Goal: Task Accomplishment & Management: Complete application form

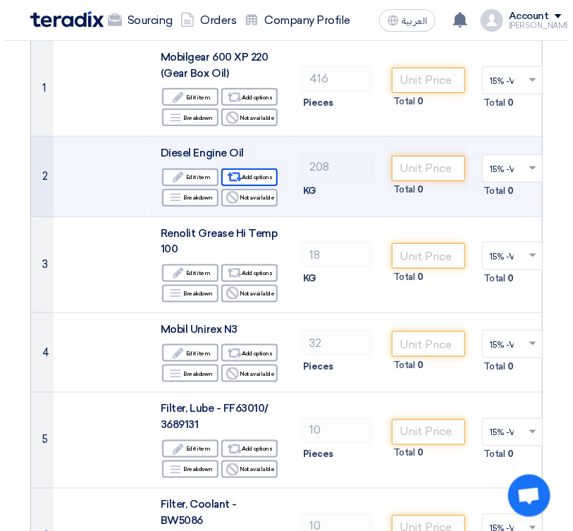
scroll to position [211, 0]
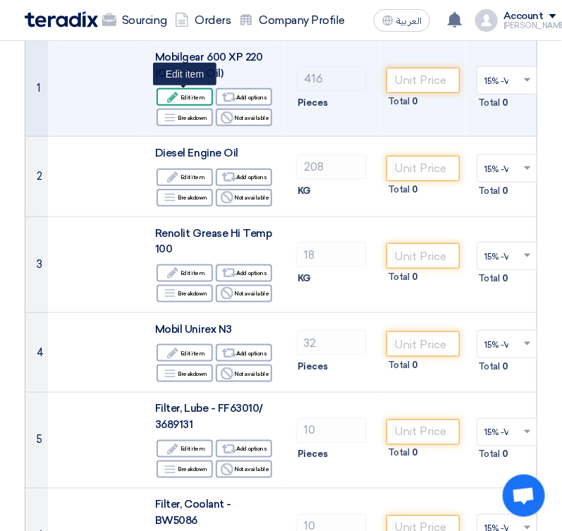
click at [194, 101] on div "Edit Edit item" at bounding box center [184, 97] width 56 height 18
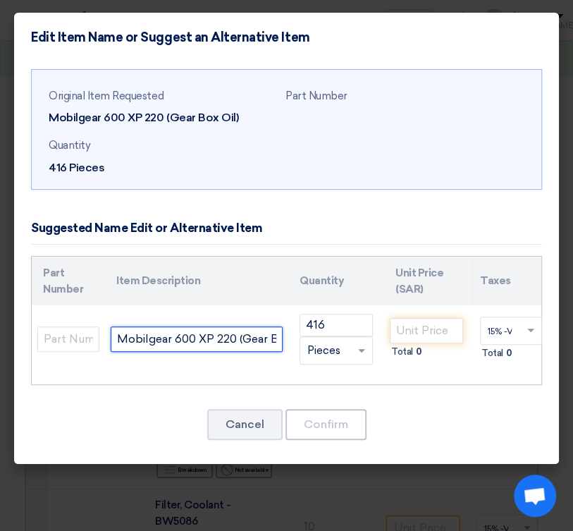
click at [155, 345] on input "Mobilgear 600 XP 220 (Gear Box Oil)" at bounding box center [197, 338] width 172 height 25
paste input "- 208L/DRUM"
type input "Mobilgear 600 XP 220 - 208L/DRUM"
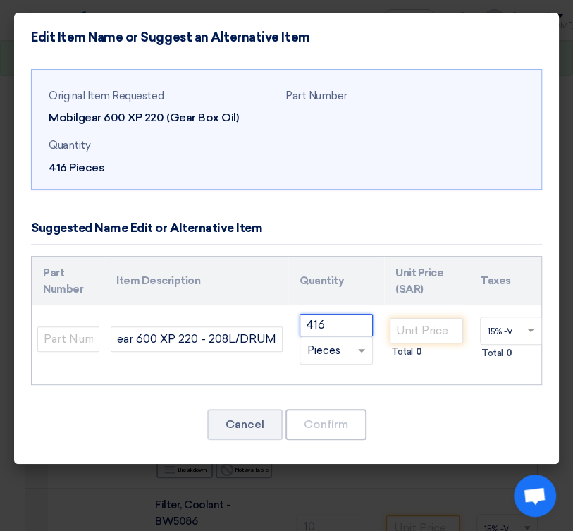
scroll to position [0, 0]
drag, startPoint x: 352, startPoint y: 326, endPoint x: 225, endPoint y: 328, distance: 126.9
click at [225, 328] on tr "Mobilgear 600 XP 220 - 208L/DRUM 416 RFQ_STEP1.ITEMS.2.TYPE_PLACEHOLDER ×" at bounding box center [365, 339] width 667 height 68
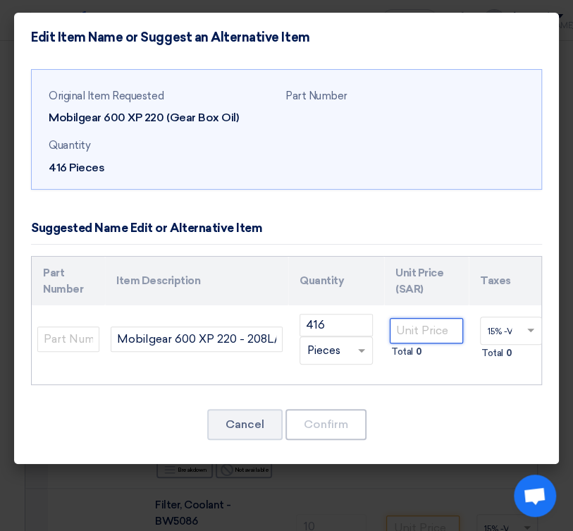
click at [426, 333] on input "number" at bounding box center [426, 330] width 73 height 25
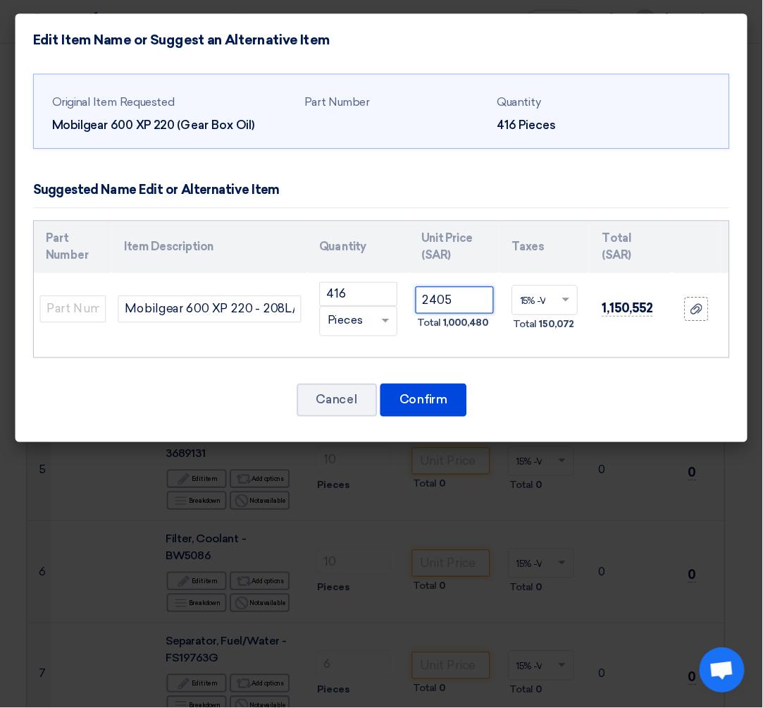
scroll to position [211, 0]
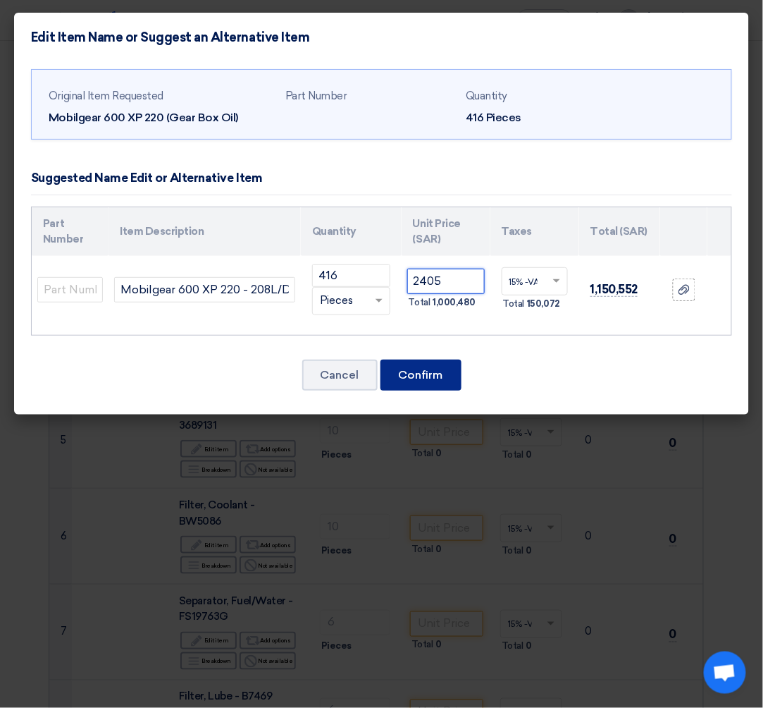
type input "2405"
click at [426, 373] on button "Confirm" at bounding box center [421, 375] width 81 height 31
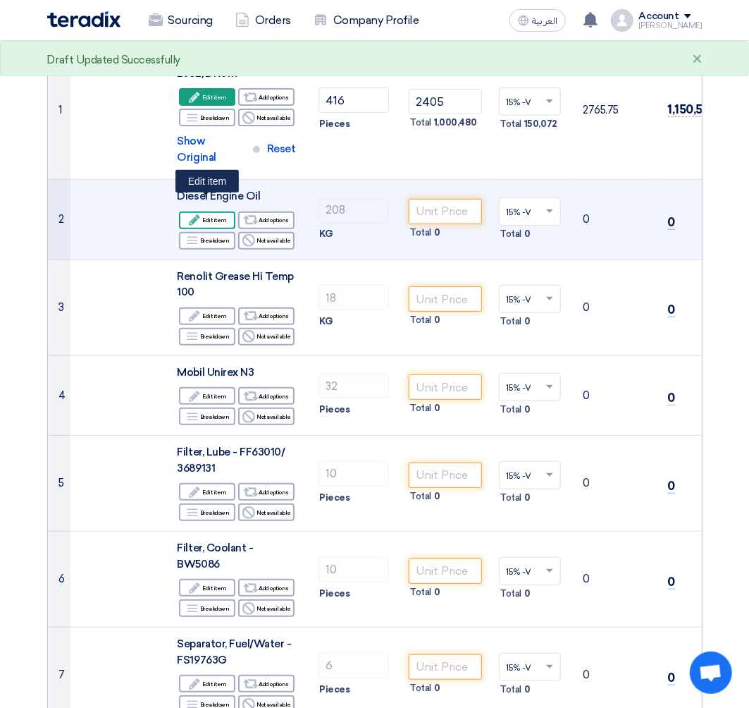
click at [216, 211] on div "Edit Edit item" at bounding box center [207, 220] width 56 height 18
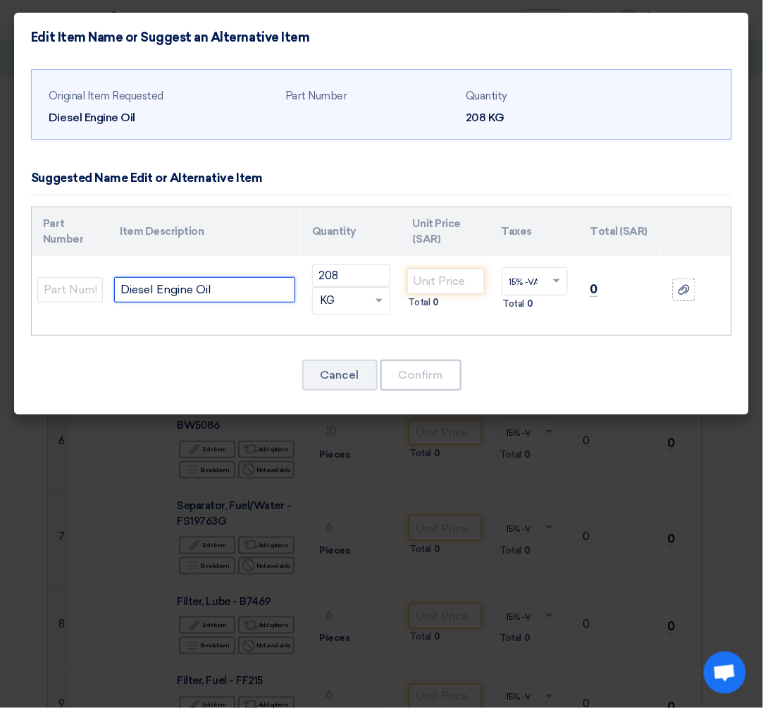
click at [228, 285] on input "Diesel Engine Oil" at bounding box center [204, 289] width 181 height 25
paste input "Mobil delvac Modern 15w 40 - 208L Drum"
type input "Mobil delvac Modern 15w 40 - 208L Drum"
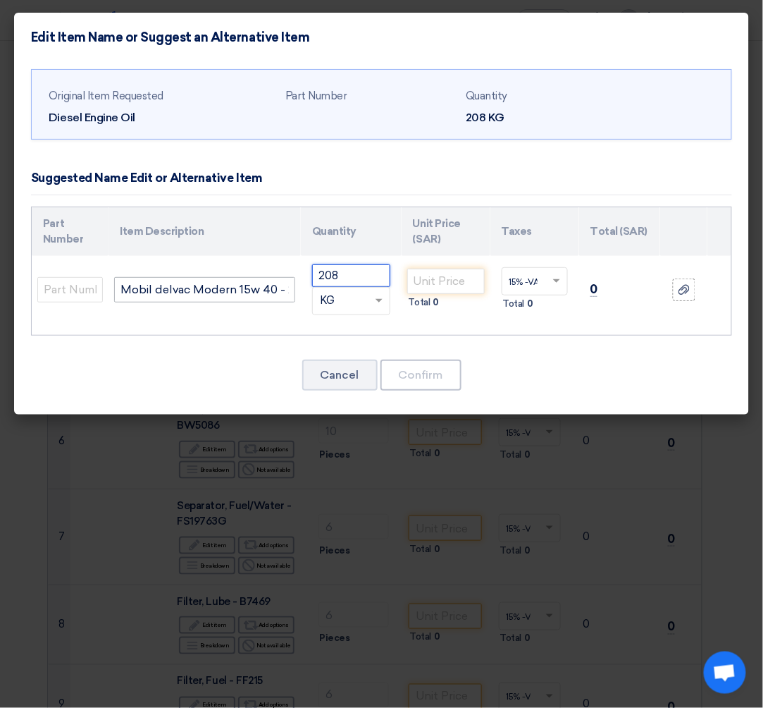
drag, startPoint x: 357, startPoint y: 278, endPoint x: 291, endPoint y: 278, distance: 65.6
click at [291, 278] on tr "Mobil delvac Modern 15w 40 - 208L Drum 208 RFQ_STEP1.ITEMS.2.TYPE_PLACEHOLDER" at bounding box center [382, 290] width 700 height 68
type input "1"
click at [384, 295] on td "1 RFQ_STEP1.ITEMS.2.TYPE_PLACEHOLDER × KG" at bounding box center [351, 290] width 101 height 68
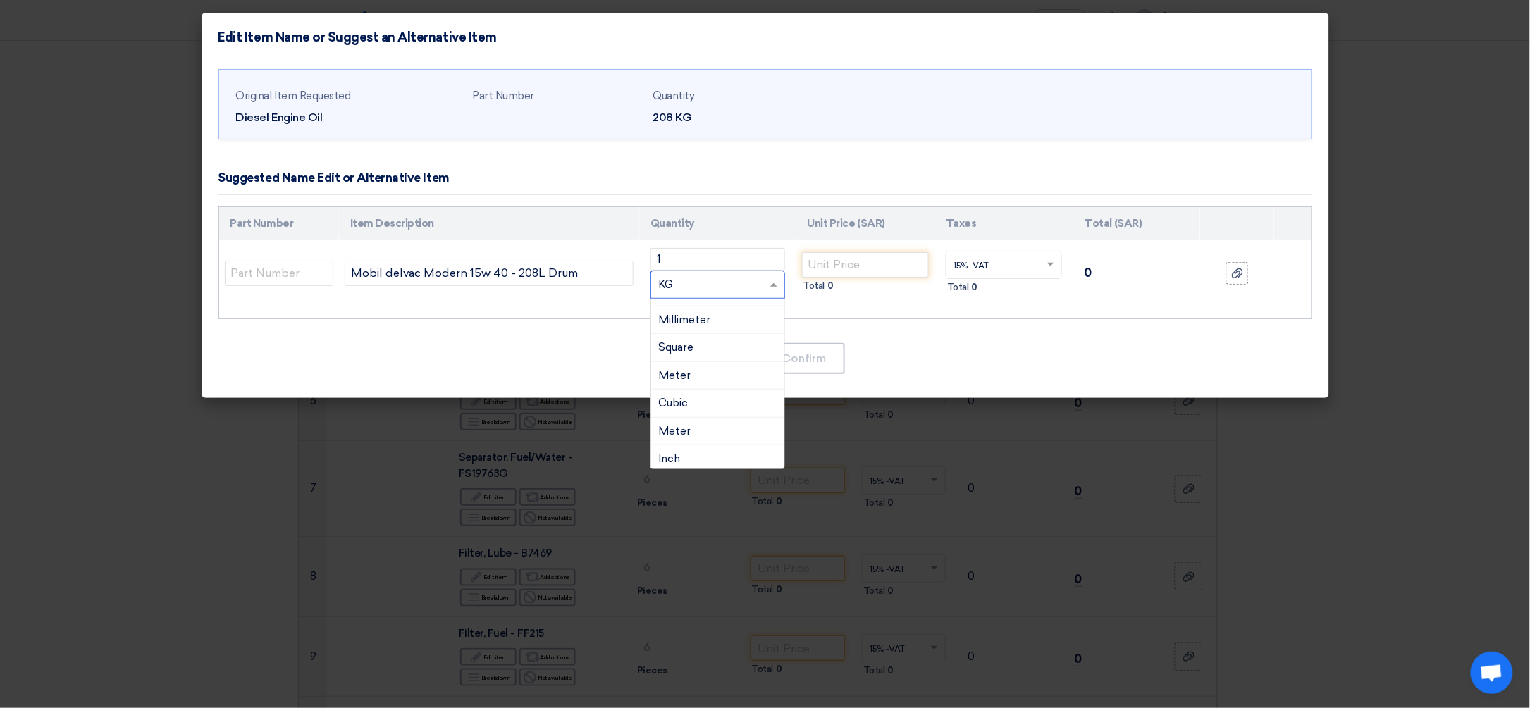
scroll to position [469, 0]
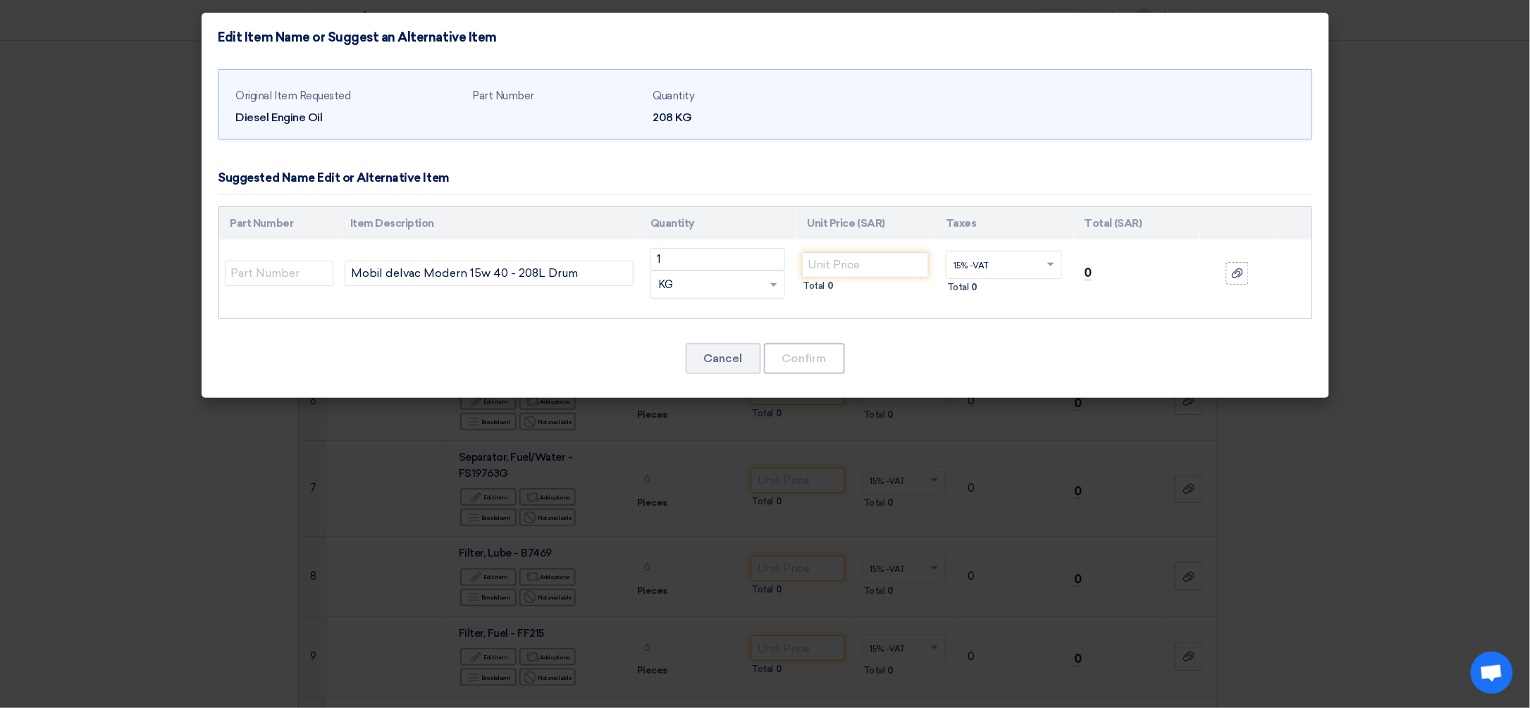
click at [703, 275] on div "RFQ_STEP1.ITEMS.2.TYPE_PLACEHOLDER × KG" at bounding box center [718, 285] width 135 height 28
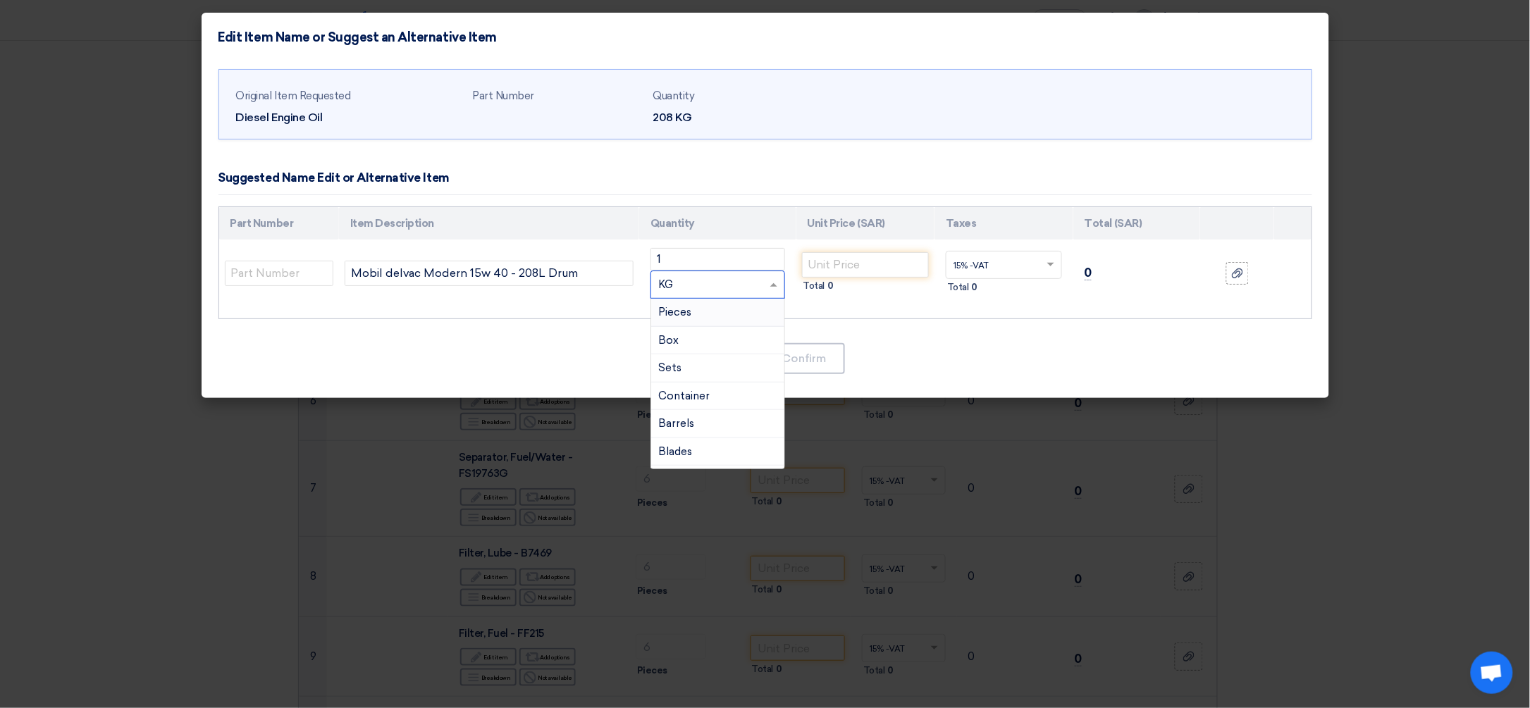
click at [698, 284] on div "RFQ_STEP1.ITEMS.2.TYPE_PLACEHOLDER × KG" at bounding box center [709, 285] width 116 height 16
click at [704, 303] on div "Pieces" at bounding box center [717, 313] width 133 height 28
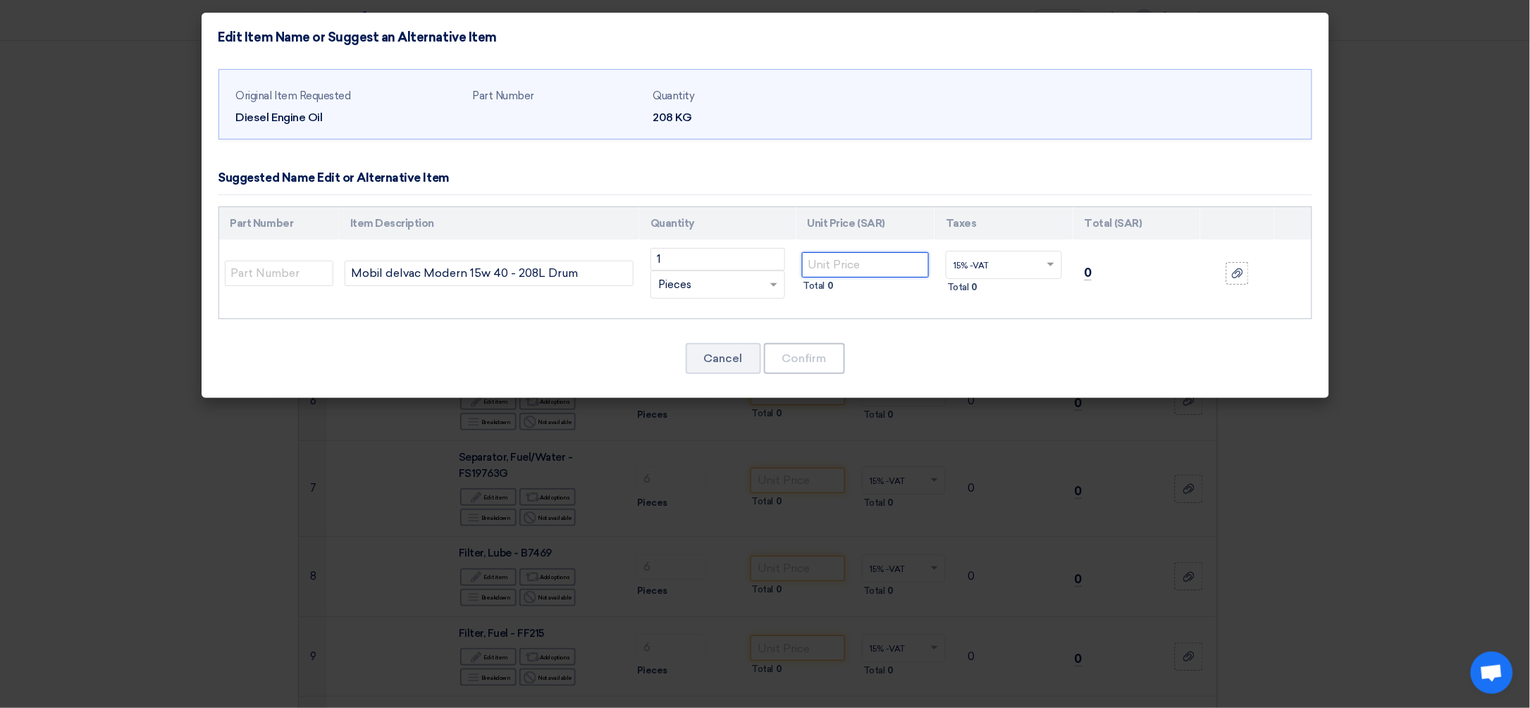
click at [826, 267] on input "number" at bounding box center [866, 264] width 128 height 25
type input "2177.50"
click at [799, 357] on button "Confirm" at bounding box center [804, 358] width 81 height 31
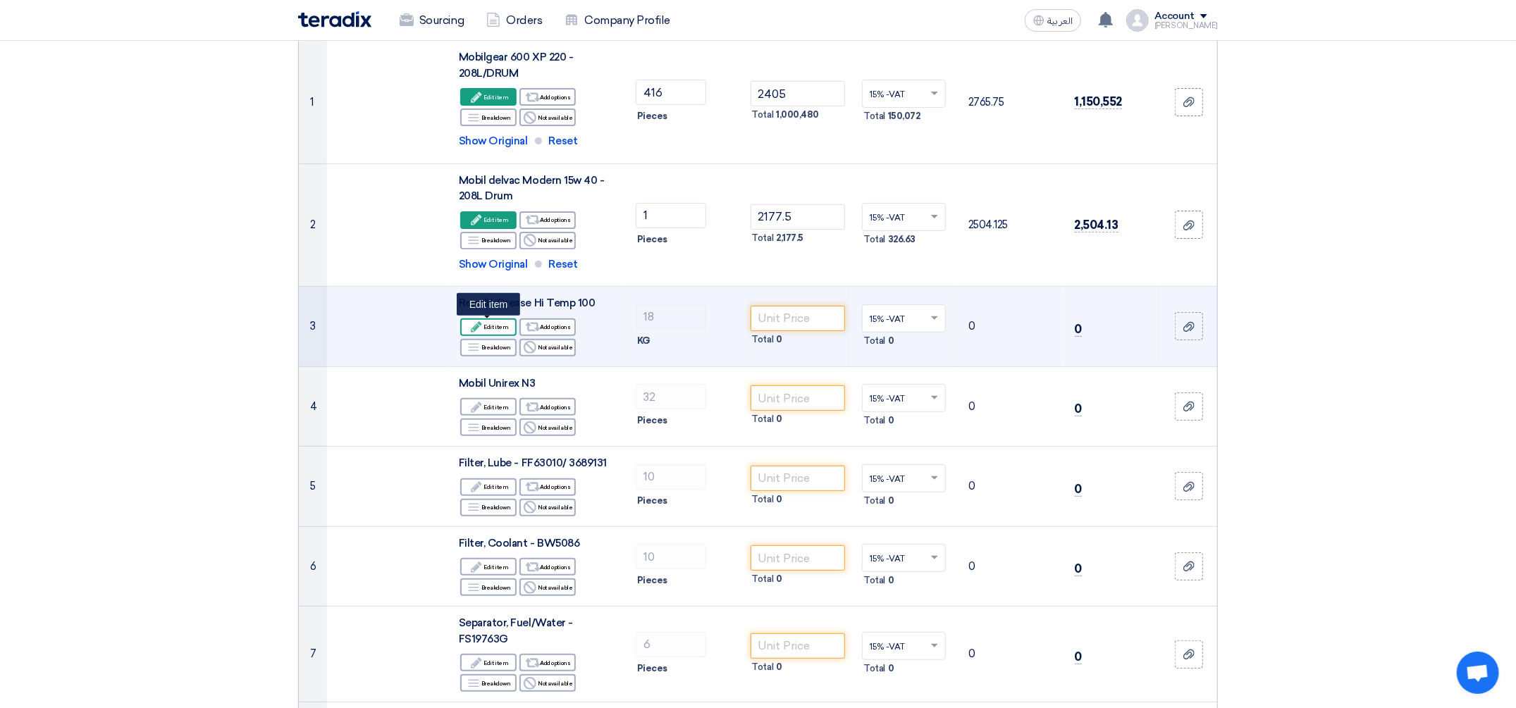
click at [483, 324] on icon "Edit" at bounding box center [476, 327] width 13 height 13
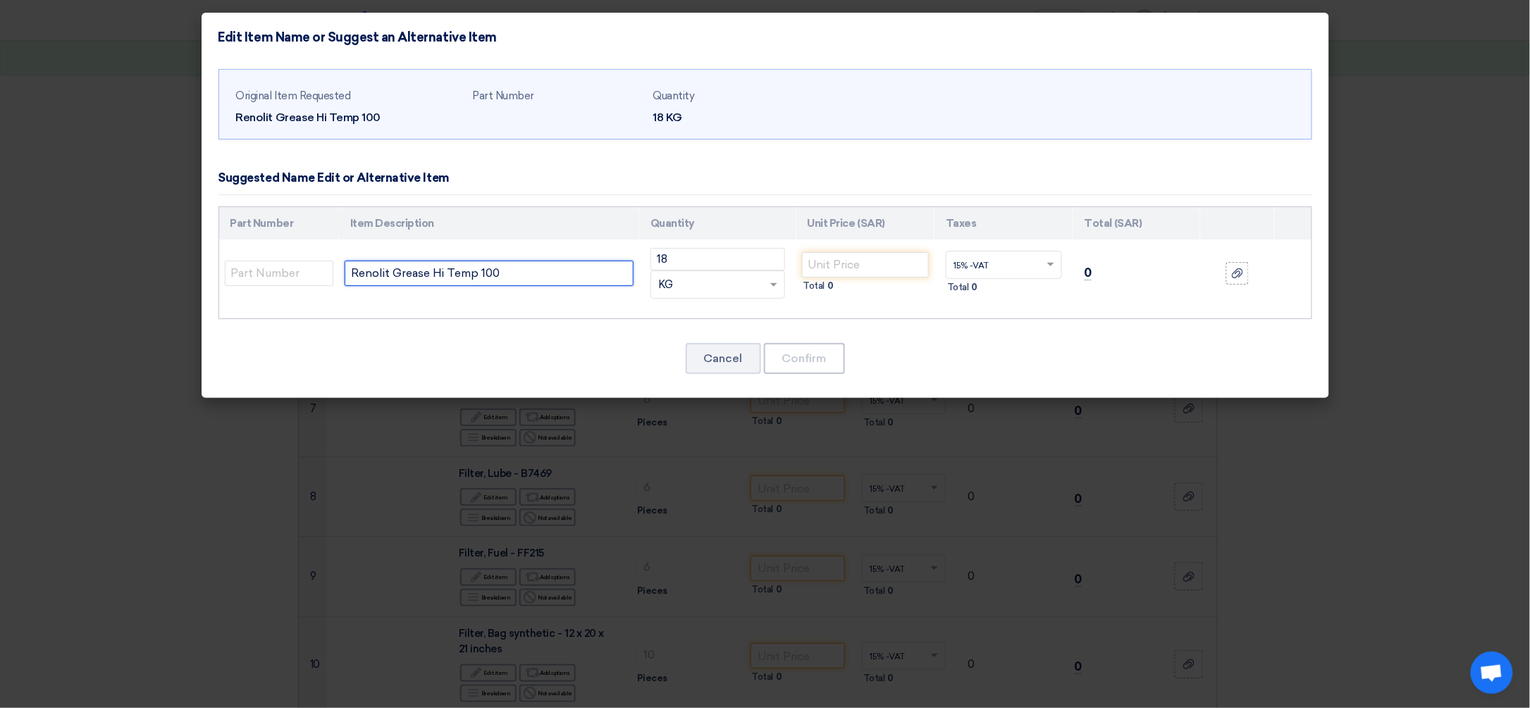
click at [535, 272] on input "Renolit Grease Hi Temp 100" at bounding box center [489, 273] width 289 height 25
paste input "16 Kg/Pcs Datasheet Attached"
type input "Renolit Grease Hi Temp 100 16 Kg/Pcs Datasheet Attached"
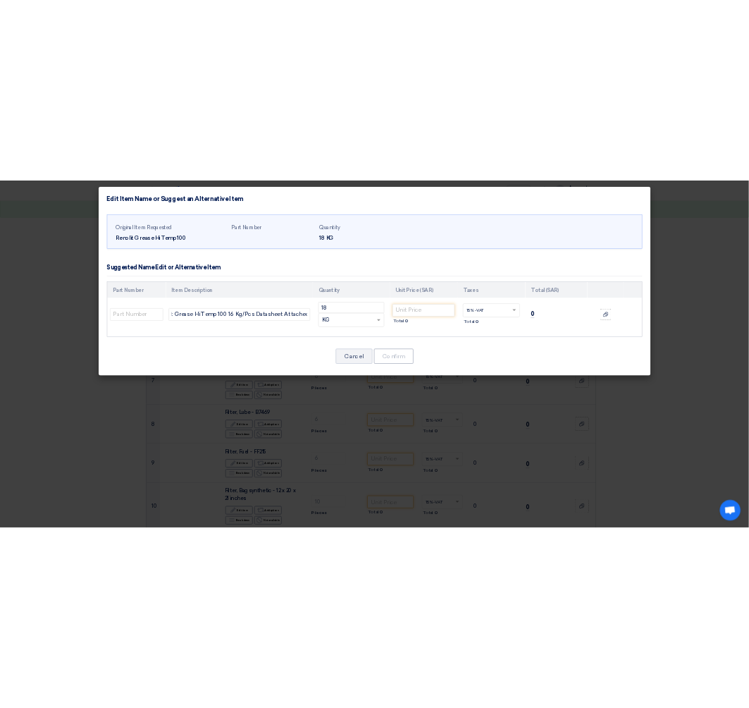
scroll to position [0, 0]
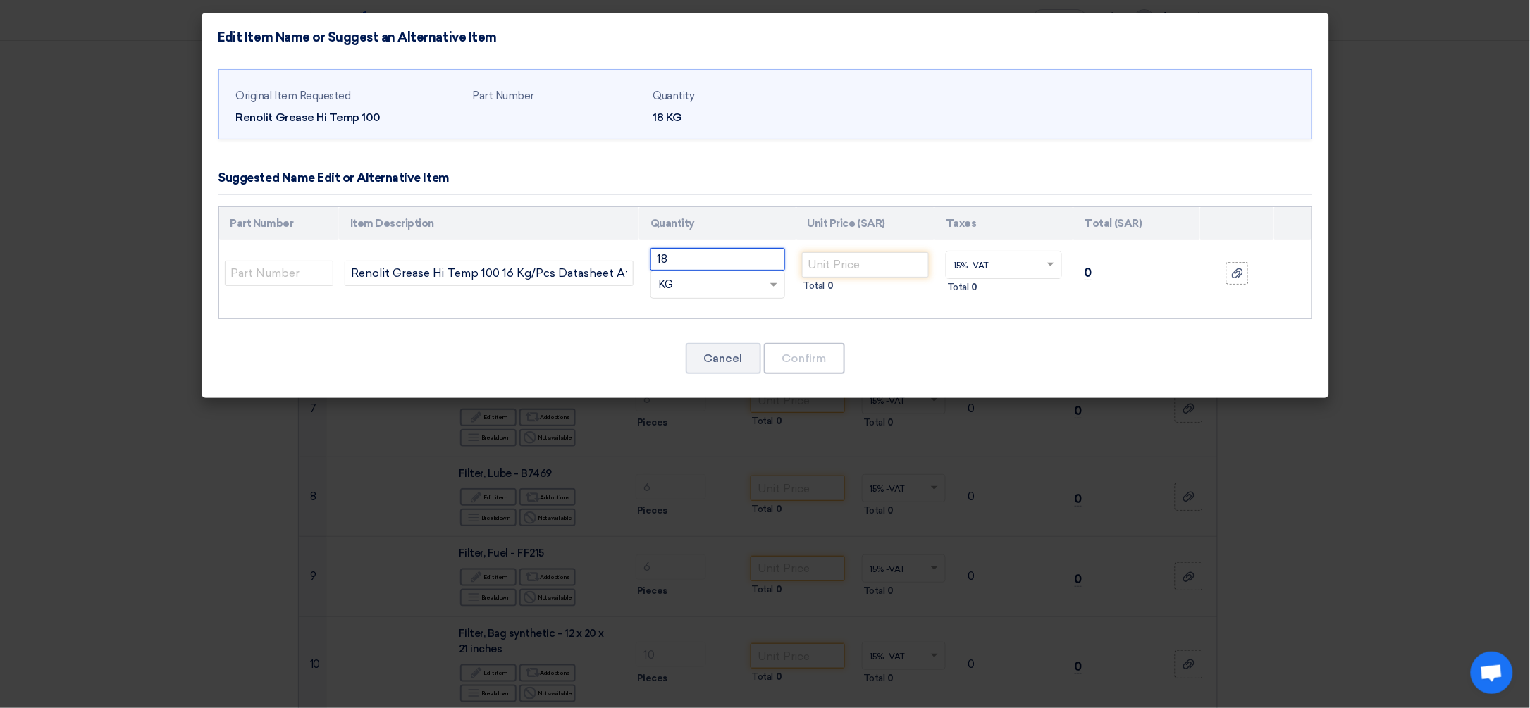
click at [737, 261] on input "18" at bounding box center [718, 259] width 135 height 23
drag, startPoint x: 737, startPoint y: 261, endPoint x: 554, endPoint y: 273, distance: 183.7
click at [554, 273] on tr "Renolit Grease Hi Temp 100 16 Kg/Pcs Datasheet Attached 18 RFQ_STEP1.ITEMS.2.TY…" at bounding box center [765, 274] width 1093 height 68
type input "2"
click at [740, 283] on div "RFQ_STEP1.ITEMS.2.TYPE_PLACEHOLDER × KG" at bounding box center [709, 285] width 116 height 16
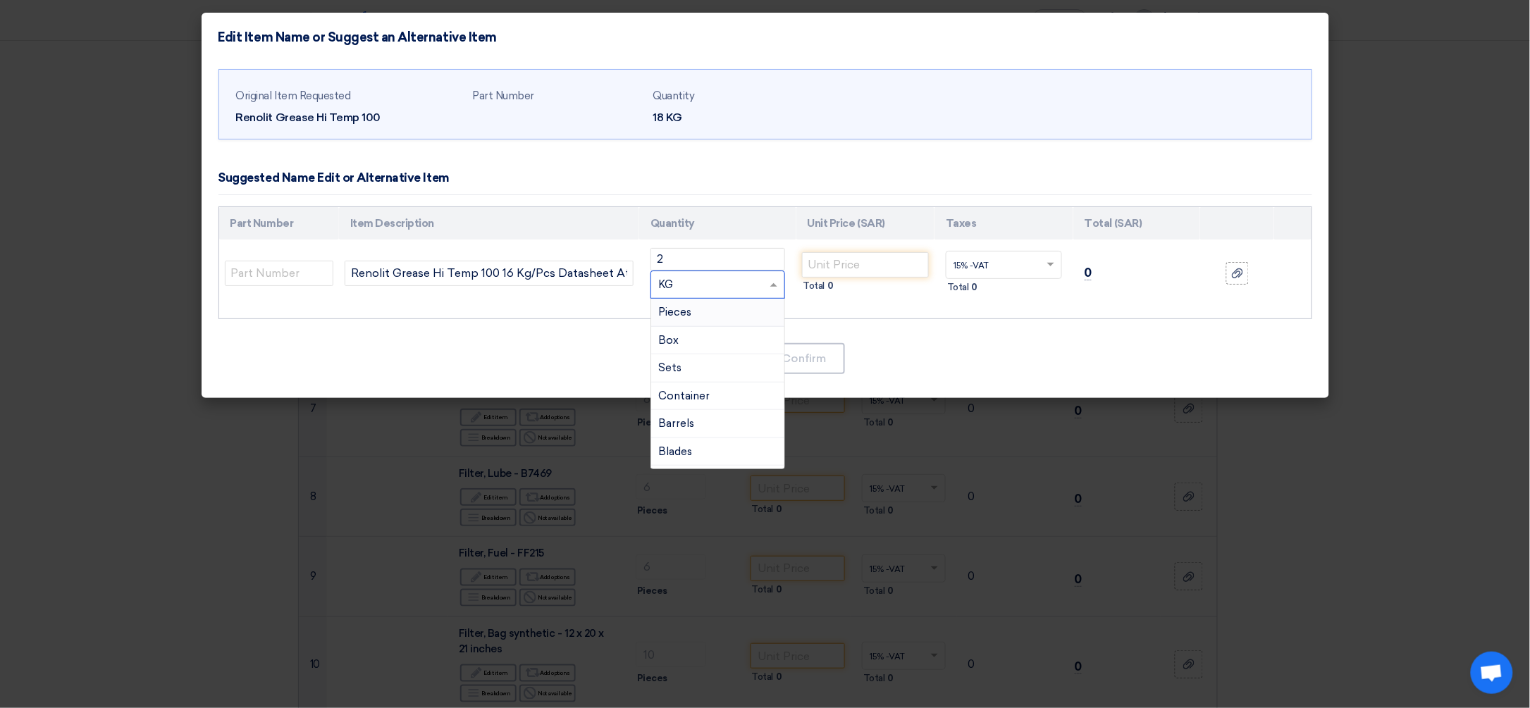
click at [720, 309] on div "Pieces" at bounding box center [717, 313] width 133 height 28
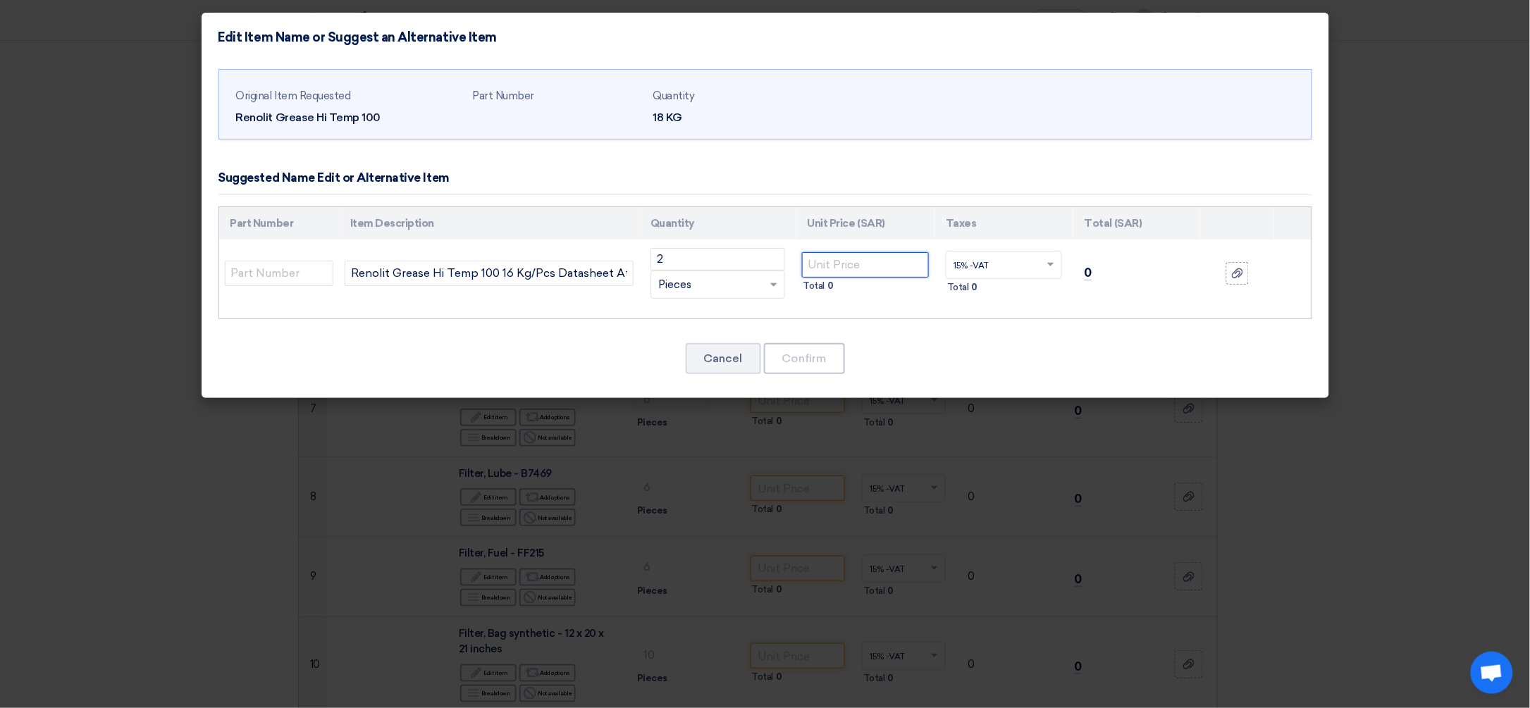
click at [822, 270] on input "number" at bounding box center [866, 264] width 128 height 25
type input "2665"
click at [1136, 269] on icon at bounding box center [1237, 273] width 11 height 11
click at [0, 0] on input "file" at bounding box center [0, 0] width 0 height 0
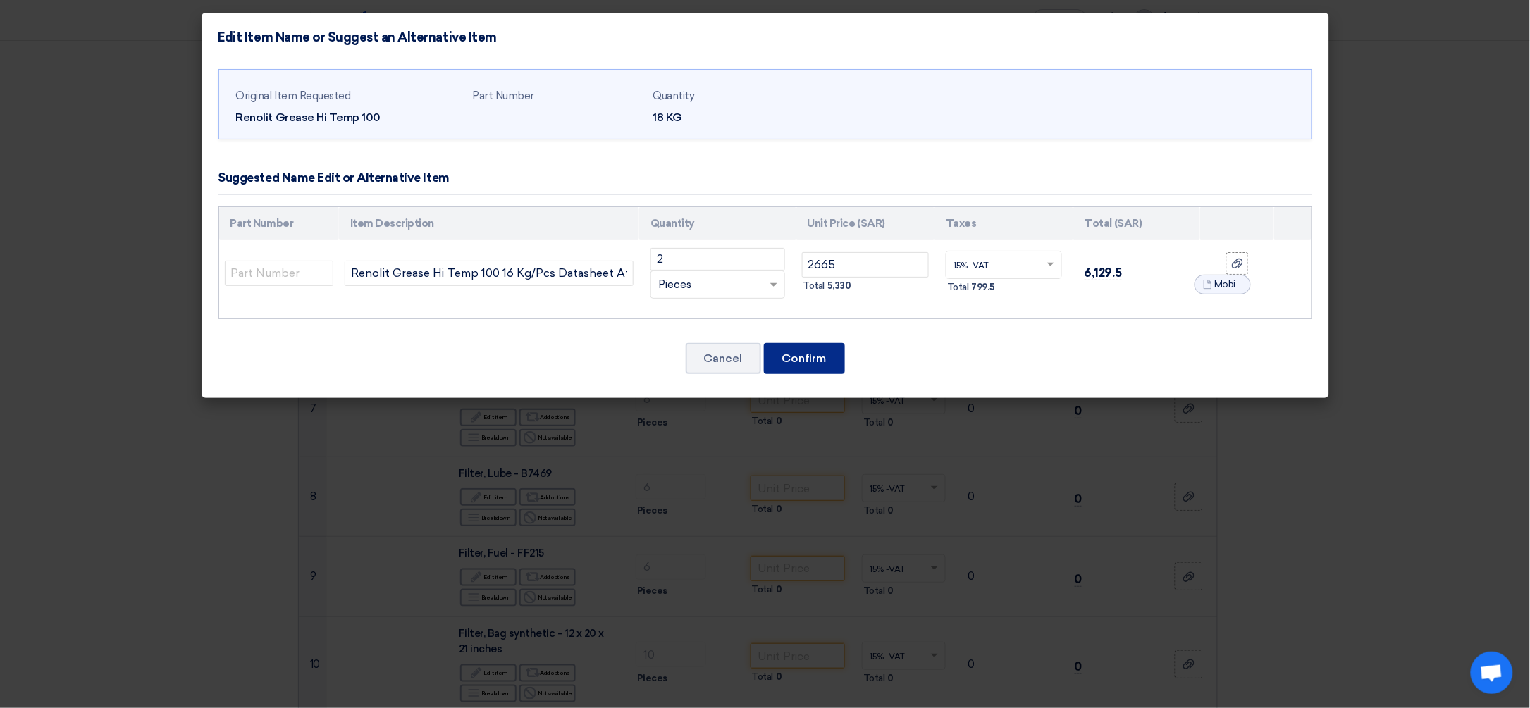
click at [814, 365] on button "Confirm" at bounding box center [804, 358] width 81 height 31
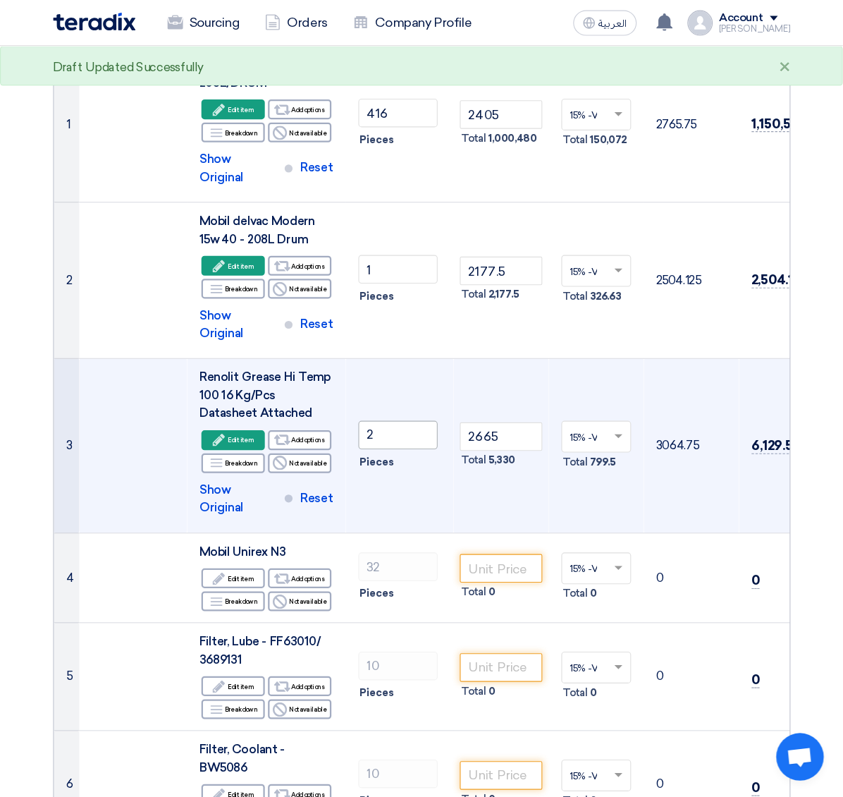
scroll to position [211, 0]
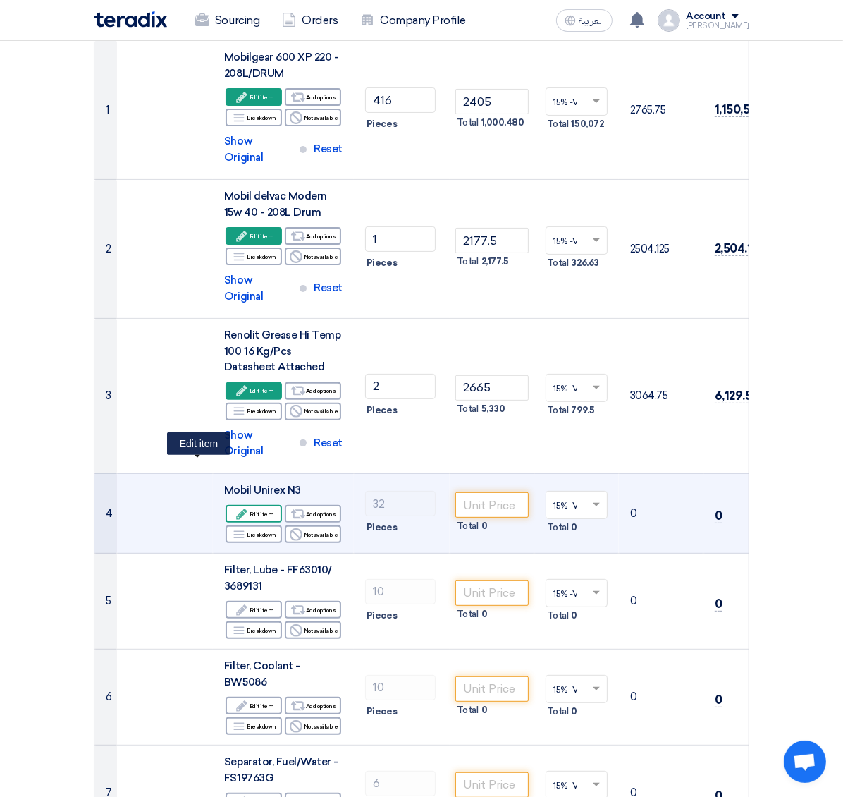
click at [226, 505] on div "Edit Edit item" at bounding box center [254, 514] width 56 height 18
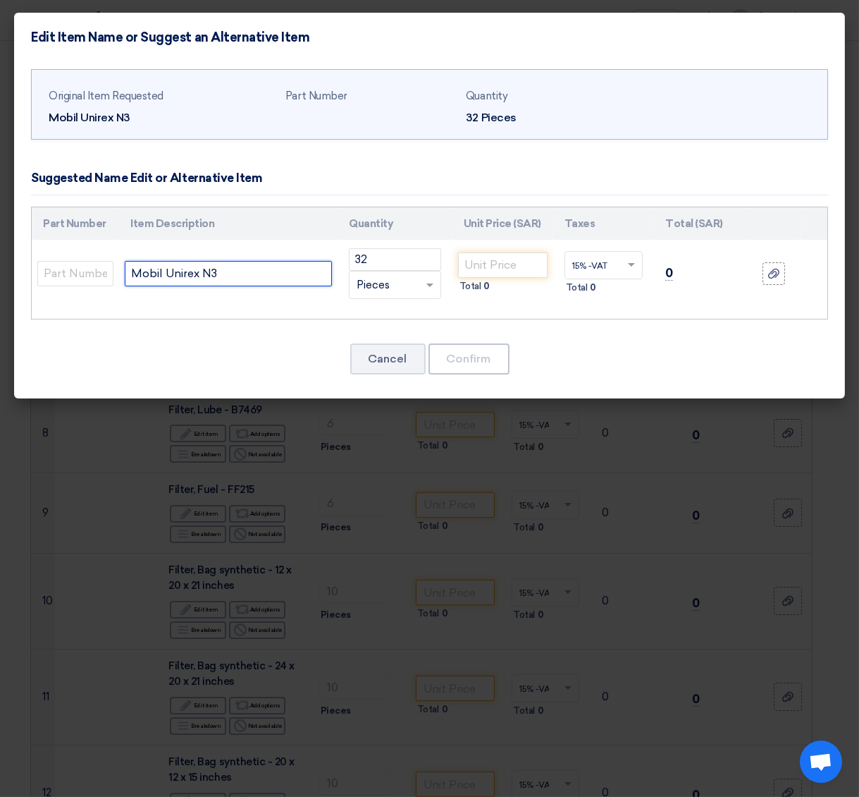
click at [223, 264] on input "Mobil Unirex N3" at bounding box center [228, 273] width 207 height 25
paste input "OBIL UNIREX N3 -180KG"
type input "MOBIL UNIREX N3 -180KG"
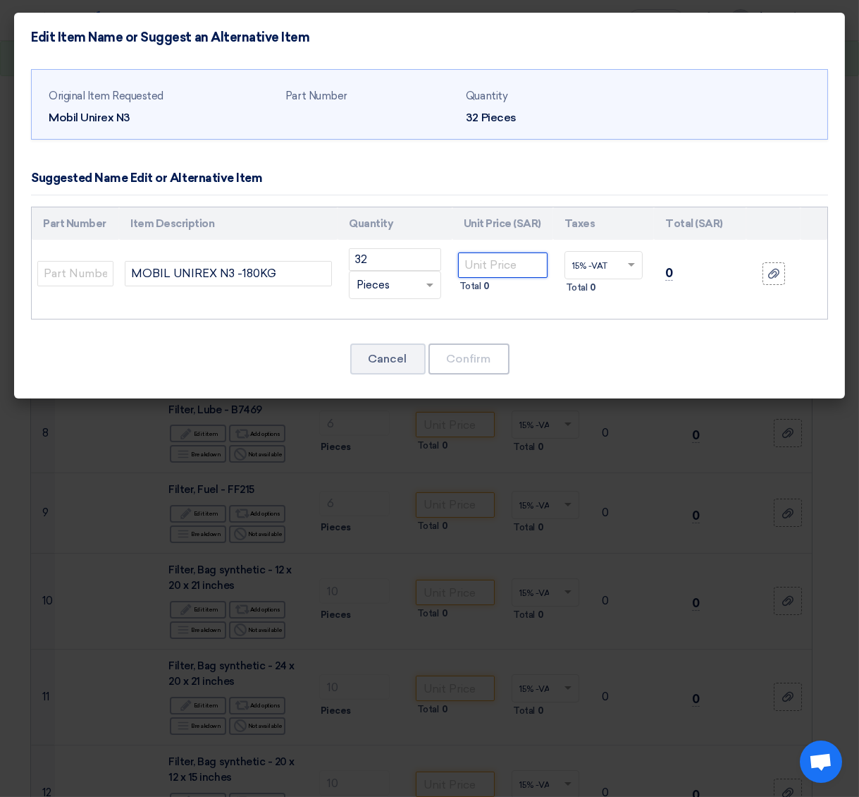
click at [474, 267] on input "number" at bounding box center [503, 264] width 90 height 25
type input "7475"
click at [465, 353] on button "Confirm" at bounding box center [469, 358] width 81 height 31
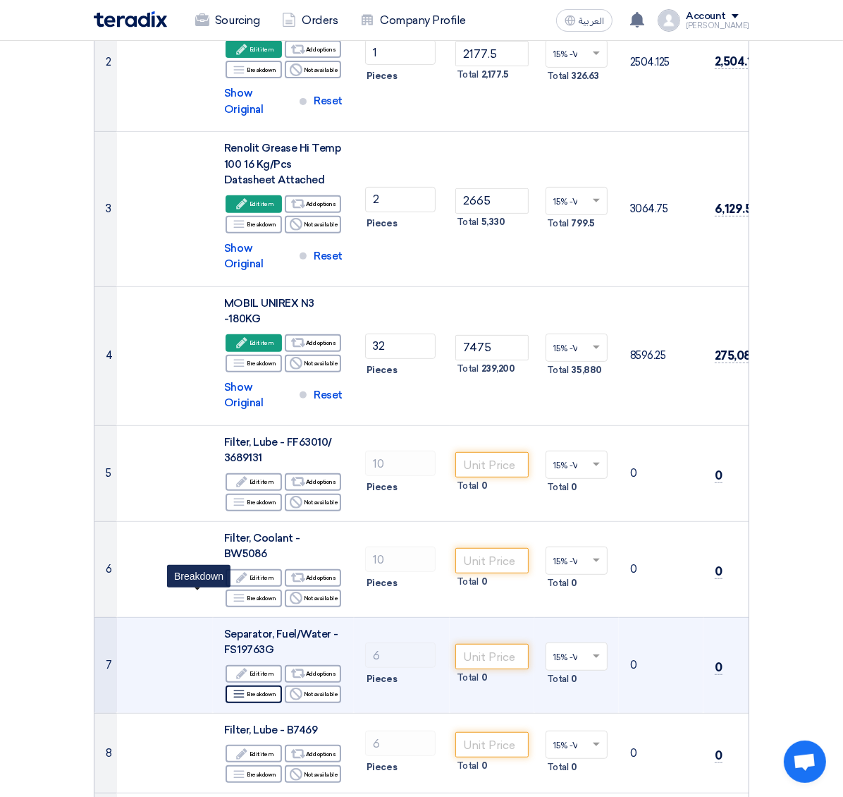
scroll to position [423, 0]
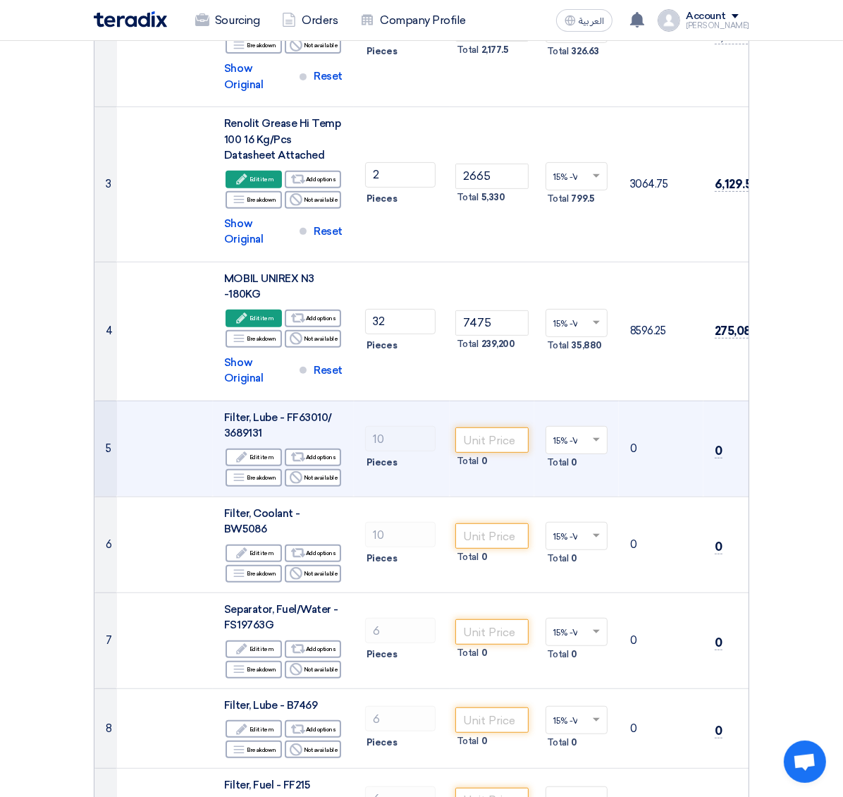
click at [117, 400] on td at bounding box center [165, 448] width 96 height 96
click at [226, 469] on div "Breakdown Breakdown" at bounding box center [254, 478] width 56 height 18
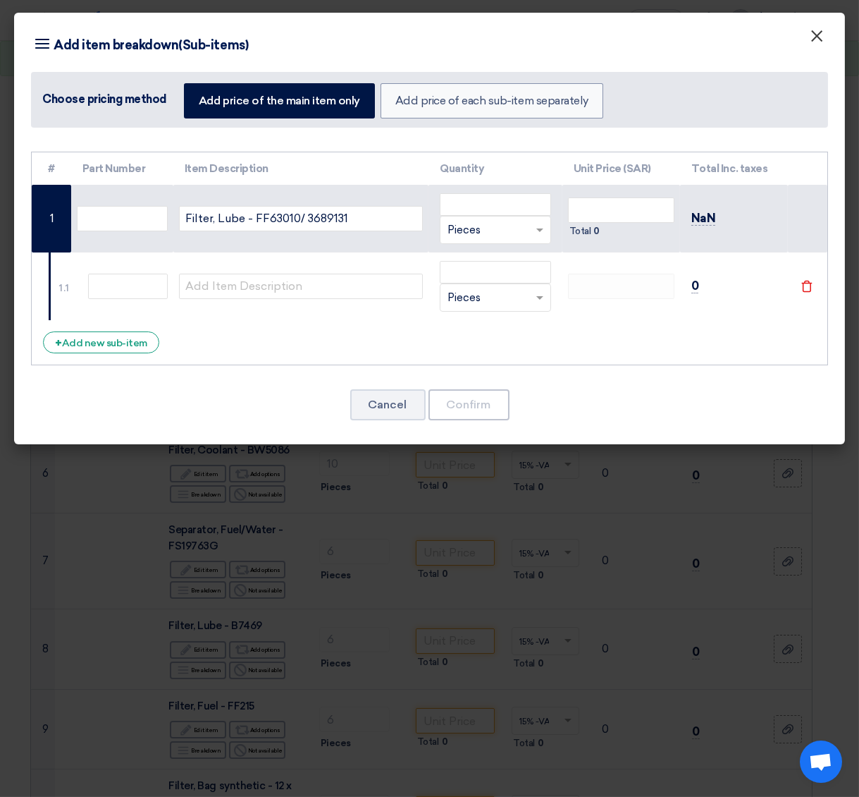
click at [822, 35] on button "×" at bounding box center [817, 37] width 37 height 28
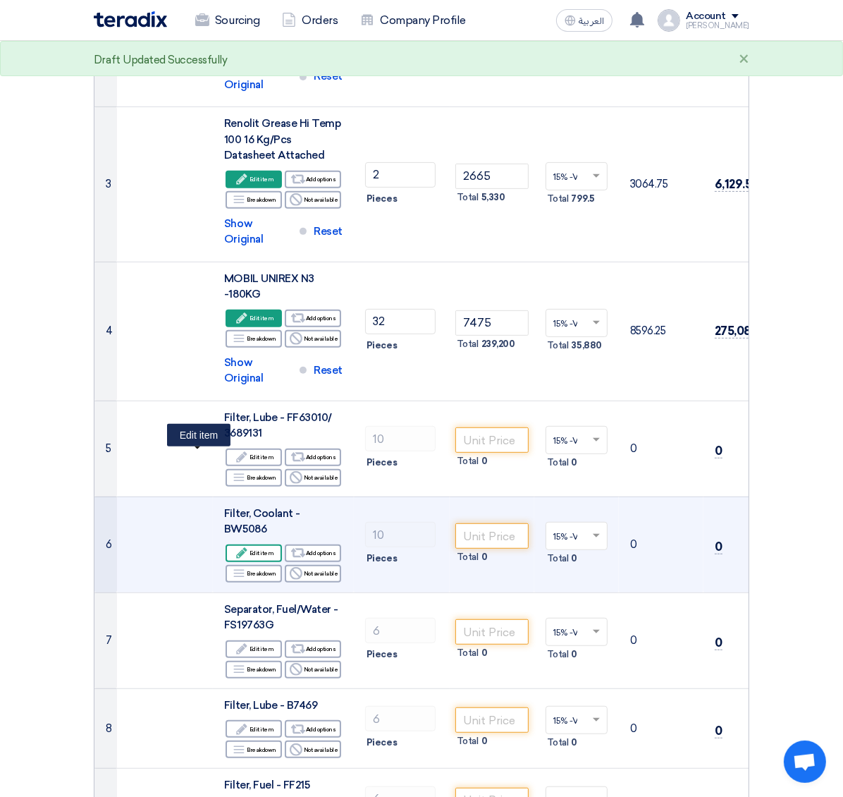
click at [226, 531] on div "Edit Edit item" at bounding box center [254, 553] width 56 height 18
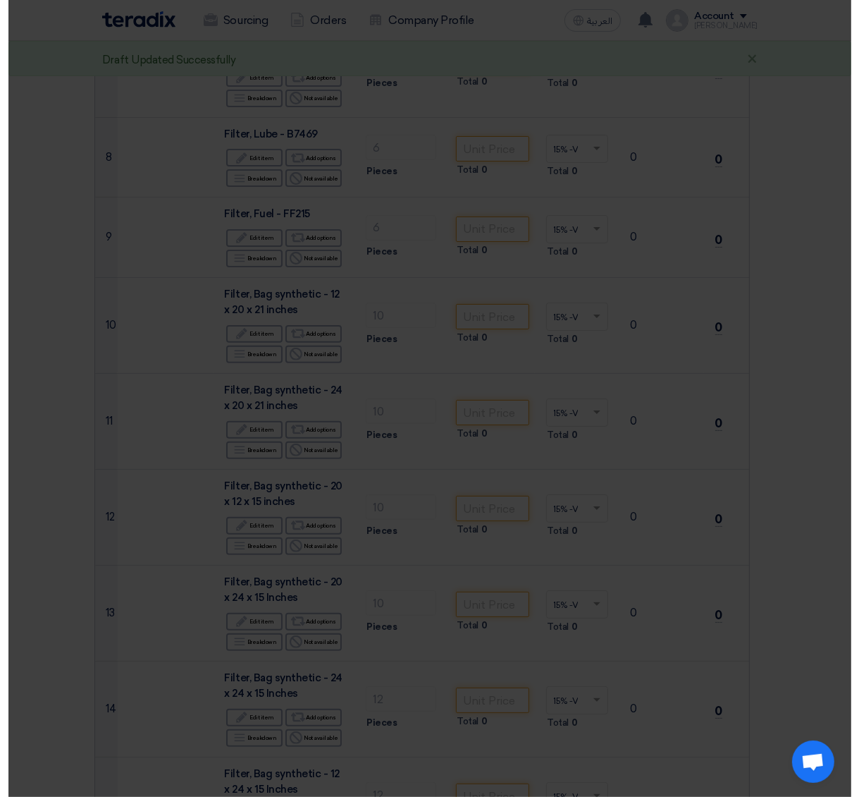
scroll to position [300, 0]
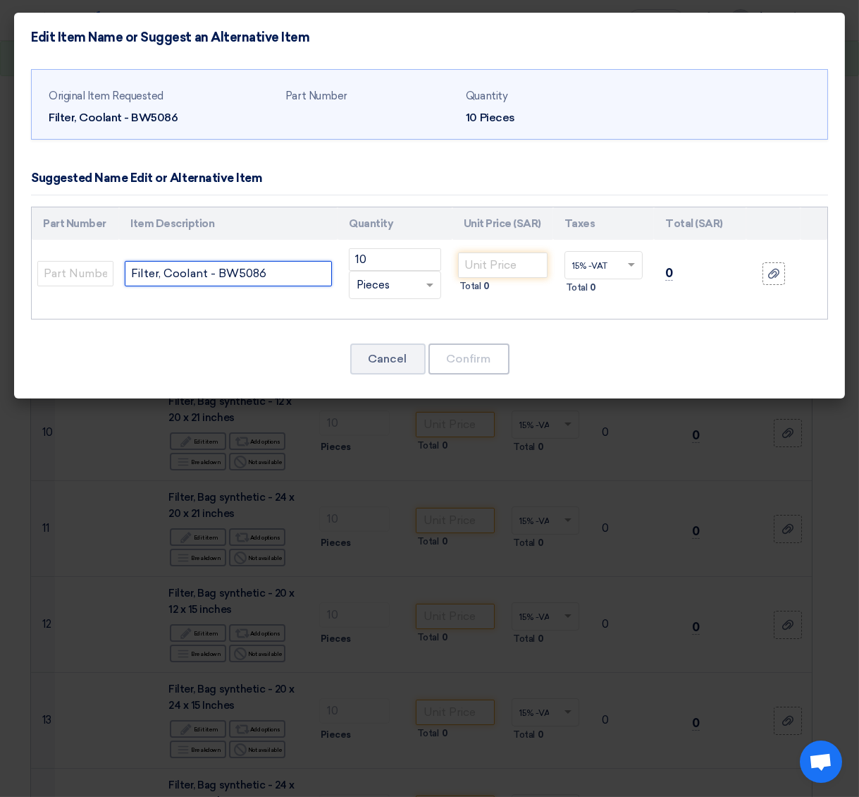
click at [274, 275] on input "Filter, Coolant - BW5086" at bounding box center [228, 273] width 207 height 25
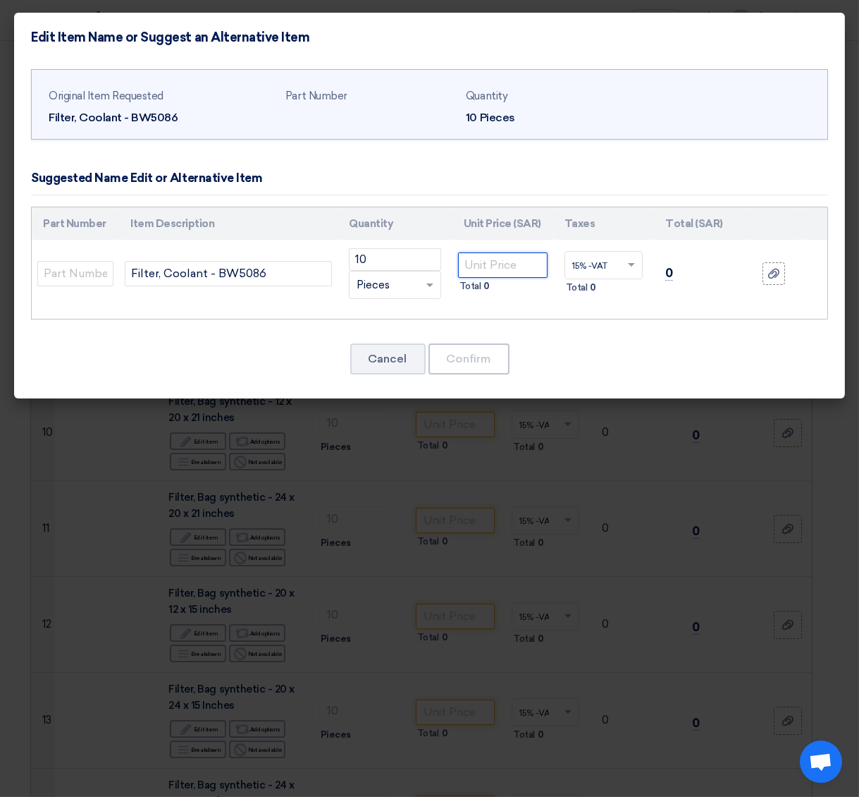
click at [484, 267] on input "number" at bounding box center [503, 264] width 90 height 25
type input "234"
click at [466, 360] on button "Confirm" at bounding box center [469, 358] width 81 height 31
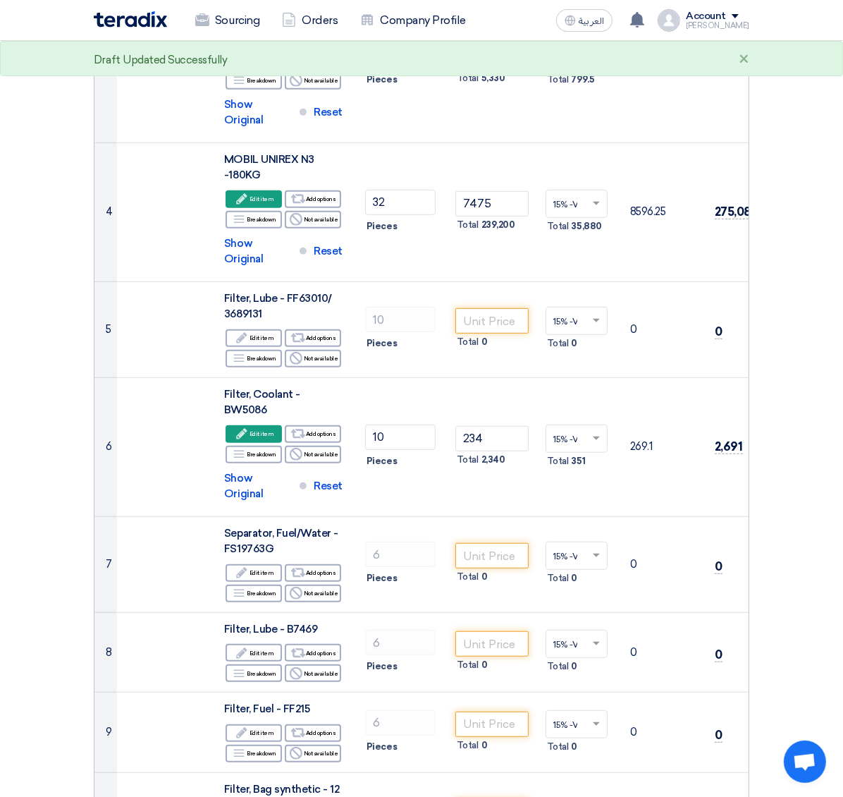
scroll to position [686, 0]
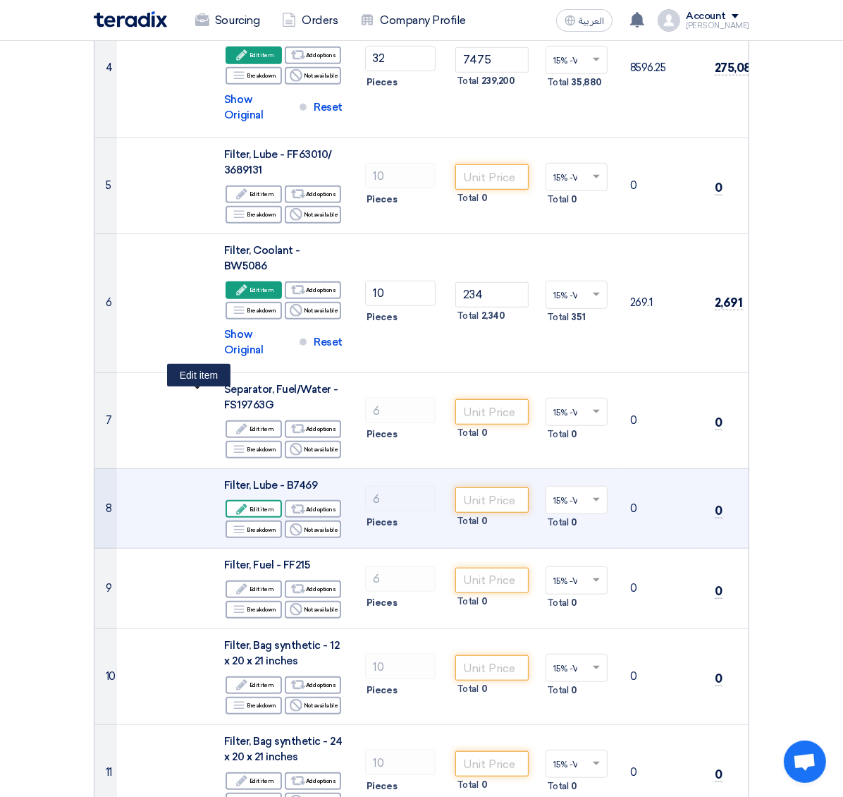
click at [226, 500] on div "Edit Edit item" at bounding box center [254, 509] width 56 height 18
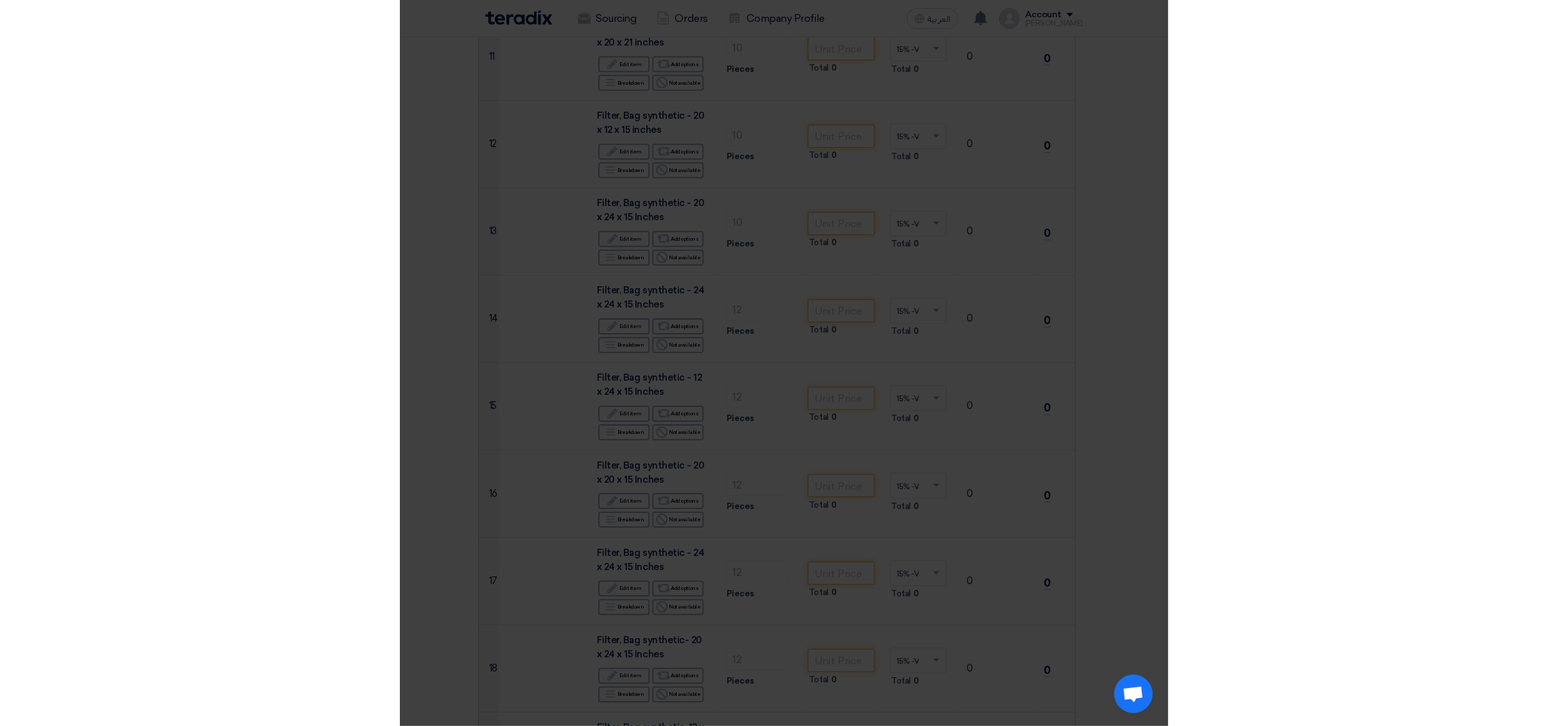
scroll to position [275, 0]
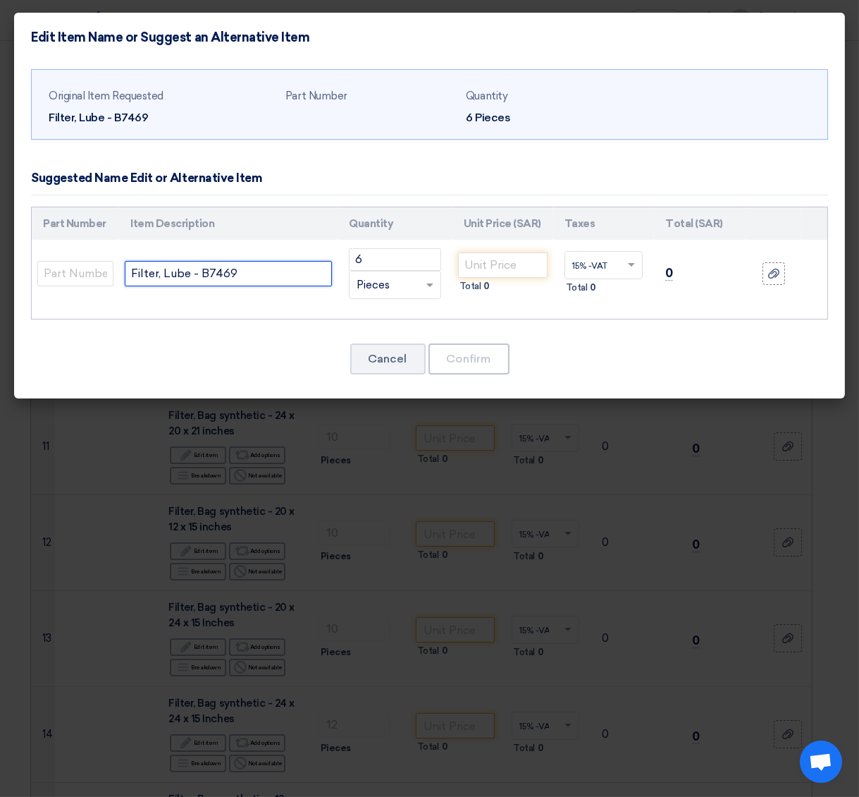
click at [225, 271] on input "Filter, Lube - B7469" at bounding box center [228, 273] width 207 height 25
paste input "SFO3661"
type input "Filter, Lube - SFO3661"
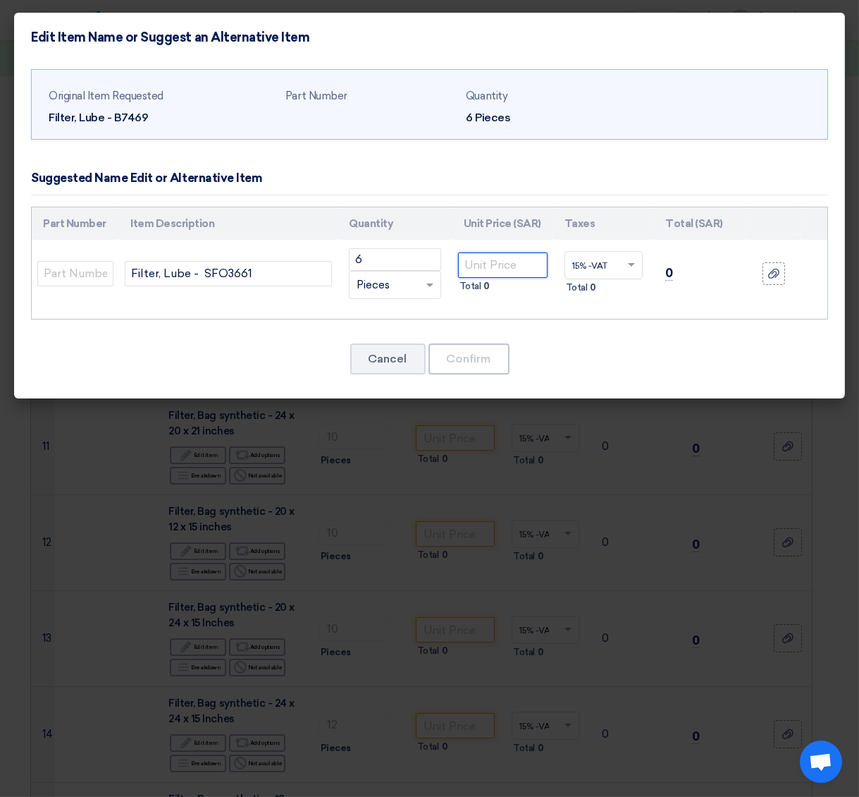
click at [471, 264] on input "number" at bounding box center [503, 264] width 90 height 25
type input "45.50"
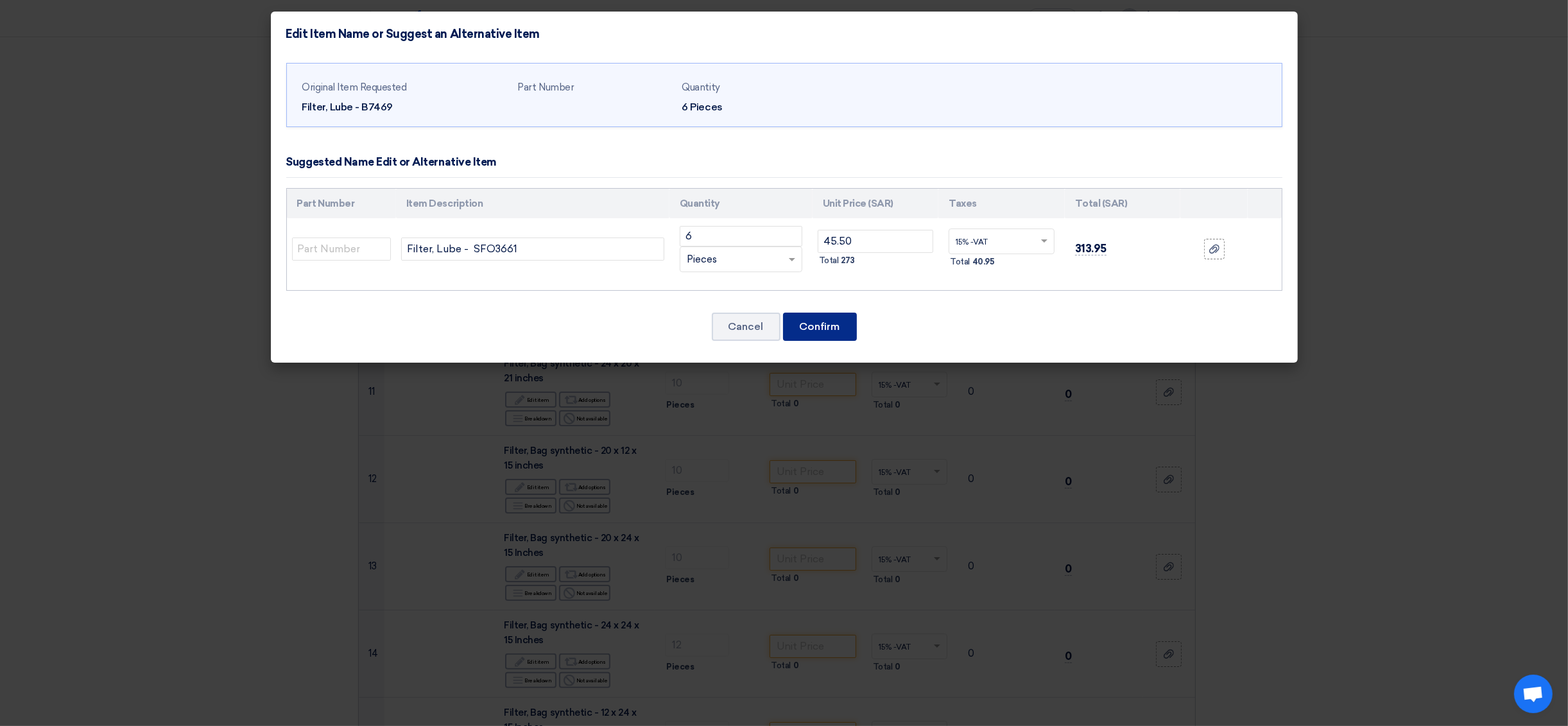
click at [830, 317] on button "Confirm" at bounding box center [820, 326] width 74 height 28
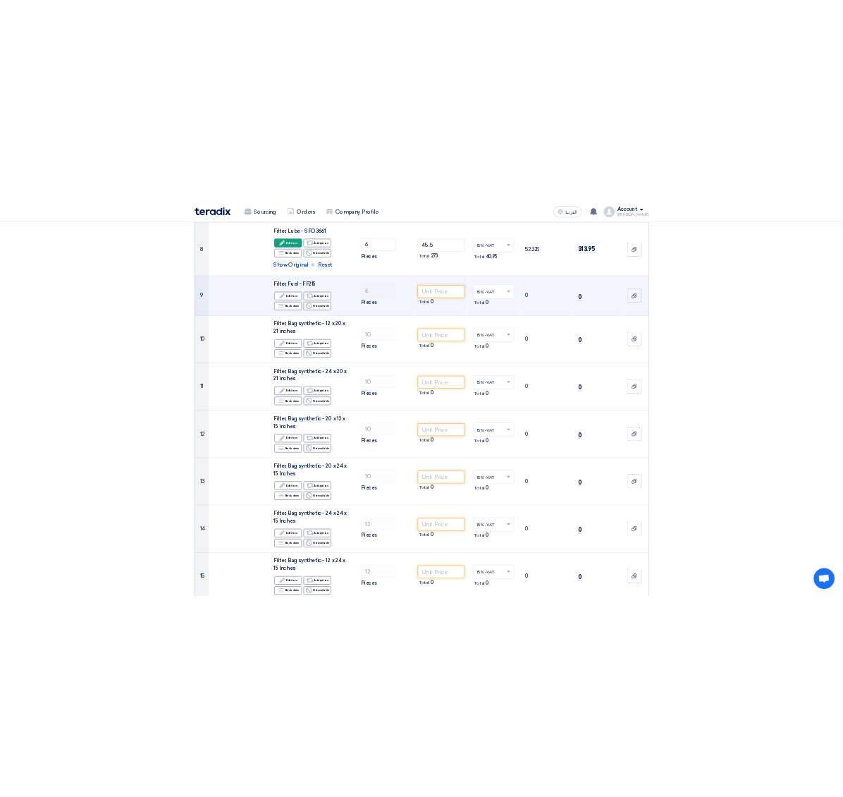
scroll to position [883, 0]
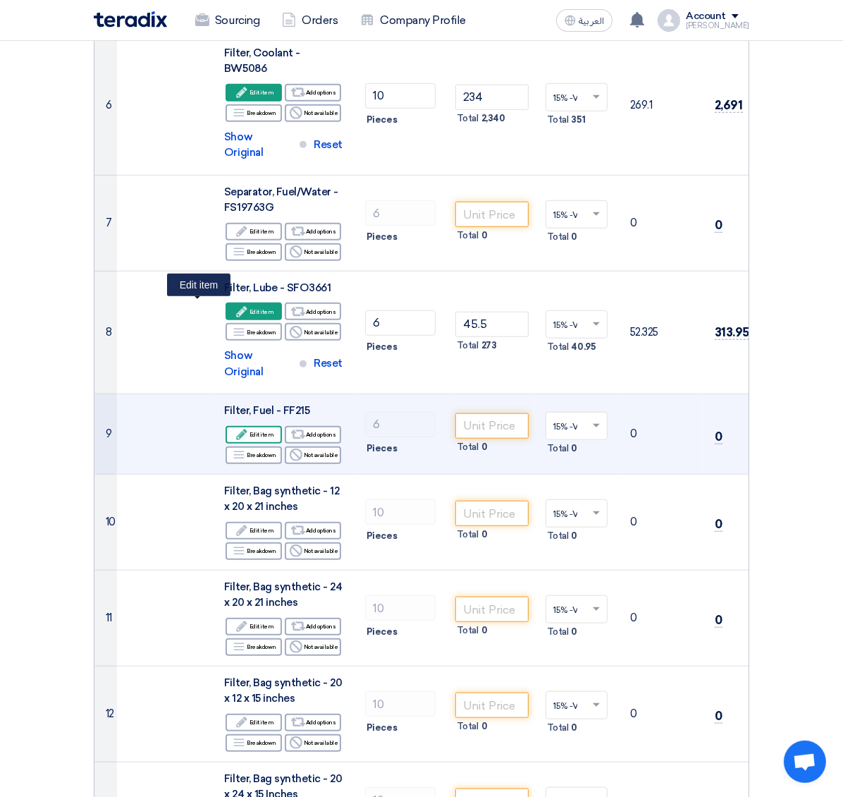
click at [226, 426] on div "Edit Edit item" at bounding box center [254, 435] width 56 height 18
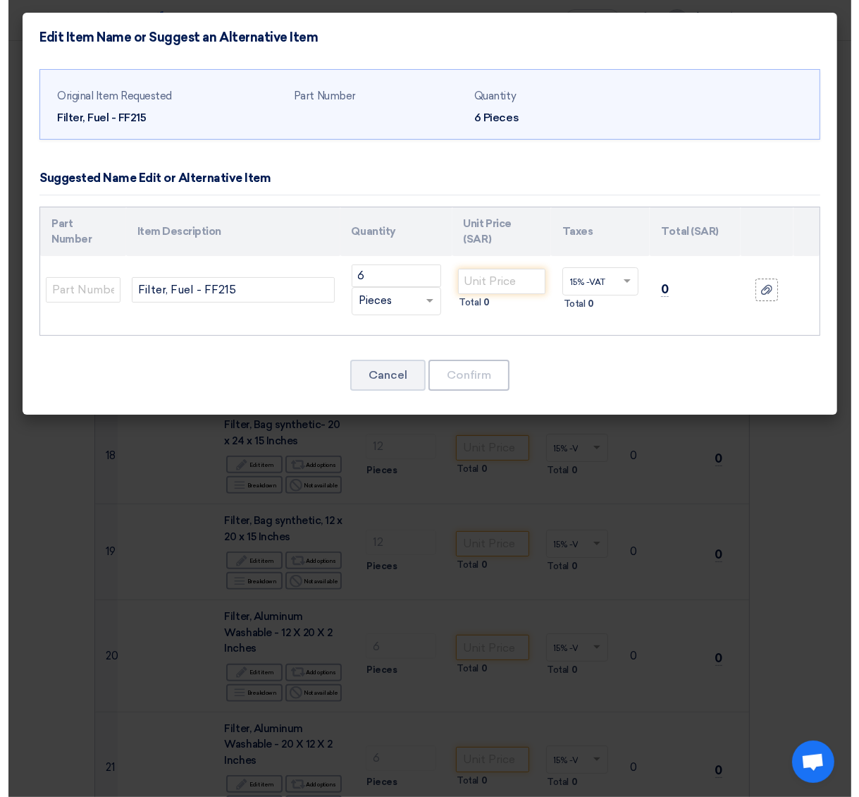
scroll to position [391, 0]
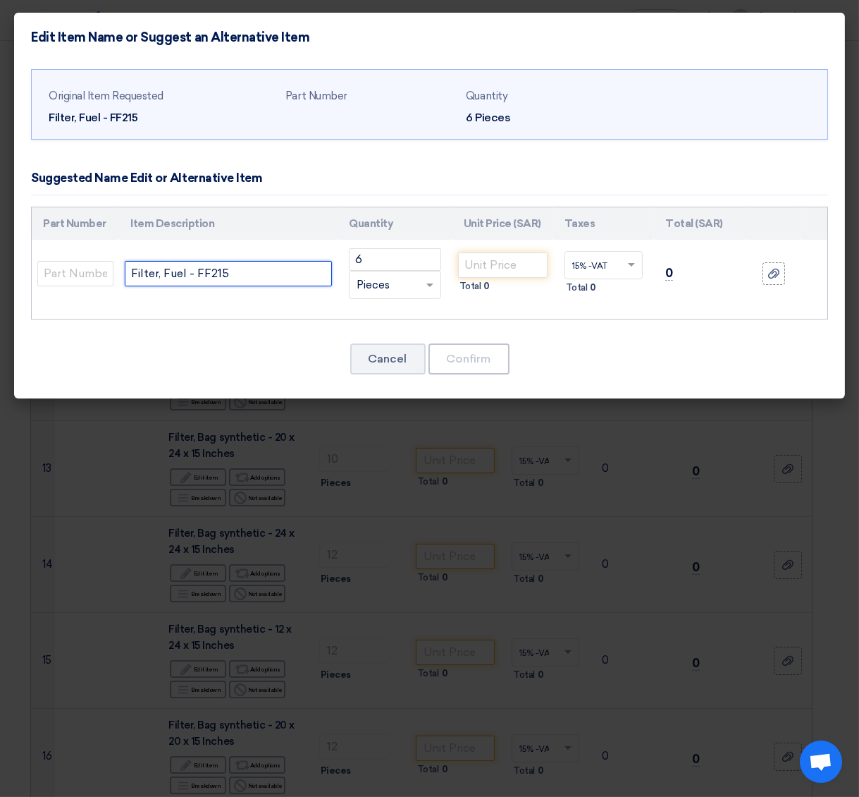
drag, startPoint x: 250, startPoint y: 272, endPoint x: -41, endPoint y: 290, distance: 291.0
paste input "SFF3291"
type input "Filter, Fuel - SFF3291"
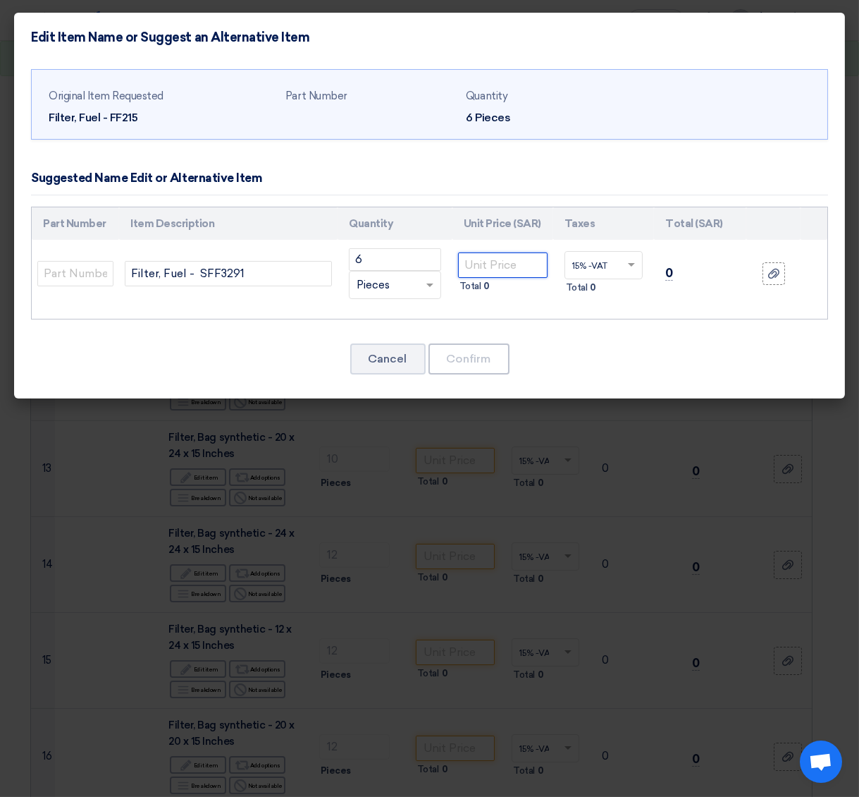
click at [493, 267] on input "number" at bounding box center [503, 264] width 90 height 25
type input "45.50"
click at [471, 365] on button "Confirm" at bounding box center [469, 358] width 81 height 31
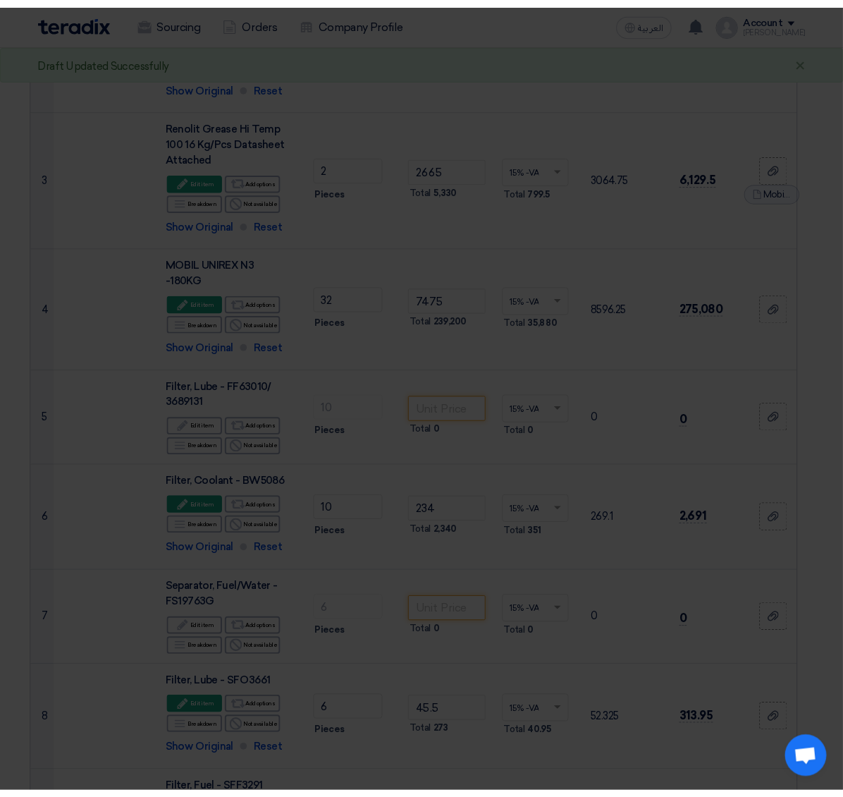
scroll to position [990, 0]
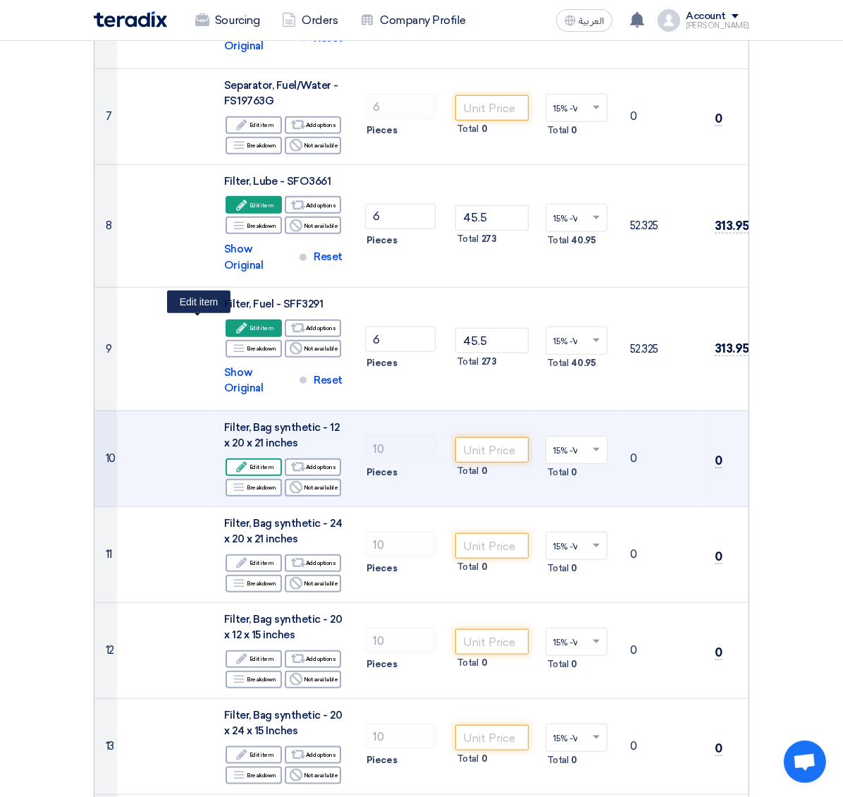
click at [226, 458] on div "Edit Edit item" at bounding box center [254, 467] width 56 height 18
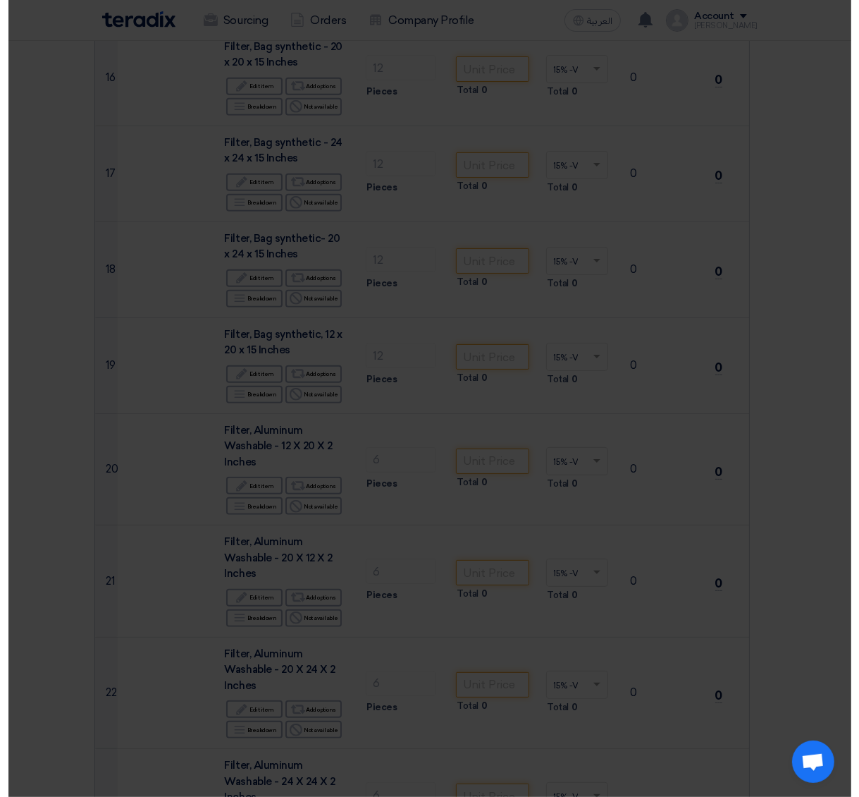
scroll to position [391, 0]
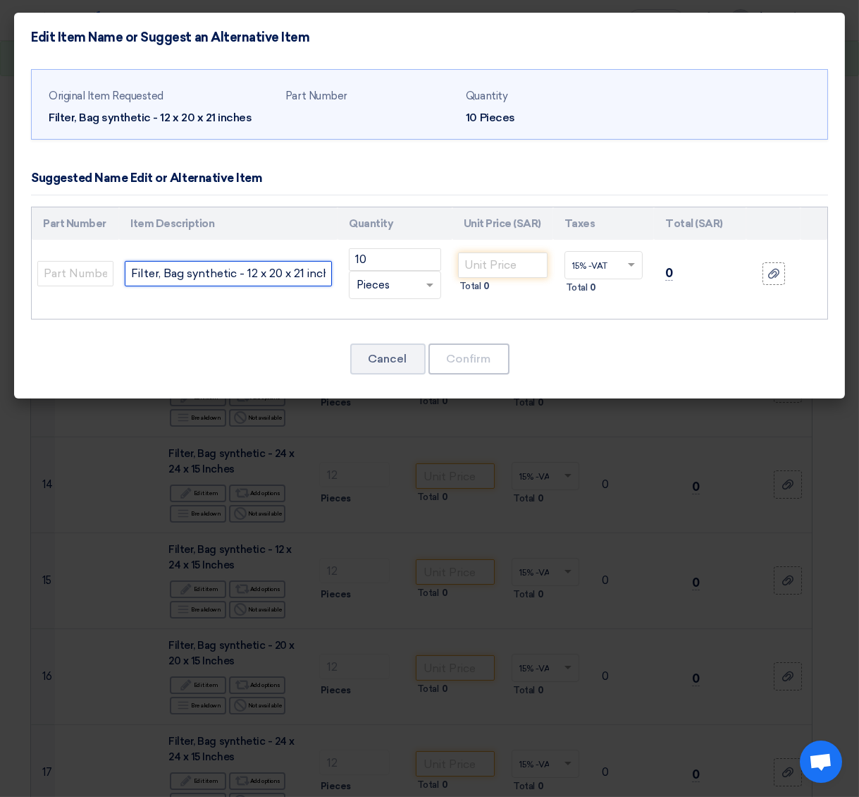
click at [309, 269] on input "Filter, Bag synthetic - 12 x 20 x 21 inches" at bounding box center [228, 273] width 207 height 25
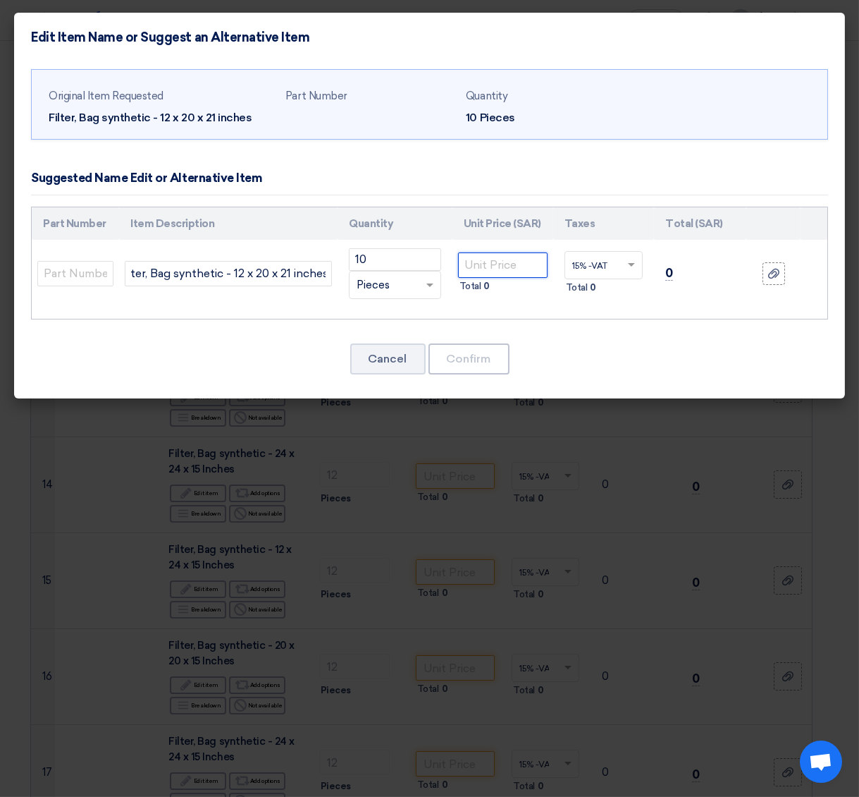
scroll to position [0, 0]
click at [503, 258] on input "number" at bounding box center [503, 264] width 90 height 25
click at [514, 262] on input "number" at bounding box center [503, 264] width 90 height 25
type input "46.80"
click at [478, 350] on button "Confirm" at bounding box center [469, 358] width 81 height 31
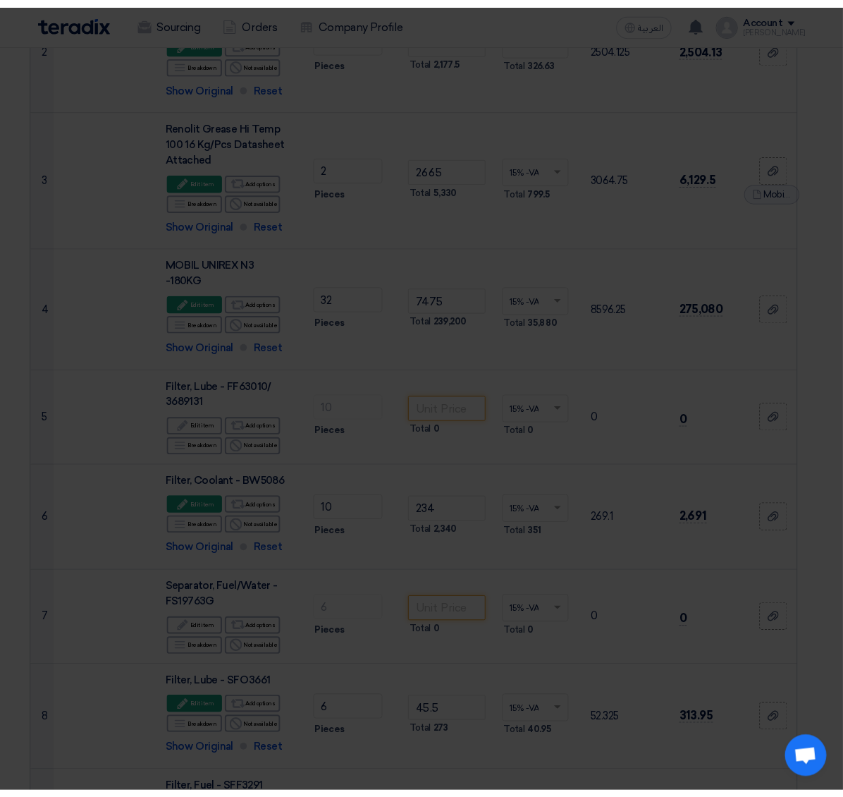
scroll to position [990, 0]
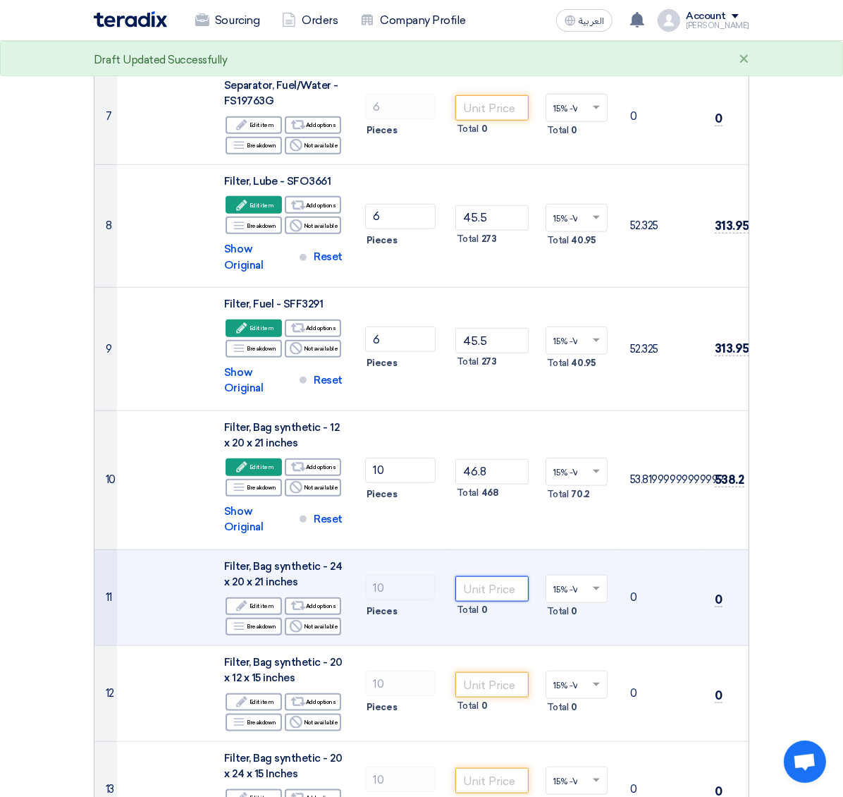
click at [455, 531] on input "number" at bounding box center [491, 588] width 73 height 25
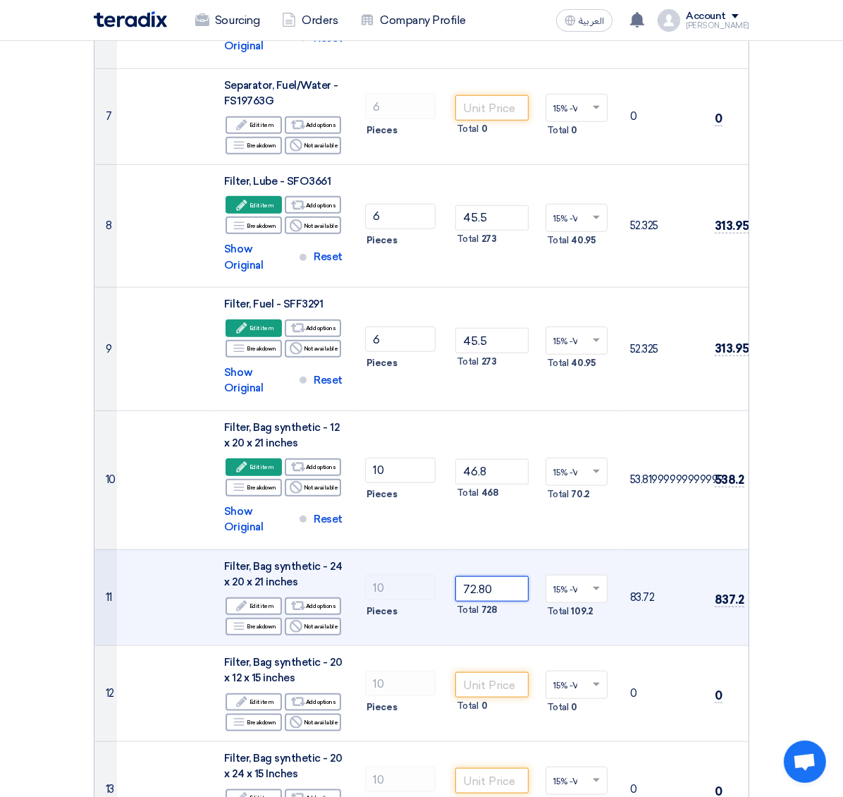
type input "72.80"
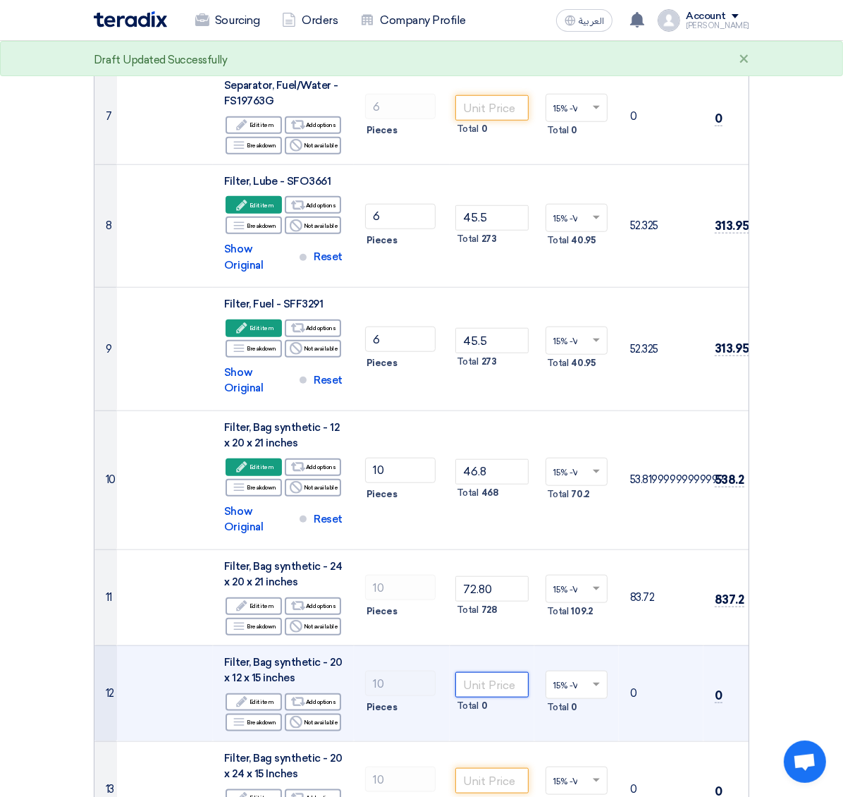
click at [455, 531] on input "number" at bounding box center [491, 684] width 73 height 25
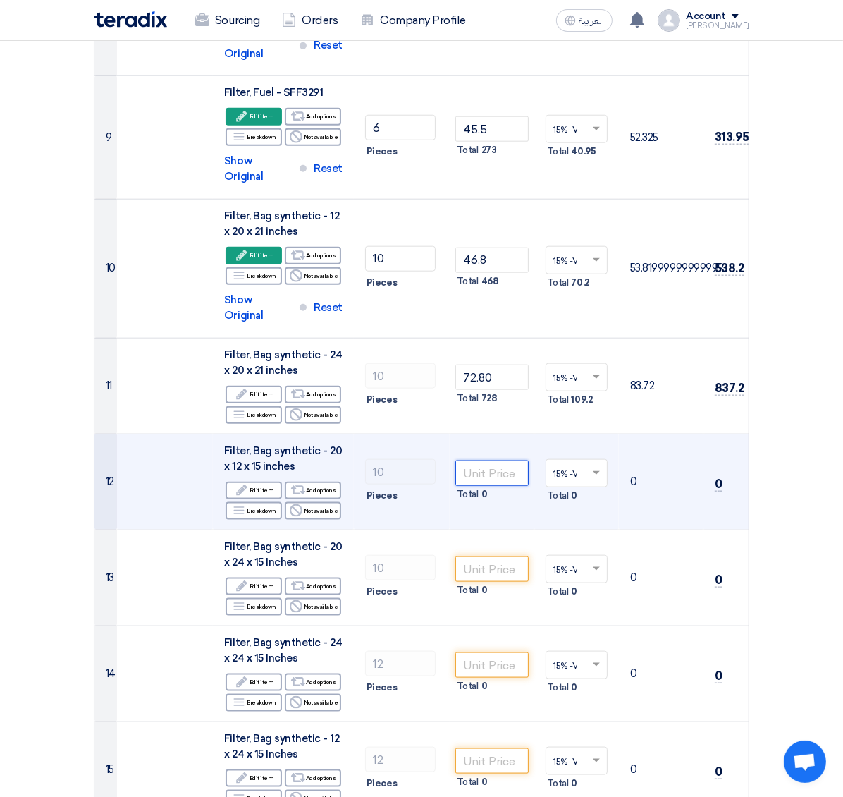
click at [455, 460] on input "number" at bounding box center [491, 472] width 73 height 25
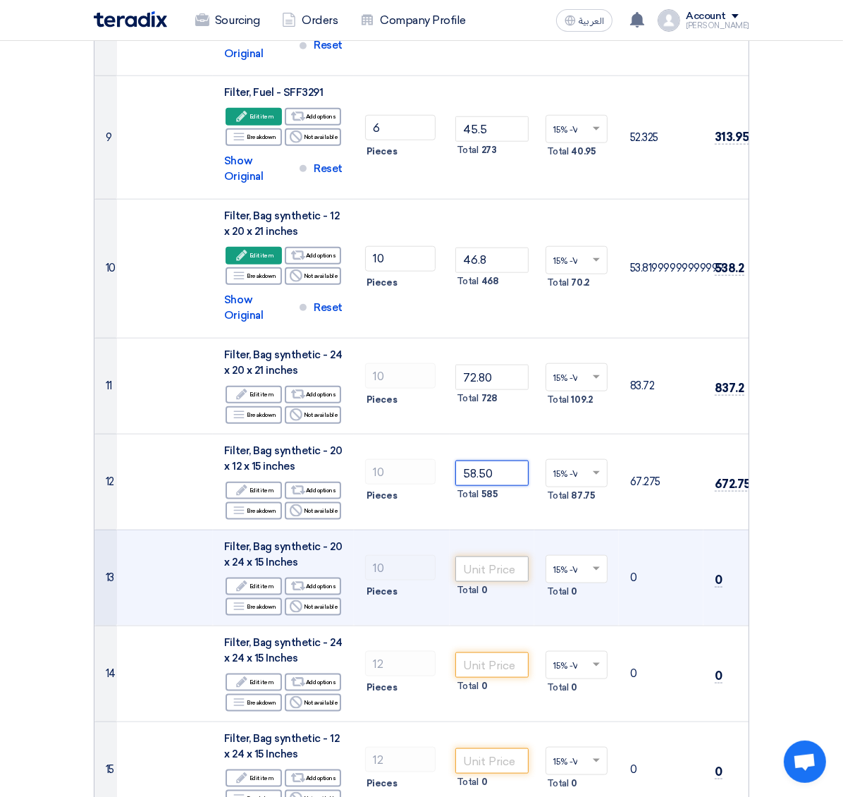
type input "58.50"
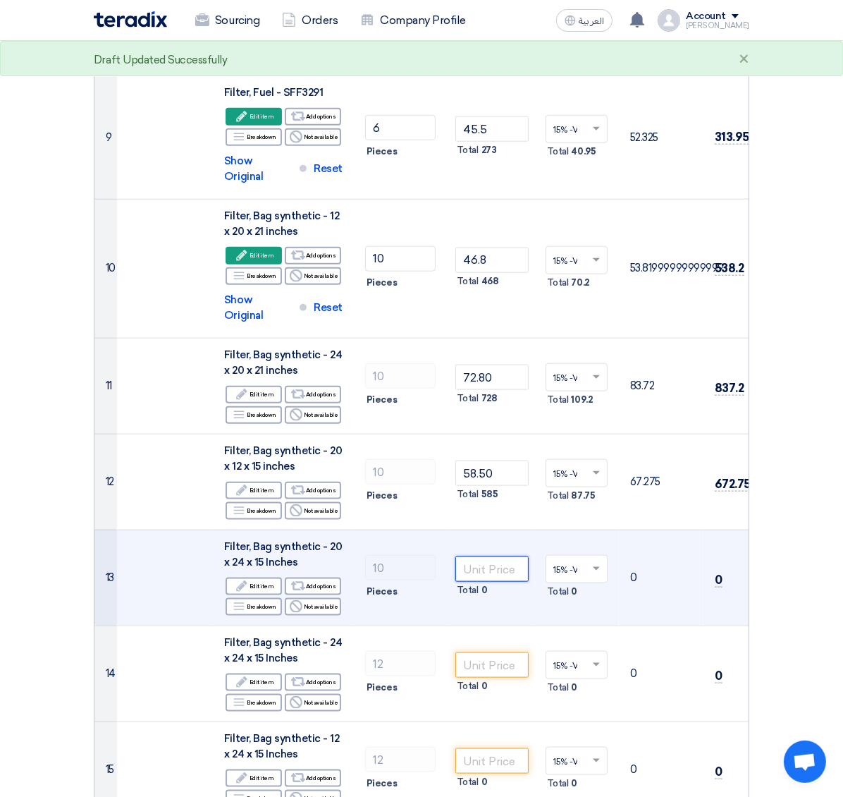
click at [455, 531] on input "number" at bounding box center [491, 568] width 73 height 25
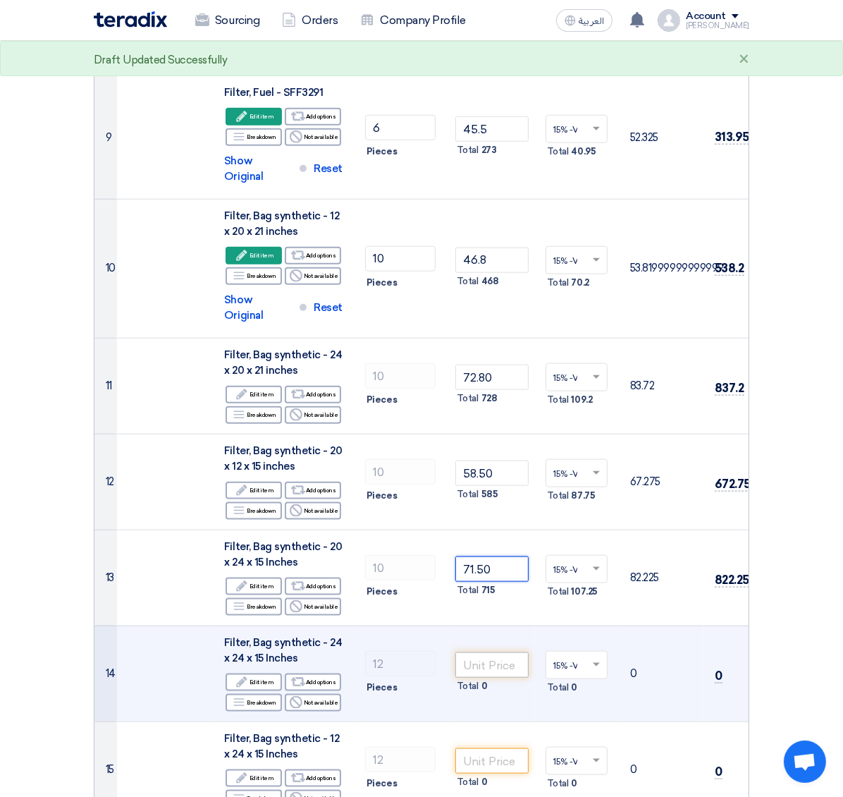
type input "71.50"
click at [455, 531] on input "number" at bounding box center [491, 664] width 73 height 25
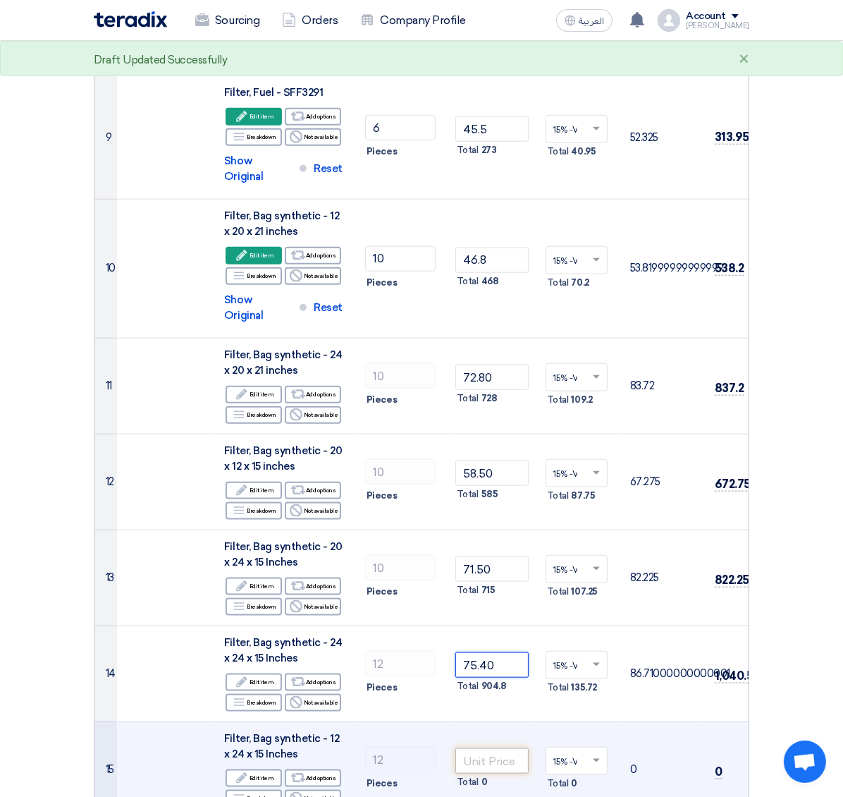
type input "75.40"
click at [457, 531] on input "number" at bounding box center [491, 760] width 73 height 25
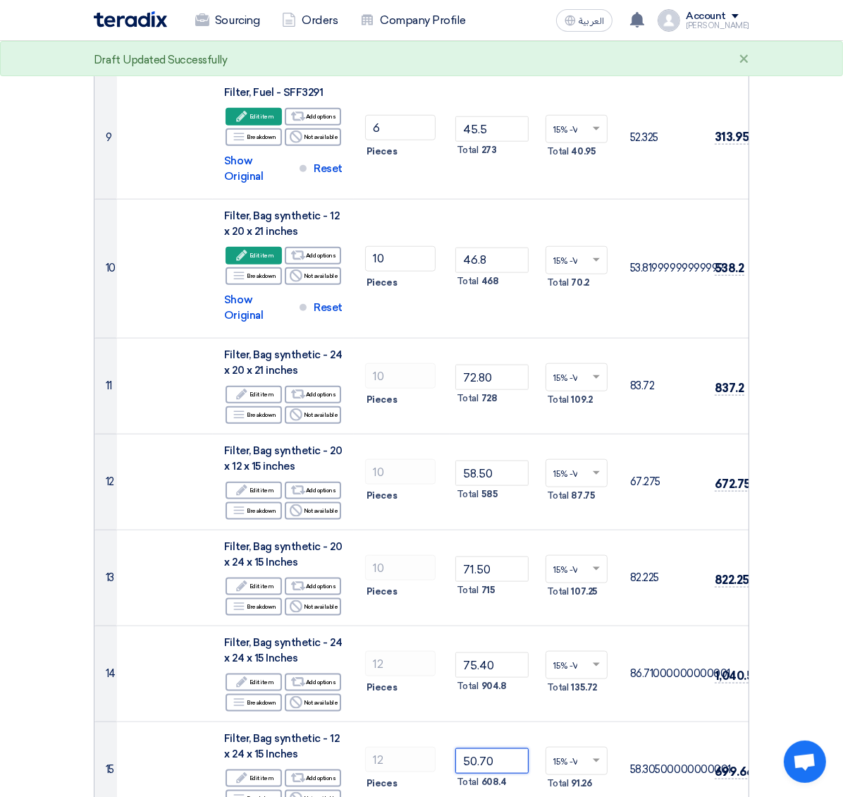
type input "50.70"
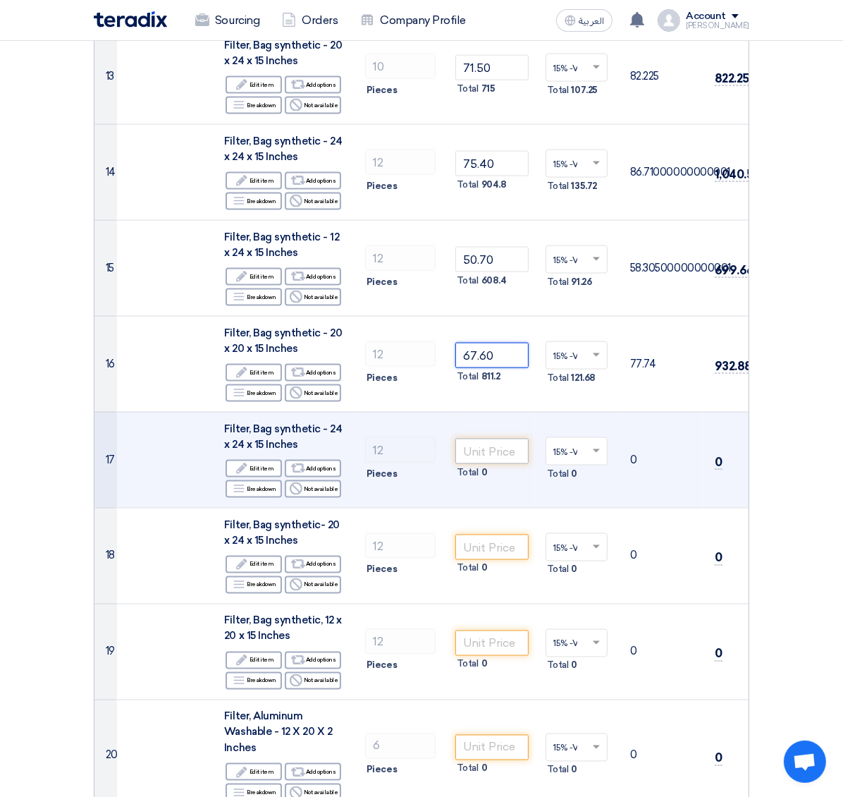
scroll to position [1836, 0]
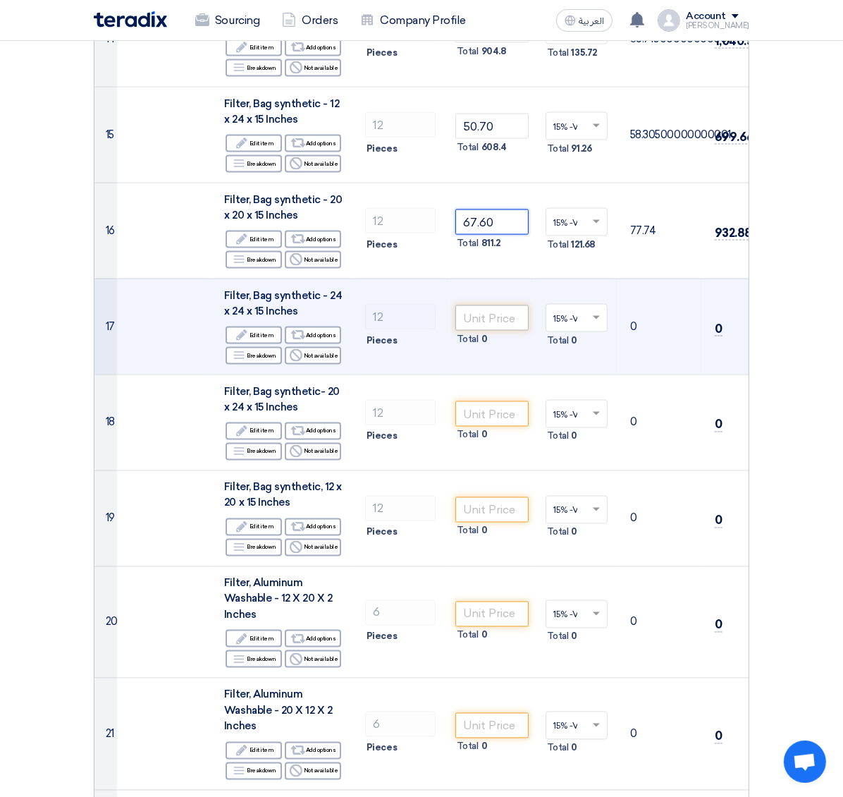
type input "67.60"
click at [456, 305] on input "number" at bounding box center [491, 317] width 73 height 25
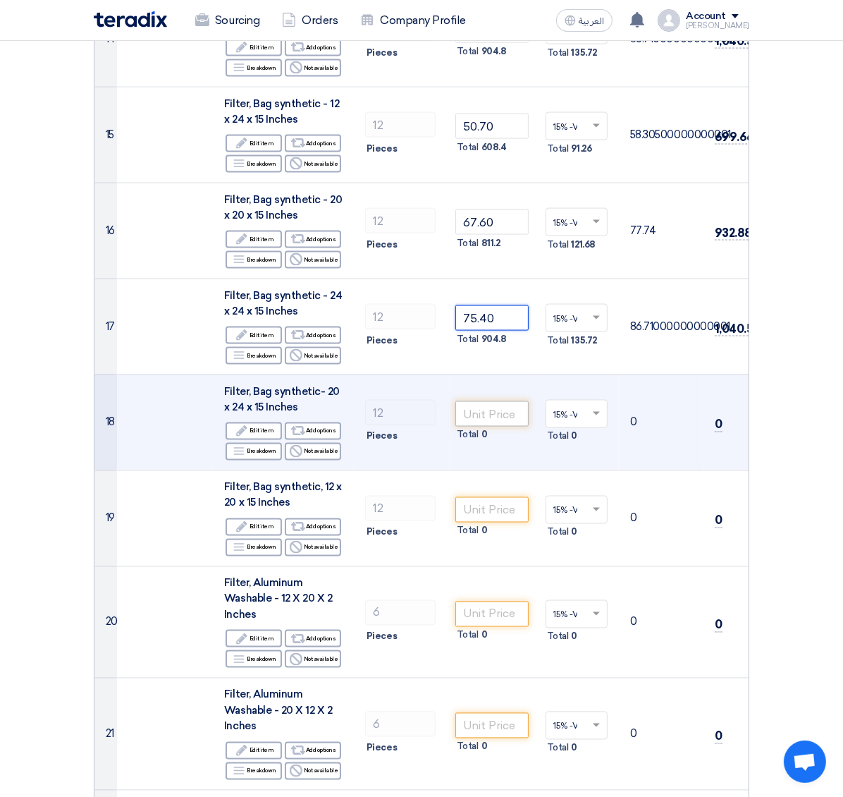
type input "75.40"
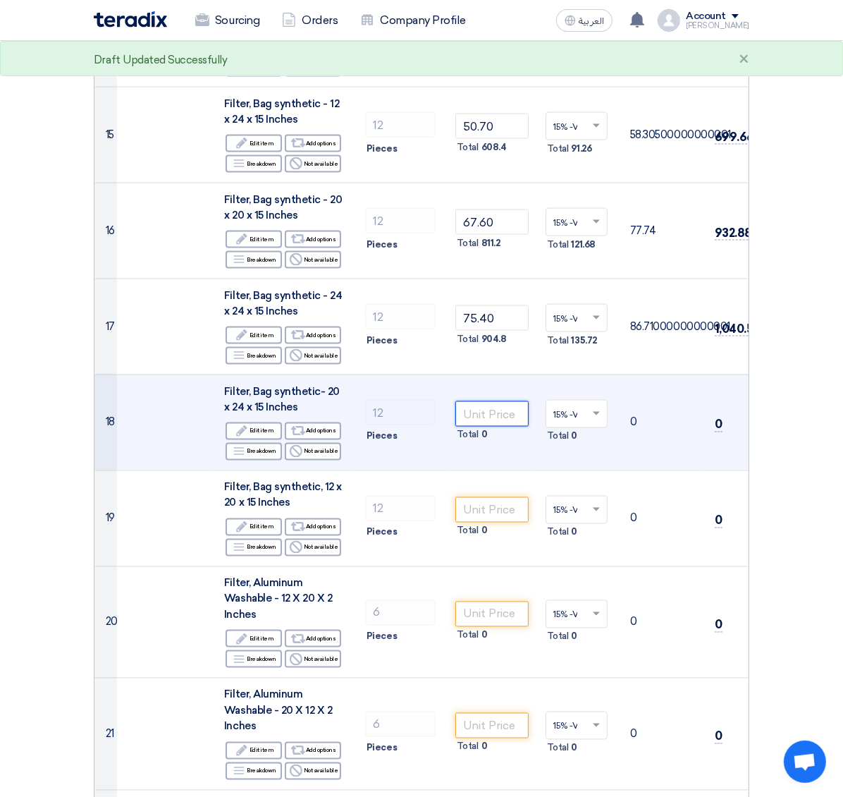
click at [455, 401] on input "number" at bounding box center [491, 413] width 73 height 25
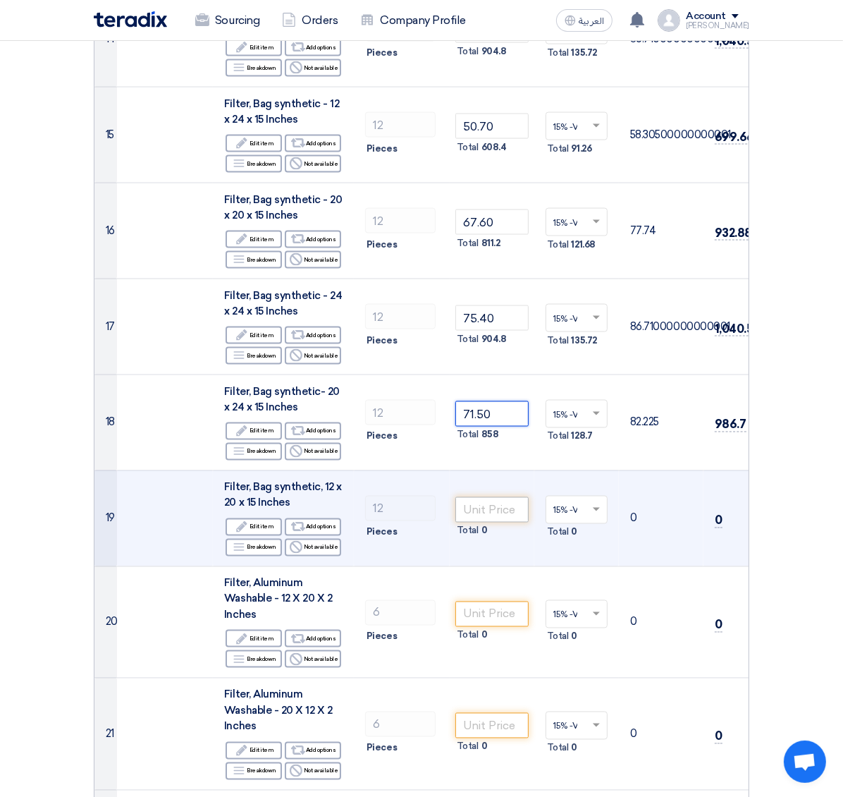
type input "71.50"
click at [455, 497] on input "number" at bounding box center [491, 509] width 73 height 25
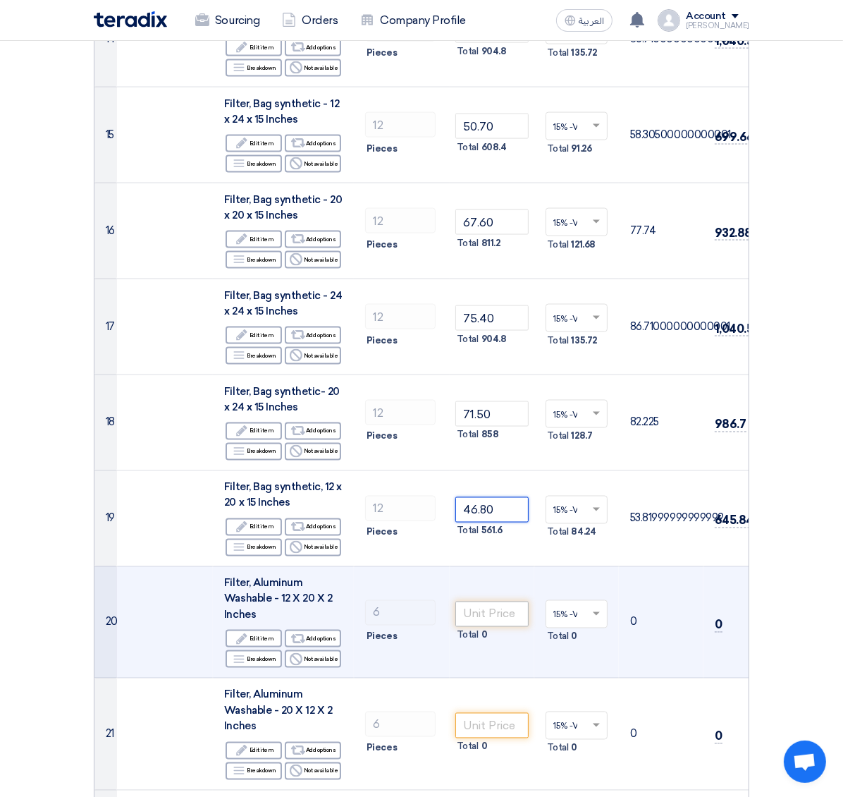
type input "46.80"
click at [455, 531] on input "number" at bounding box center [491, 613] width 73 height 25
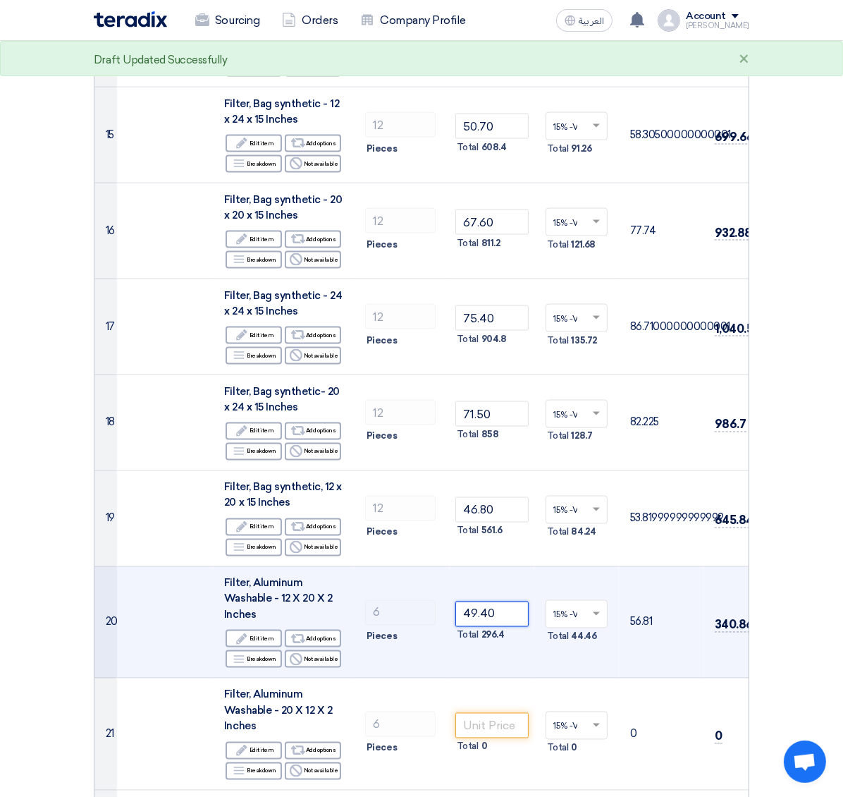
scroll to position [1941, 0]
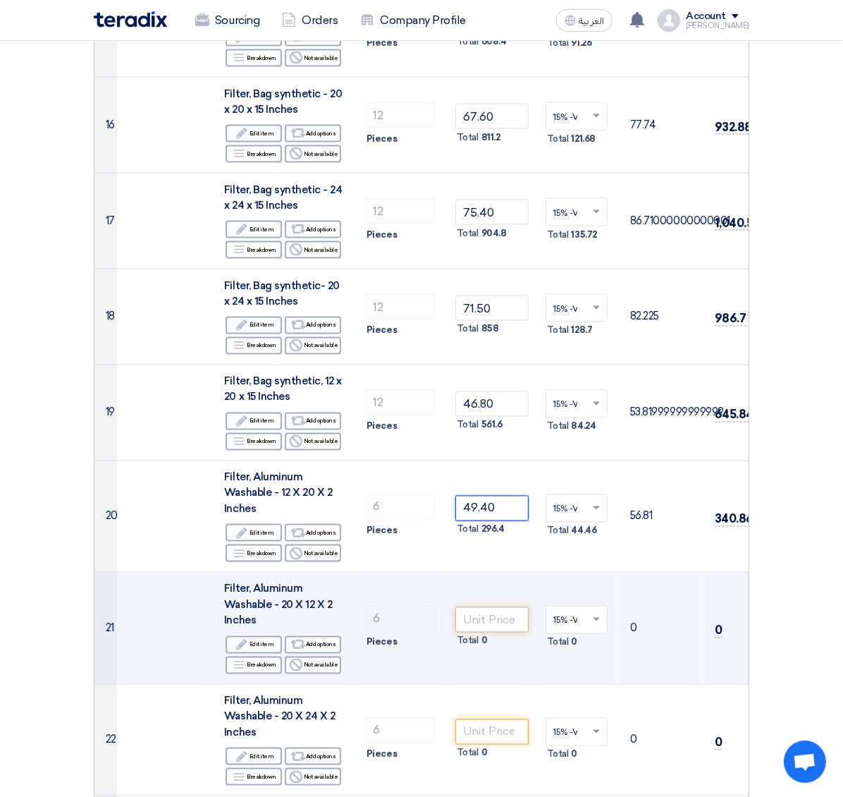
type input "49.40"
click at [455, 531] on input "number" at bounding box center [491, 619] width 73 height 25
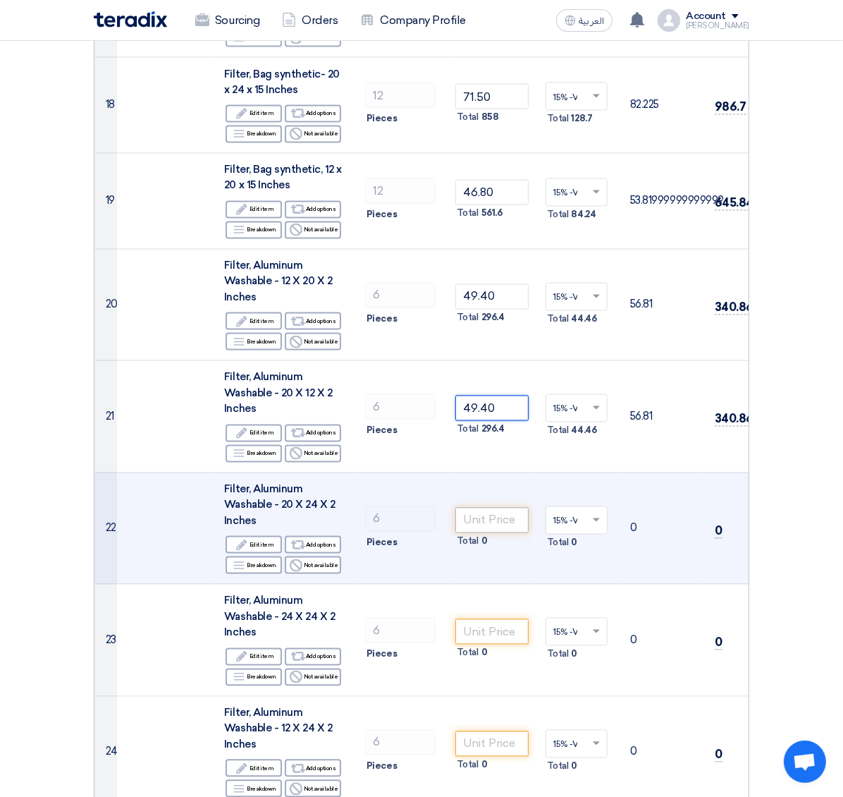
type input "49.40"
click at [455, 508] on input "number" at bounding box center [491, 520] width 73 height 25
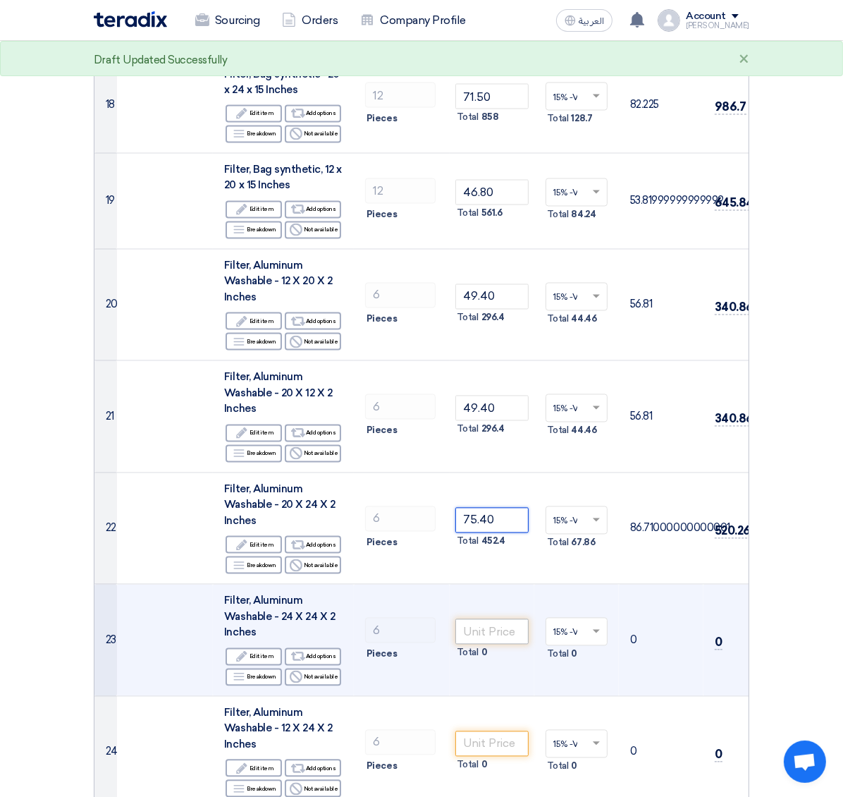
type input "75.40"
click at [455, 531] on input "number" at bounding box center [491, 631] width 73 height 25
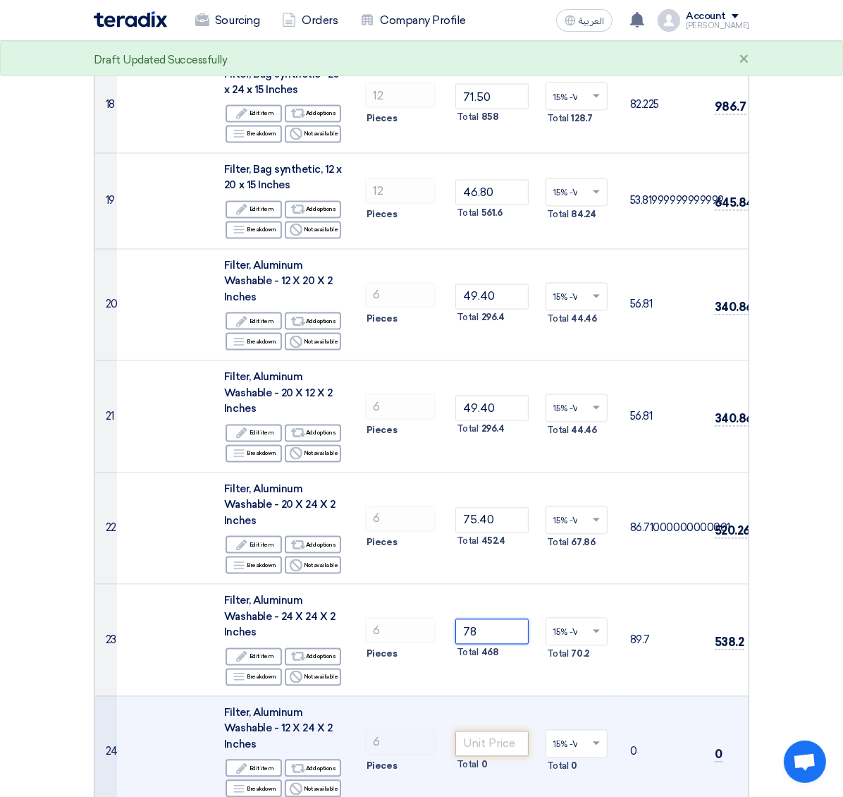
type input "78"
click at [457, 531] on input "number" at bounding box center [491, 743] width 73 height 25
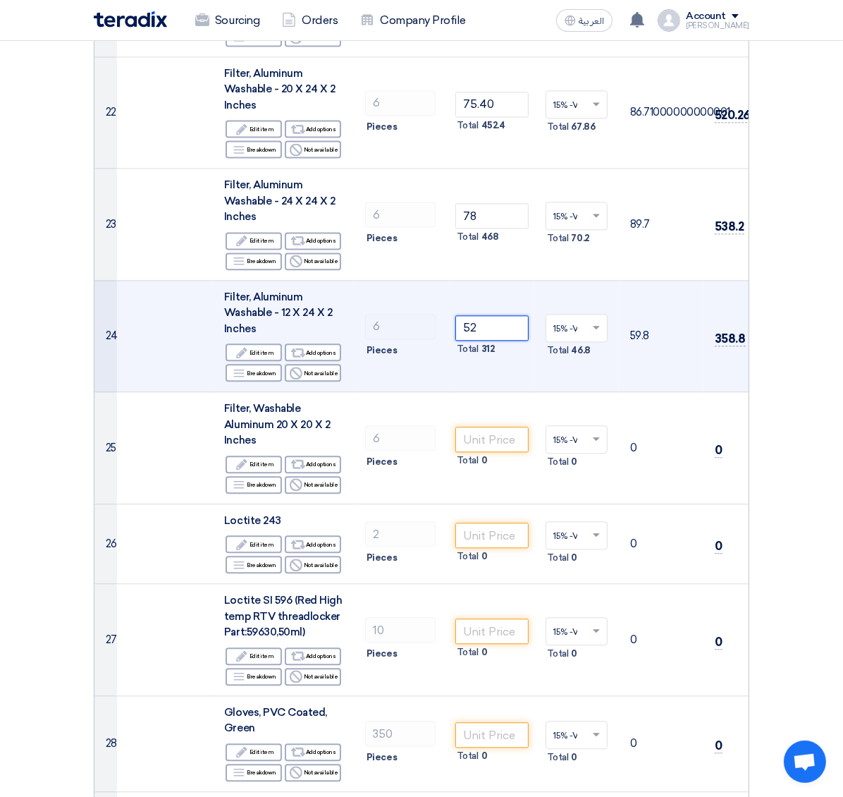
scroll to position [2576, 0]
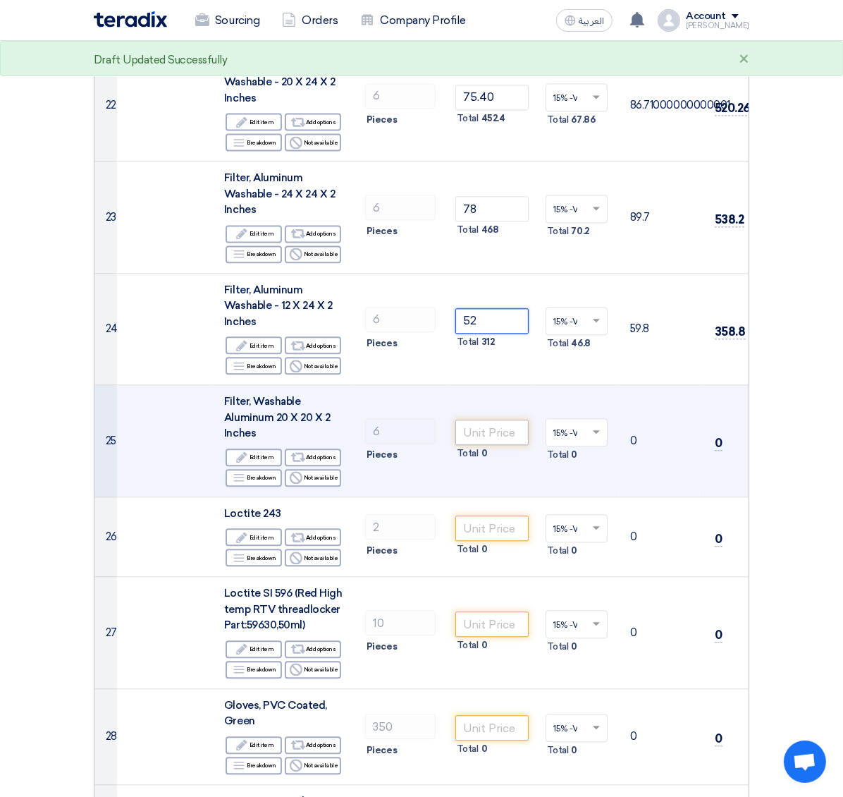
type input "52"
click at [455, 419] on input "number" at bounding box center [491, 431] width 73 height 25
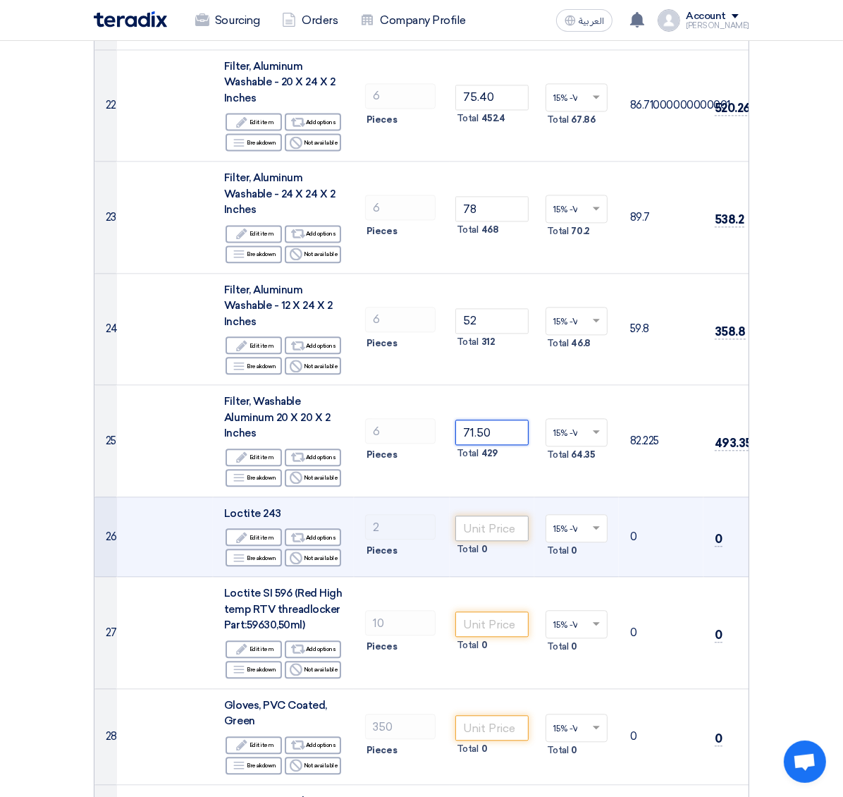
type input "71.50"
click at [455, 515] on input "number" at bounding box center [491, 527] width 73 height 25
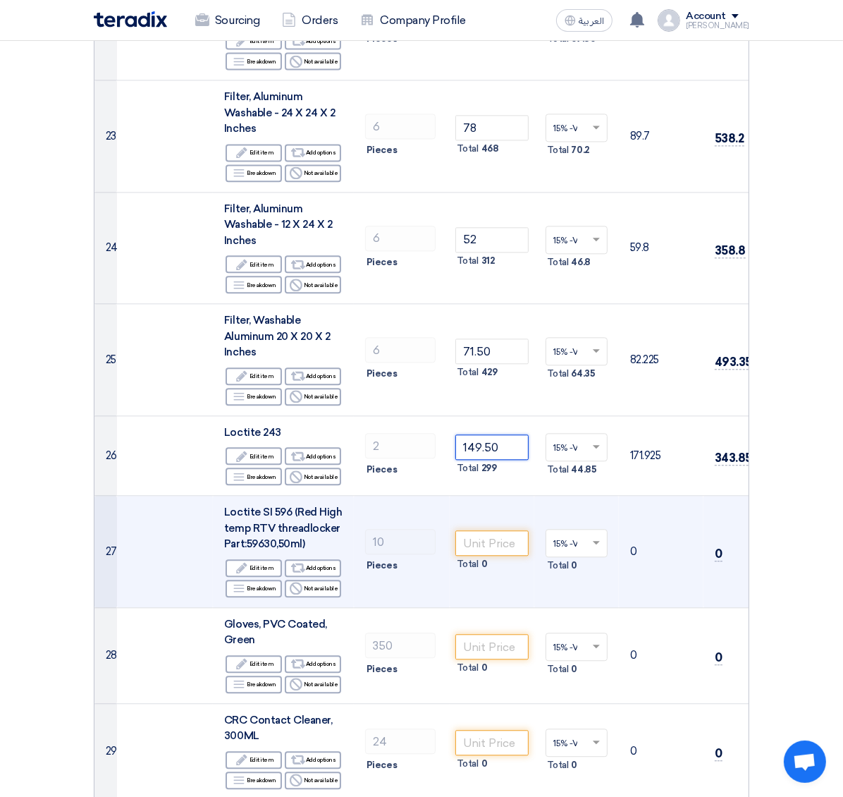
scroll to position [2787, 0]
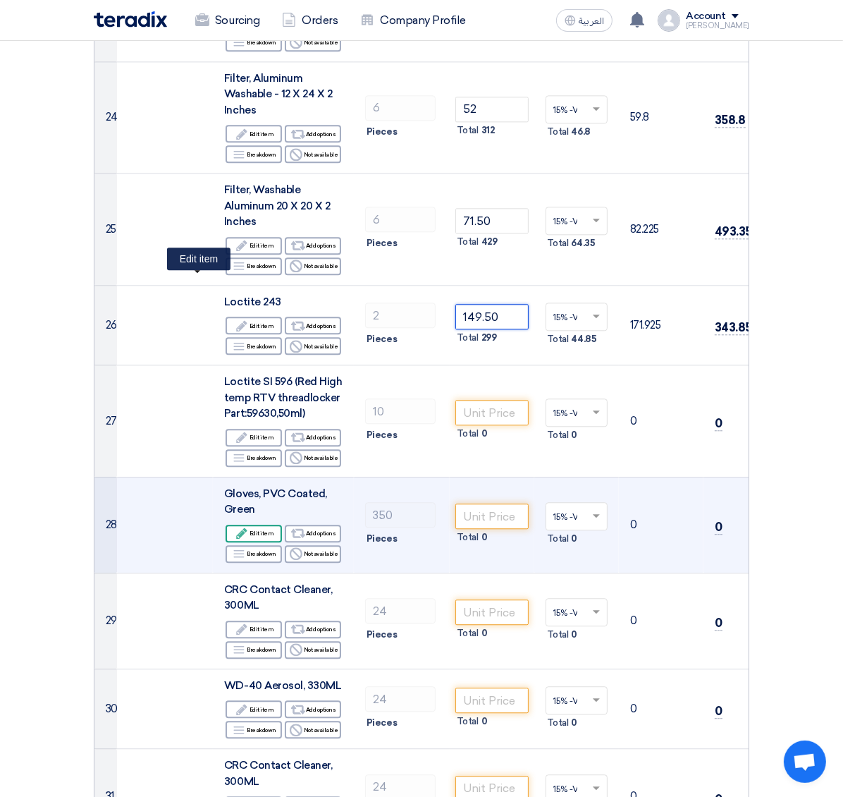
type input "149.50"
click at [226, 524] on div "Edit Edit item" at bounding box center [254, 533] width 56 height 18
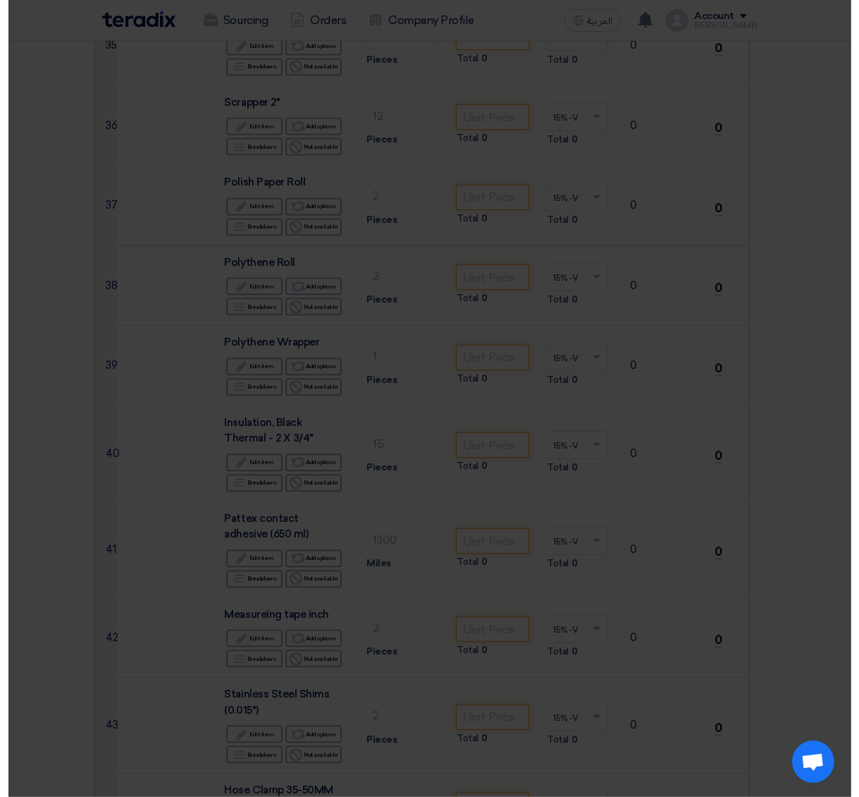
scroll to position [1851, 0]
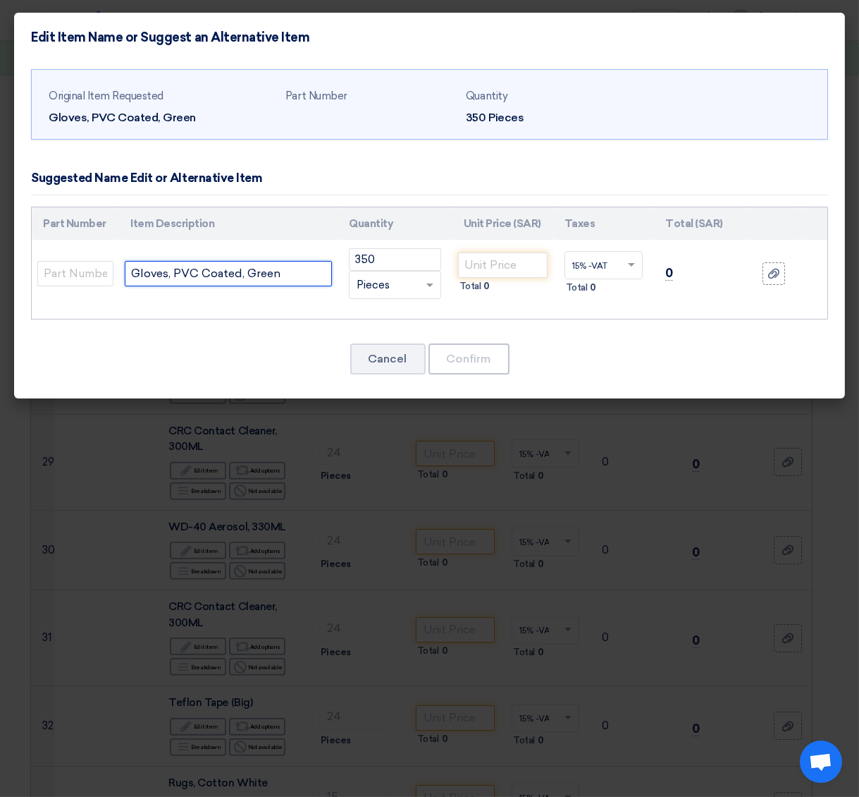
click at [265, 278] on input "Gloves, PVC Coated, Green" at bounding box center [228, 273] width 207 height 25
paste input "(250 Pair)"
type input "Gloves, PVC Coated, Green (250 Pair)"
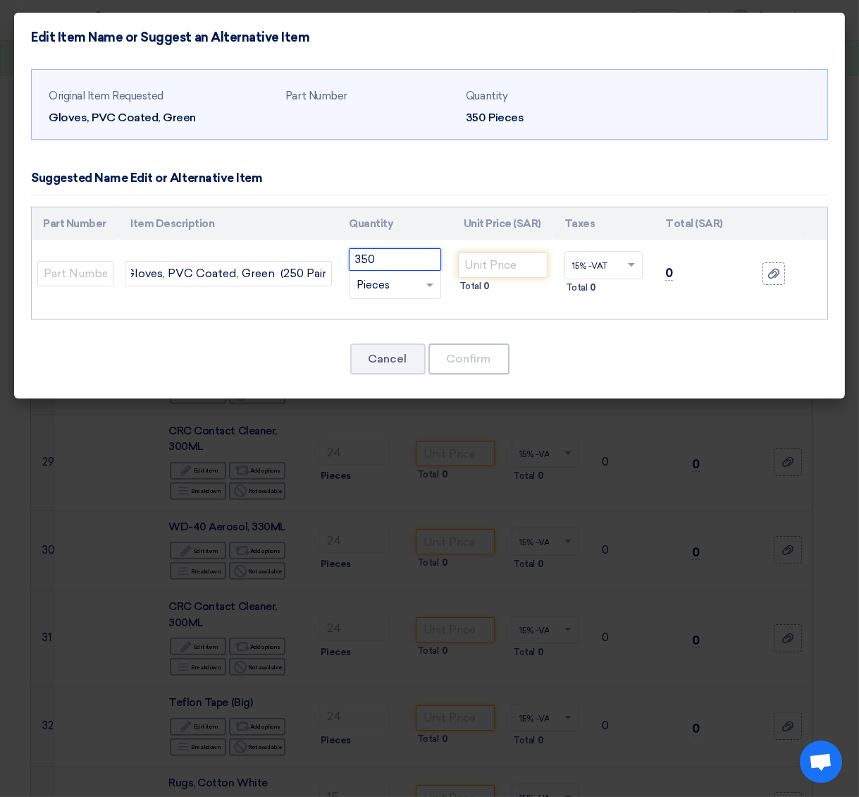
scroll to position [0, 0]
click at [424, 264] on input "350" at bounding box center [395, 259] width 92 height 23
drag, startPoint x: 424, startPoint y: 264, endPoint x: 342, endPoint y: 267, distance: 82.6
click at [342, 267] on td "350 RFQ_STEP1.ITEMS.2.TYPE_PLACEHOLDER × Pieces" at bounding box center [395, 274] width 114 height 68
type input "2"
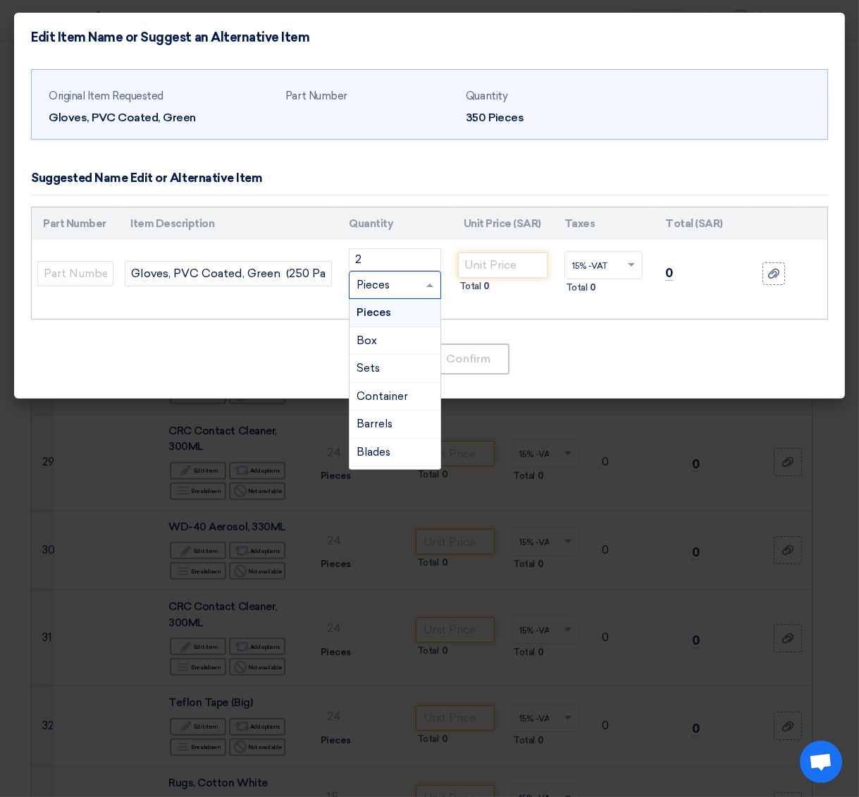
click at [419, 282] on div "RFQ_STEP1.ITEMS.2.TYPE_PLACEHOLDER × Pieces" at bounding box center [386, 285] width 73 height 16
click at [401, 361] on div "Pack" at bounding box center [395, 373] width 90 height 28
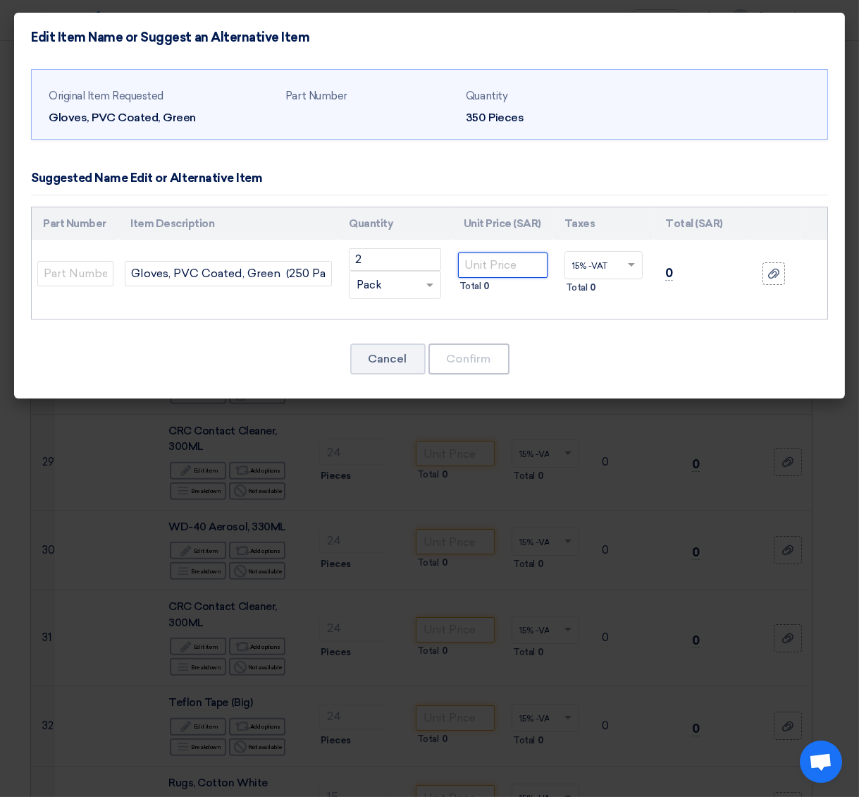
click at [494, 267] on input "number" at bounding box center [503, 264] width 90 height 25
type input "305.50"
click at [469, 344] on button "Confirm" at bounding box center [469, 358] width 81 height 31
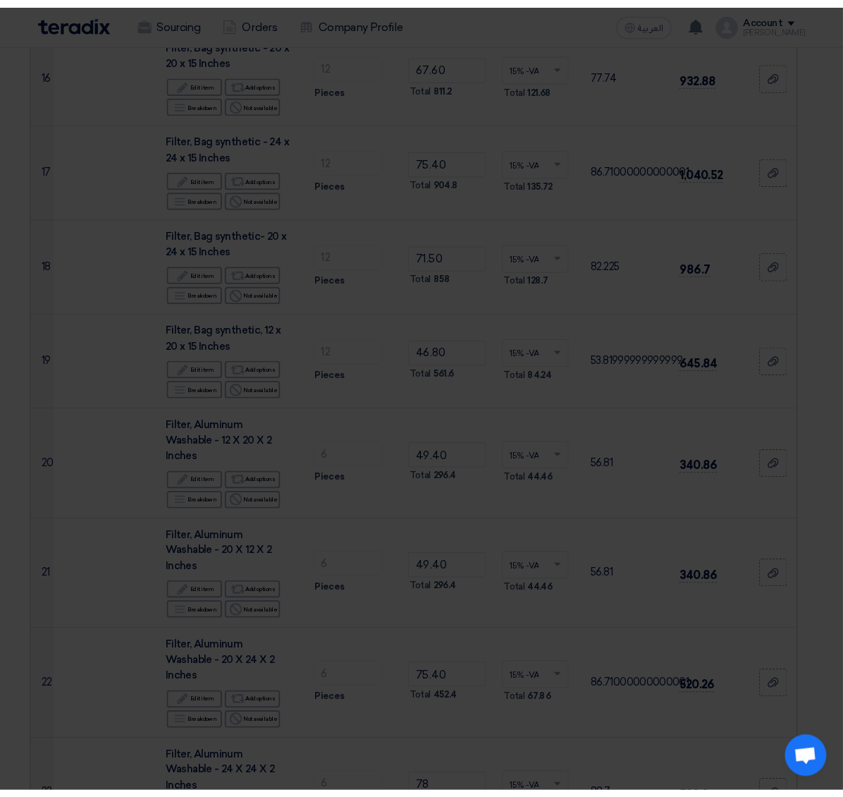
scroll to position [2787, 0]
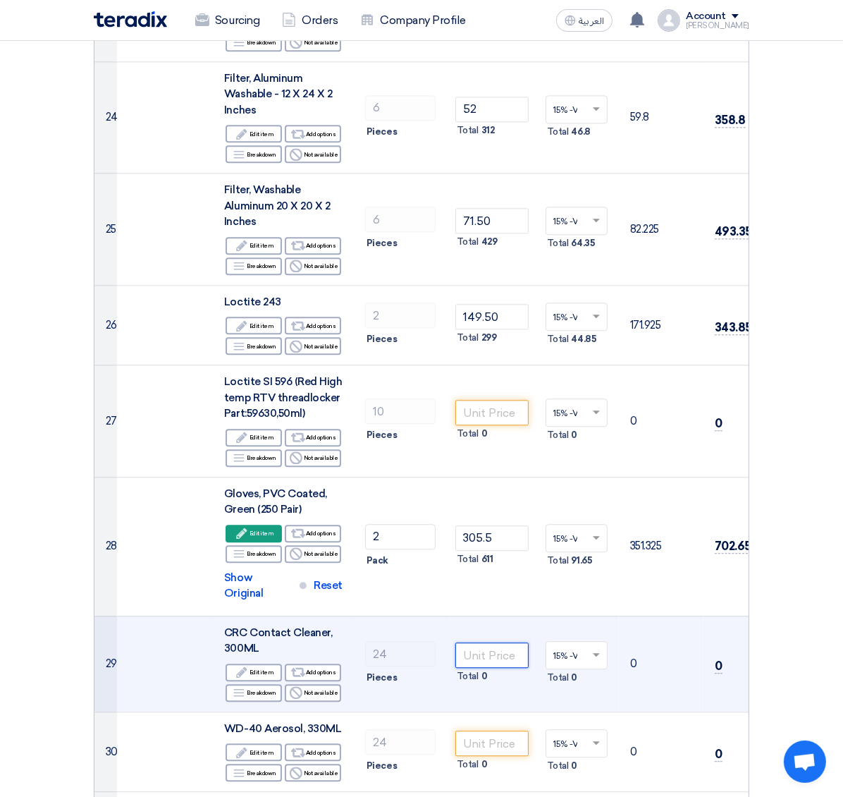
click at [455, 531] on input "number" at bounding box center [491, 654] width 73 height 25
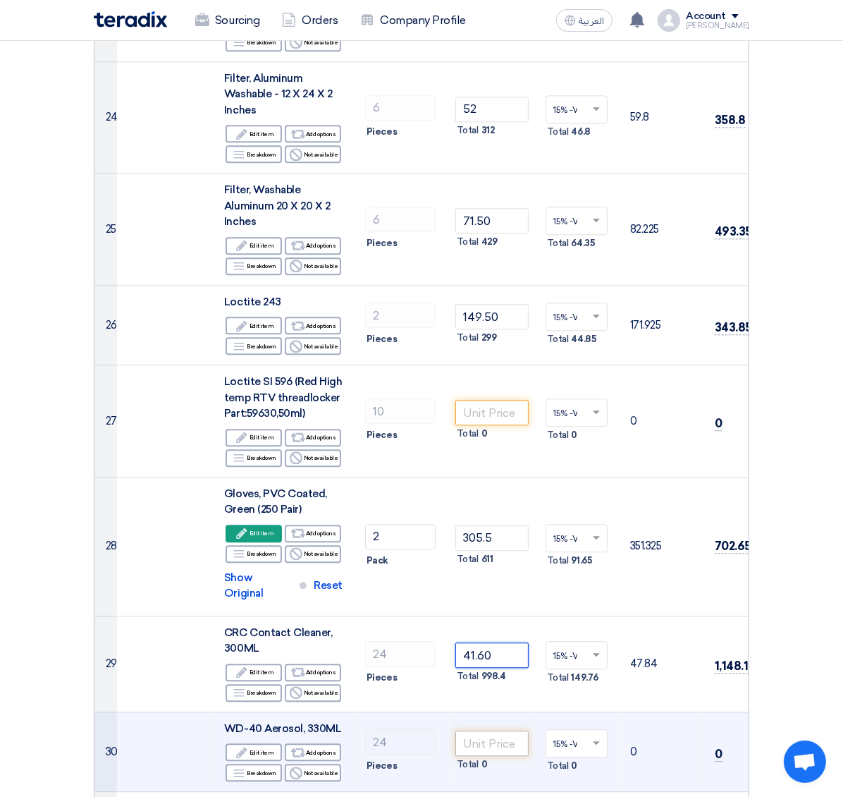
type input "41.60"
click at [462, 531] on input "number" at bounding box center [491, 742] width 73 height 25
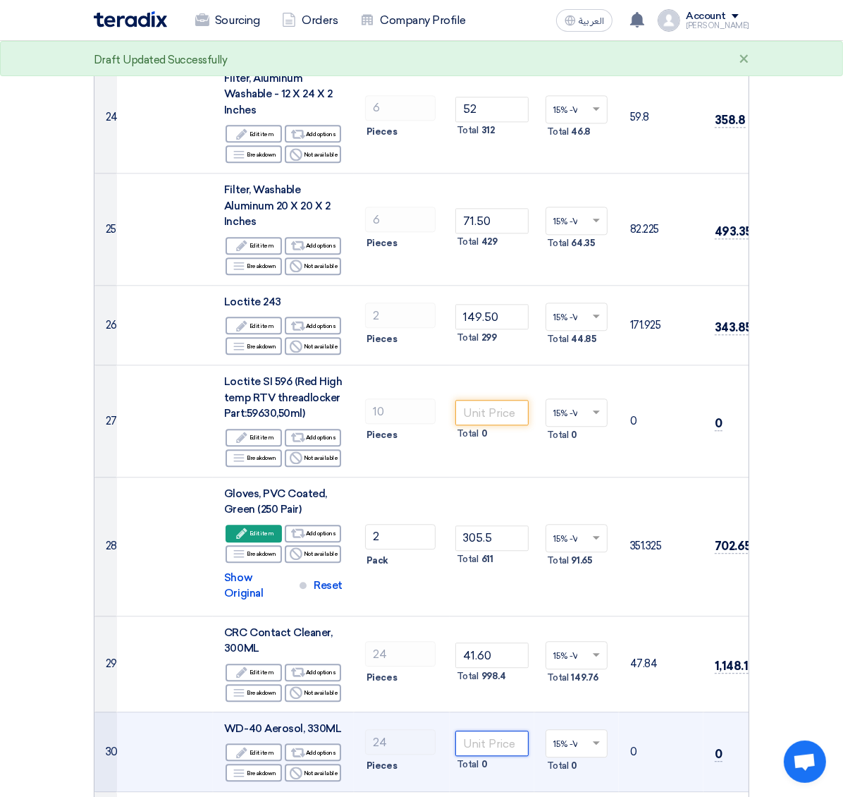
click at [462, 531] on input "number" at bounding box center [491, 742] width 73 height 25
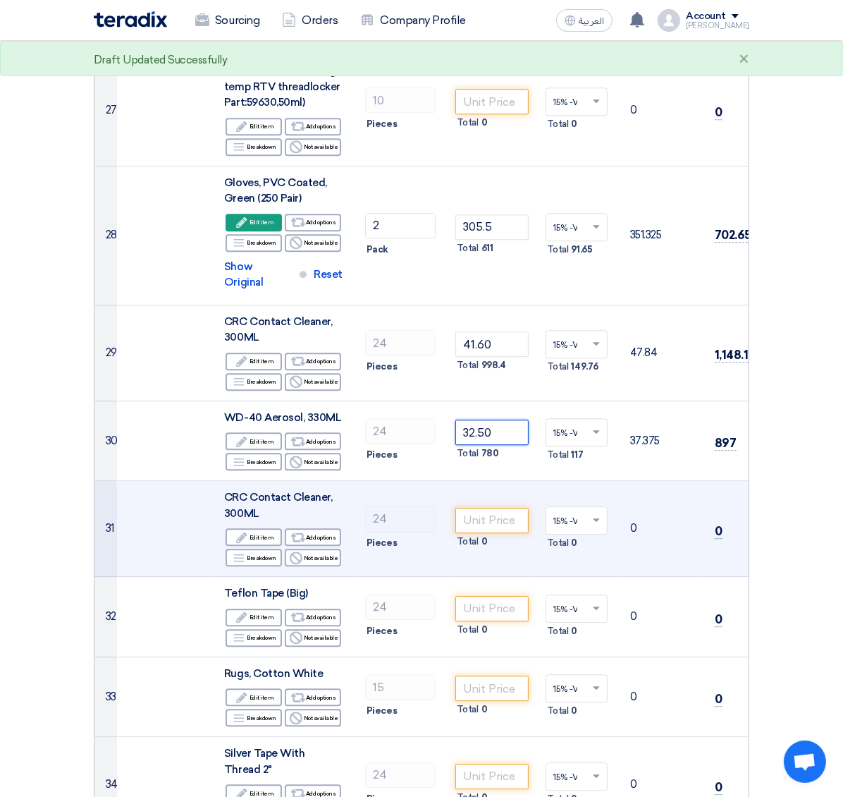
scroll to position [3105, 0]
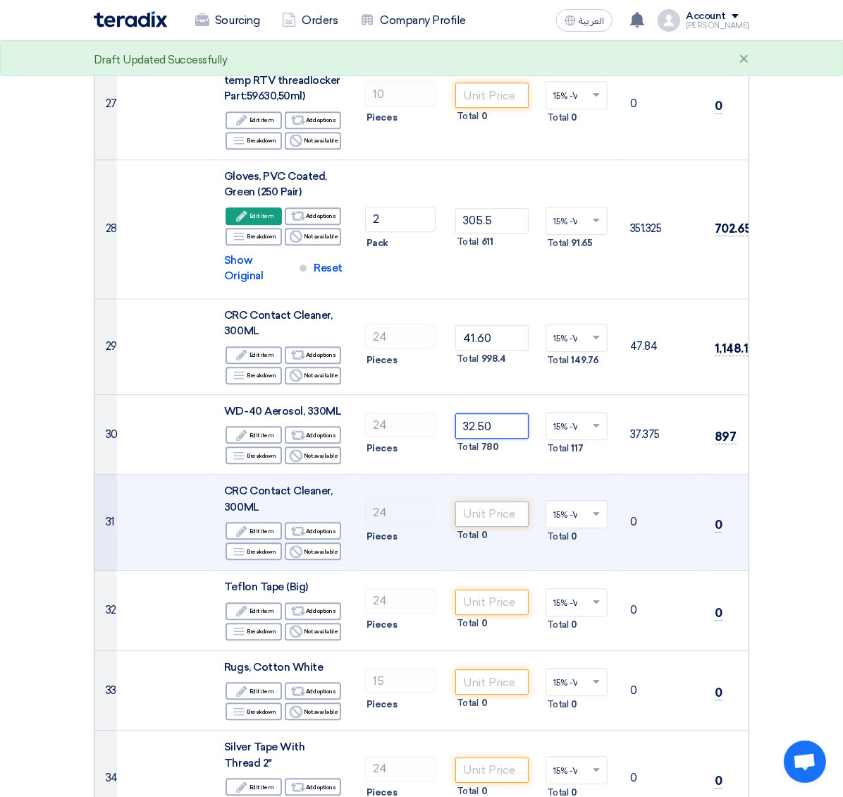
type input "32.50"
click at [455, 501] on input "number" at bounding box center [491, 513] width 73 height 25
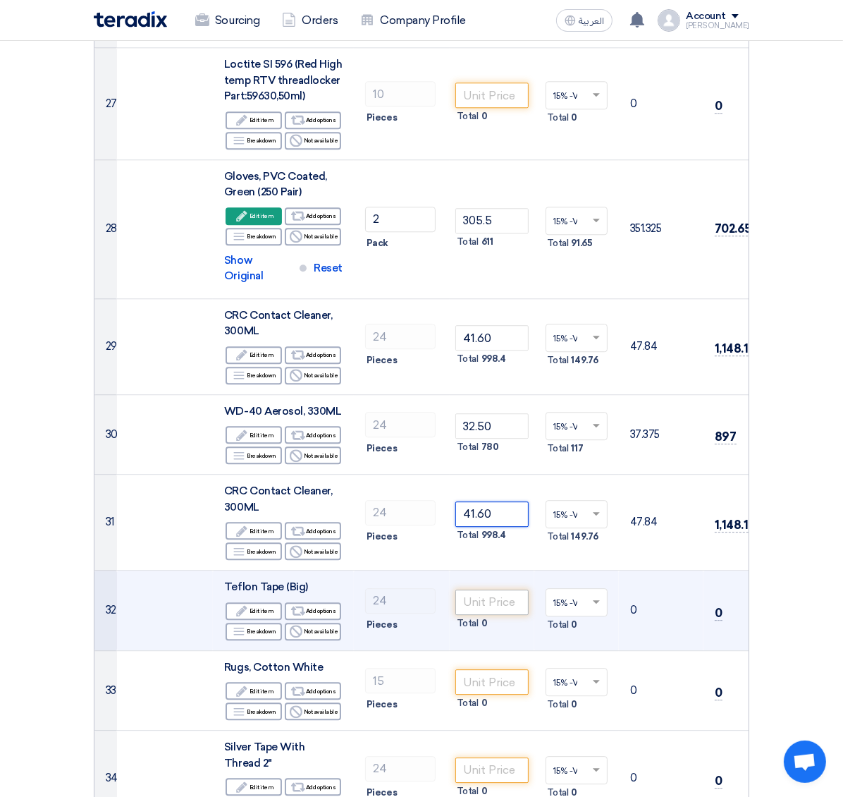
type input "41.60"
click at [458, 531] on input "number" at bounding box center [491, 601] width 73 height 25
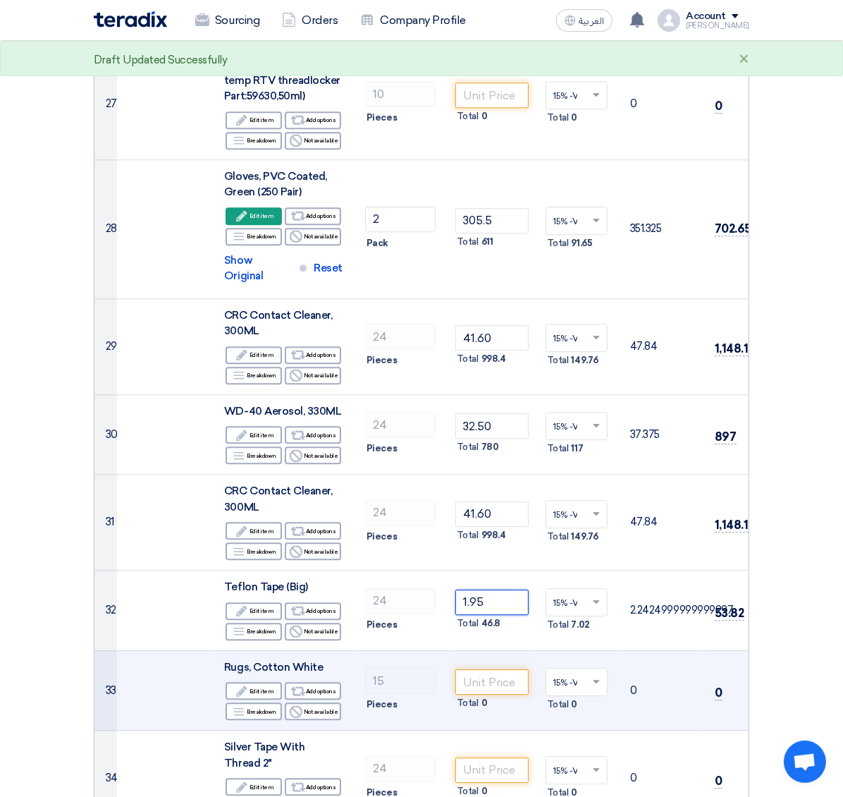
type input "1.95"
click at [117, 531] on td at bounding box center [165, 690] width 96 height 80
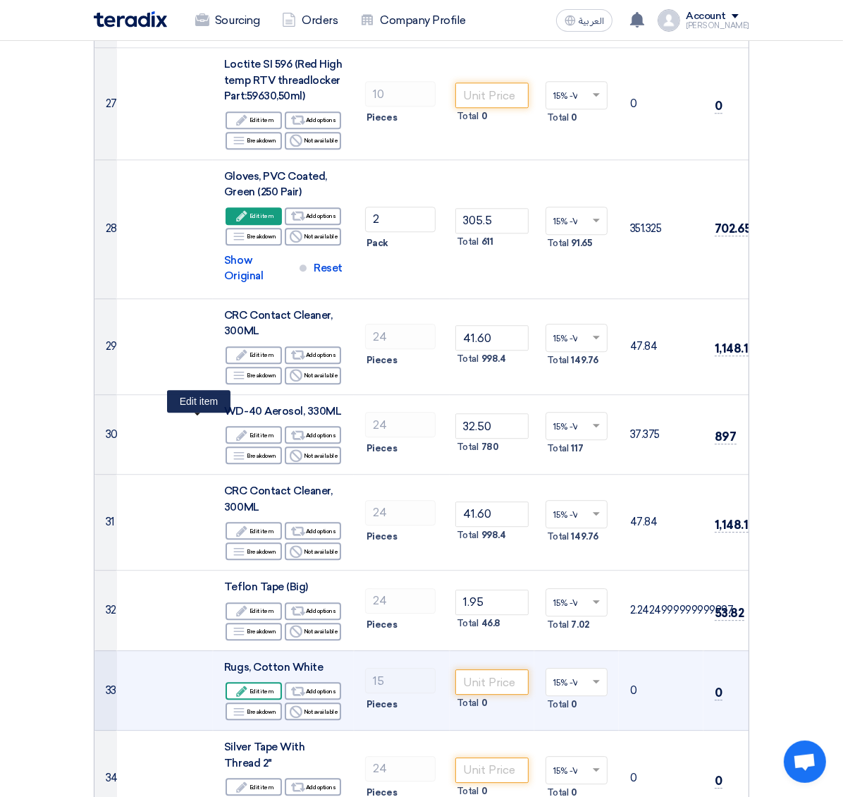
click at [226, 531] on div "Edit Edit item" at bounding box center [254, 691] width 56 height 18
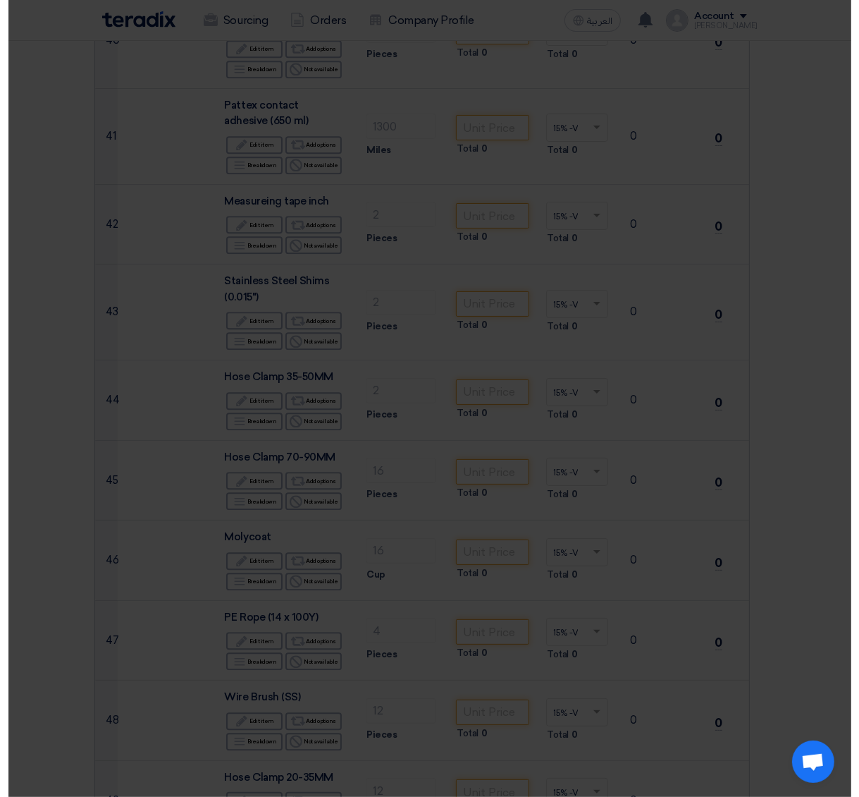
scroll to position [2168, 0]
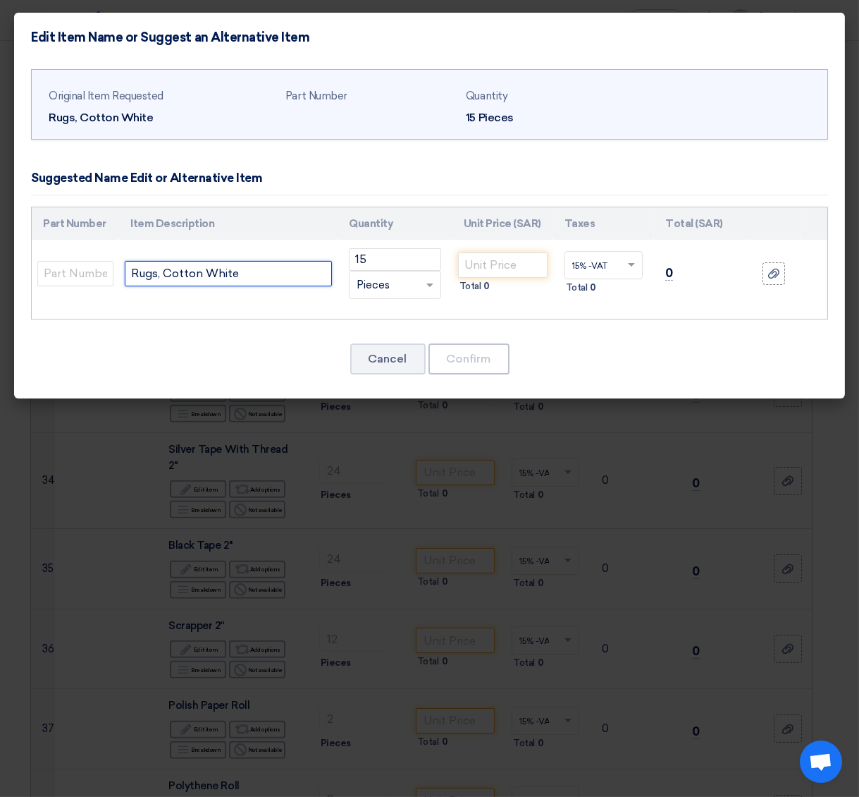
click at [265, 274] on input "Rugs, Cotton White" at bounding box center [228, 273] width 207 height 25
paste input "10 Kg"
type input "Rugs, Cotton White 10 Kg"
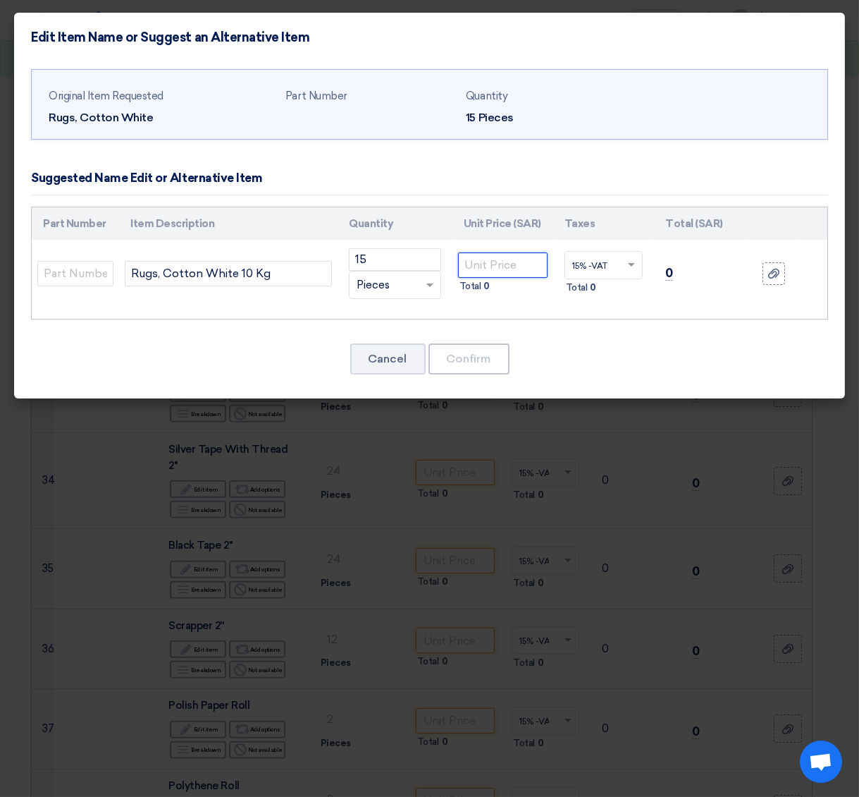
click at [481, 265] on input "number" at bounding box center [503, 264] width 90 height 25
click at [470, 271] on input "number" at bounding box center [503, 264] width 90 height 25
type input "58.50"
click at [480, 358] on button "Confirm" at bounding box center [469, 358] width 81 height 31
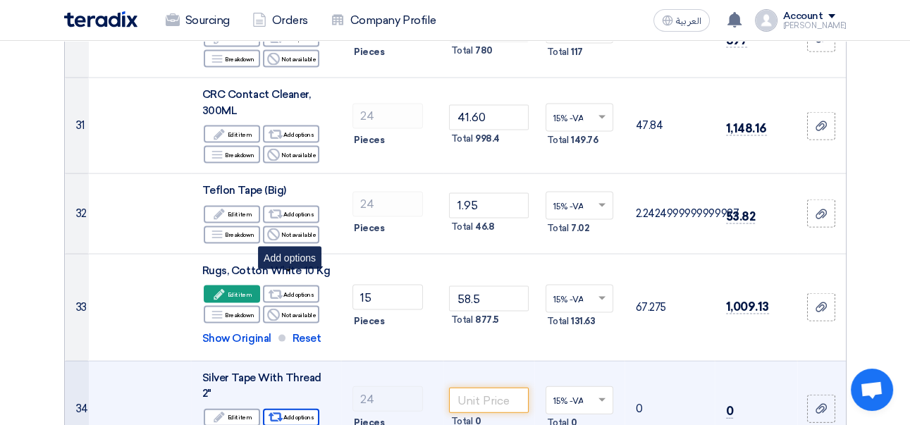
scroll to position [3340, 0]
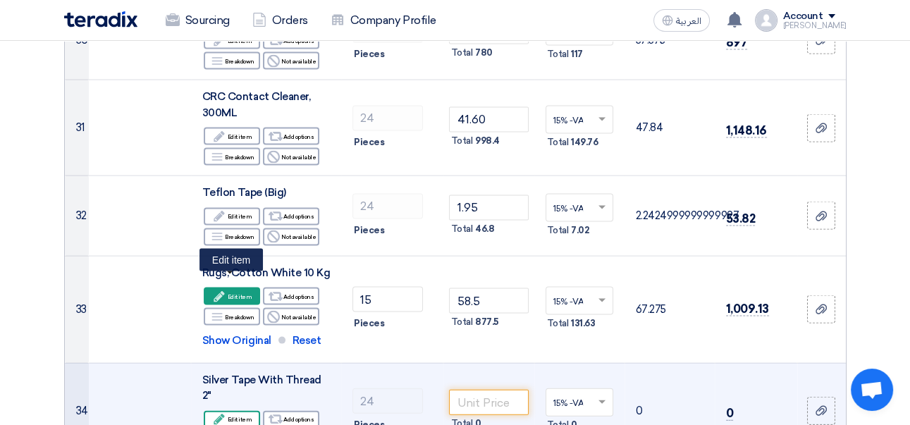
click at [230, 411] on div "Edit Edit item" at bounding box center [232, 420] width 56 height 18
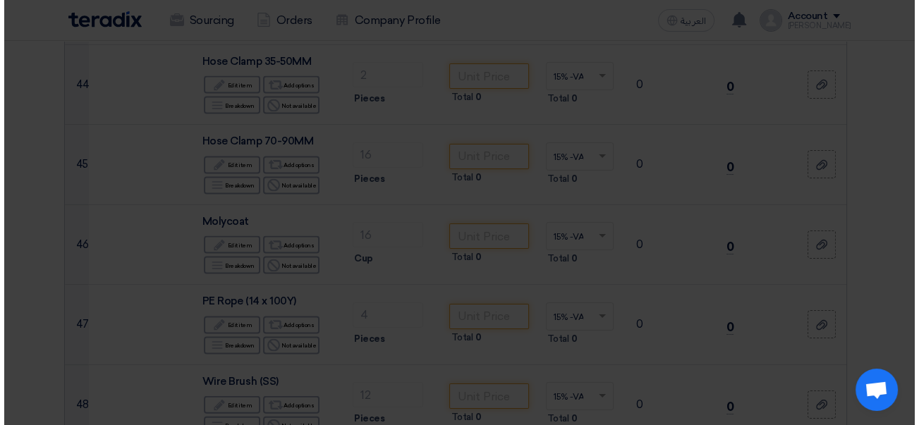
scroll to position [2283, 0]
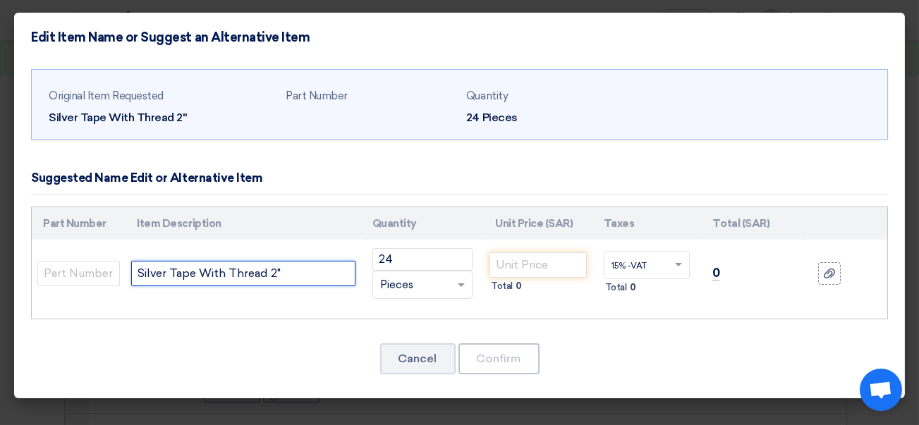
drag, startPoint x: 183, startPoint y: 289, endPoint x: 93, endPoint y: 292, distance: 89.6
click at [93, 292] on tr "Silver Tape With Thread 2" 24 RFQ_STEP1.ITEMS.2.TYPE_PLACEHOLDER × Pieces" at bounding box center [459, 274] width 855 height 68
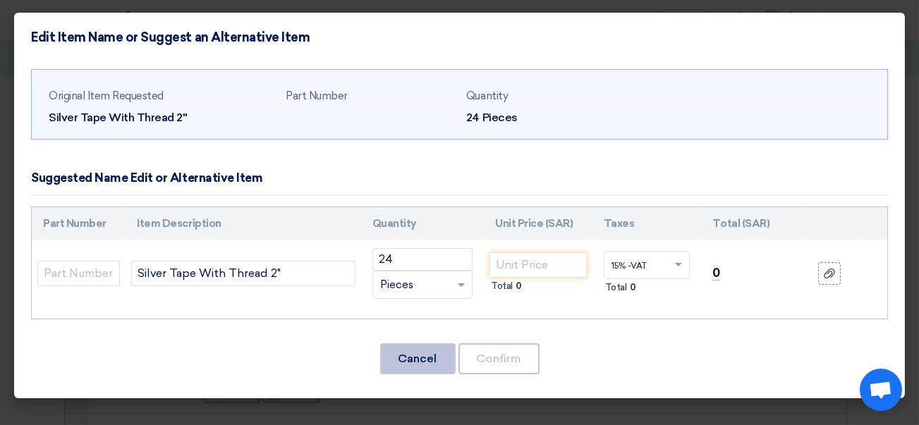
click at [418, 362] on button "Cancel" at bounding box center [417, 358] width 75 height 31
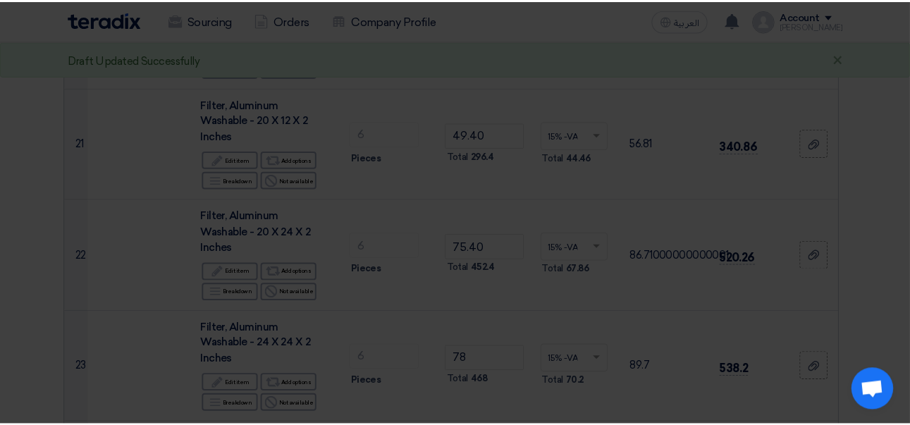
scroll to position [3340, 0]
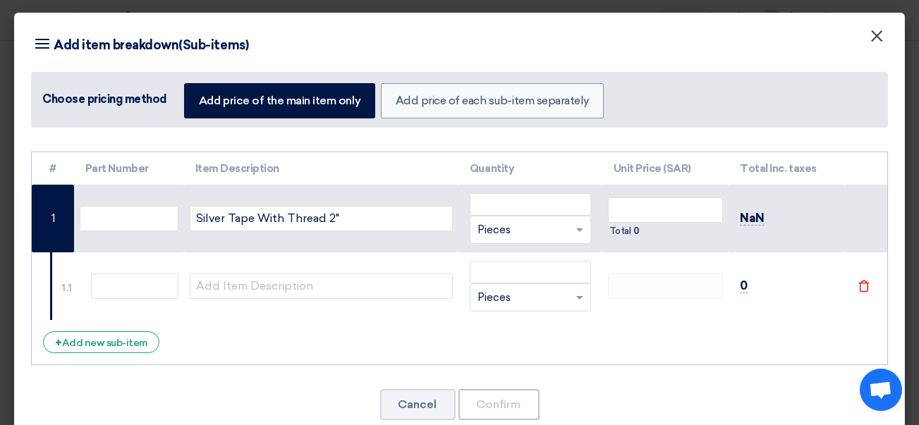
click at [869, 38] on span "×" at bounding box center [876, 39] width 14 height 28
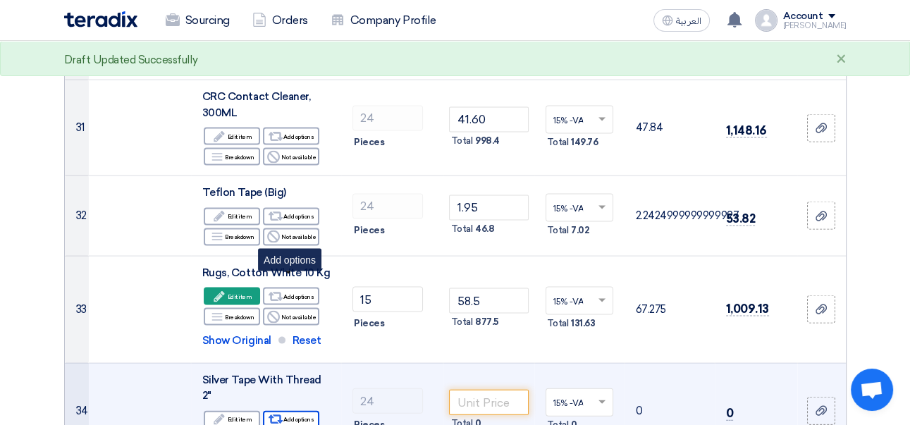
click at [282, 415] on use at bounding box center [276, 419] width 15 height 9
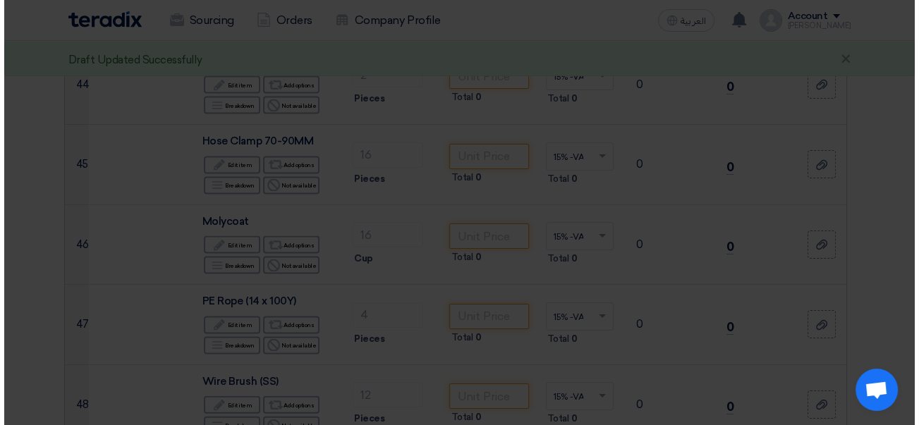
scroll to position [2283, 0]
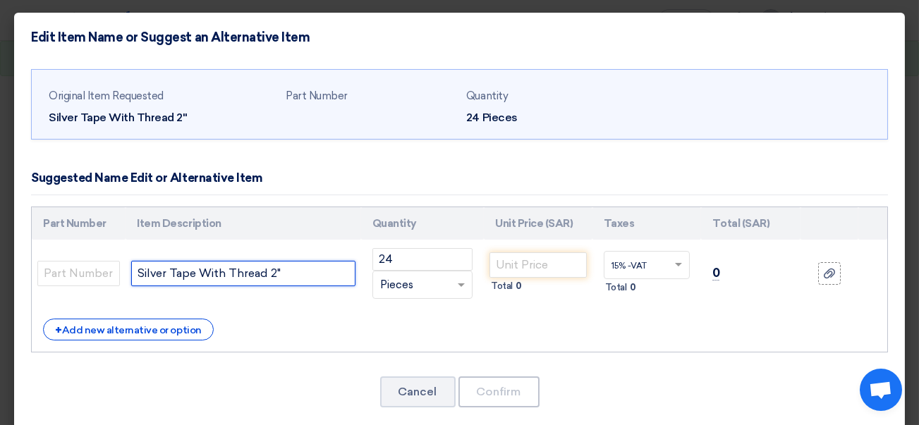
drag, startPoint x: 301, startPoint y: 269, endPoint x: 138, endPoint y: 276, distance: 163.0
click at [138, 276] on input "Silver Tape With Thread 2"" at bounding box center [242, 273] width 223 height 25
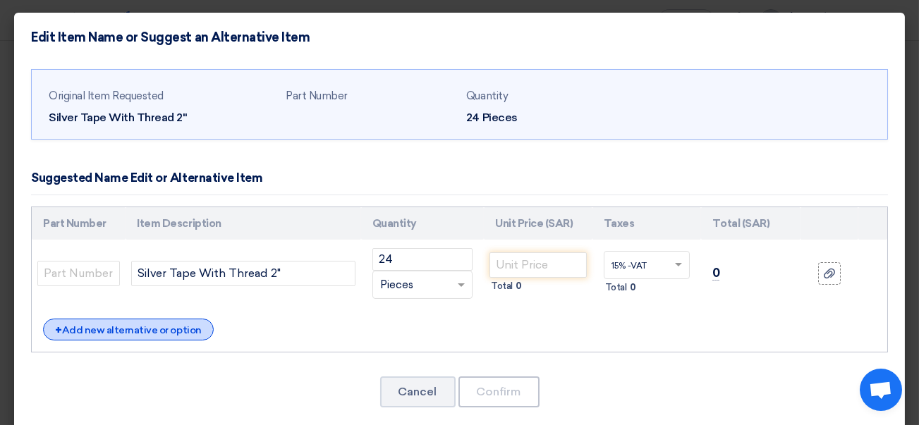
click at [181, 322] on div "+ Add new alternative or option" at bounding box center [128, 330] width 171 height 22
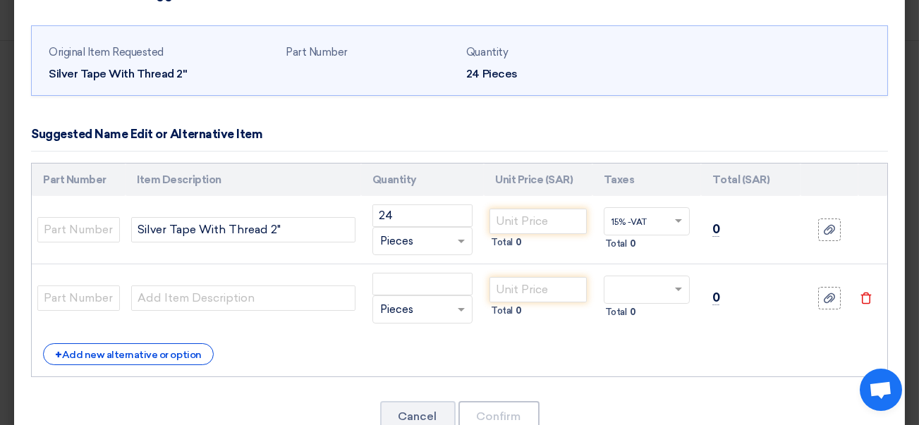
scroll to position [83, 0]
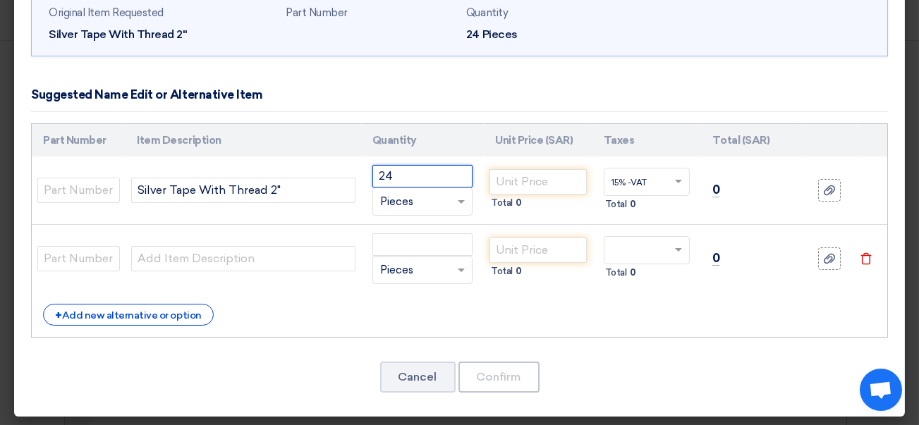
click at [433, 178] on input "24" at bounding box center [422, 176] width 100 height 23
click at [412, 381] on button "Cancel" at bounding box center [417, 377] width 75 height 31
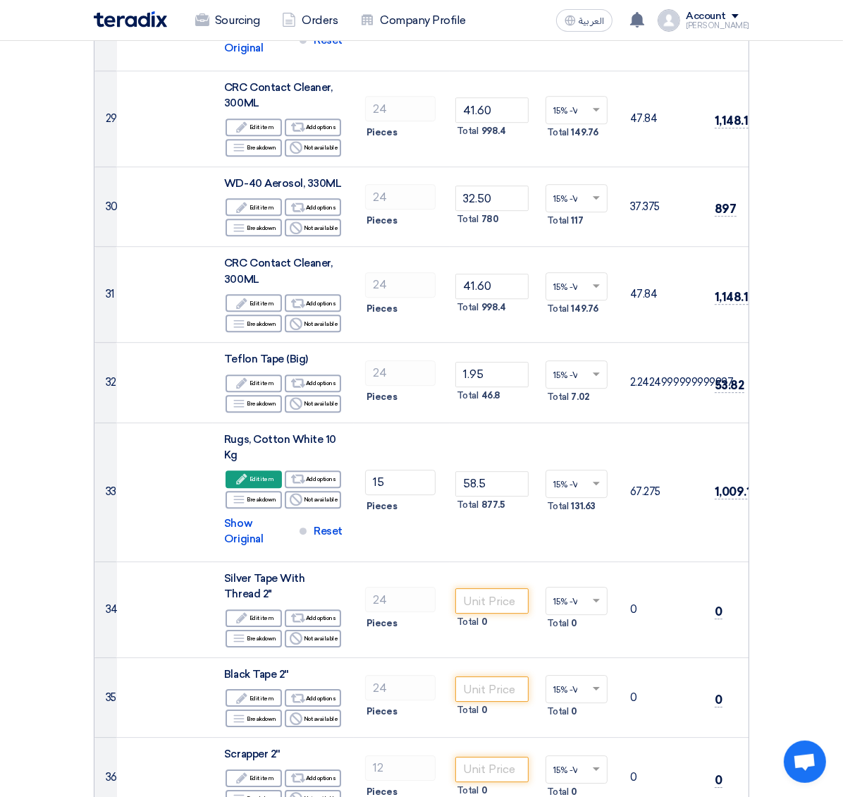
scroll to position [3194, 0]
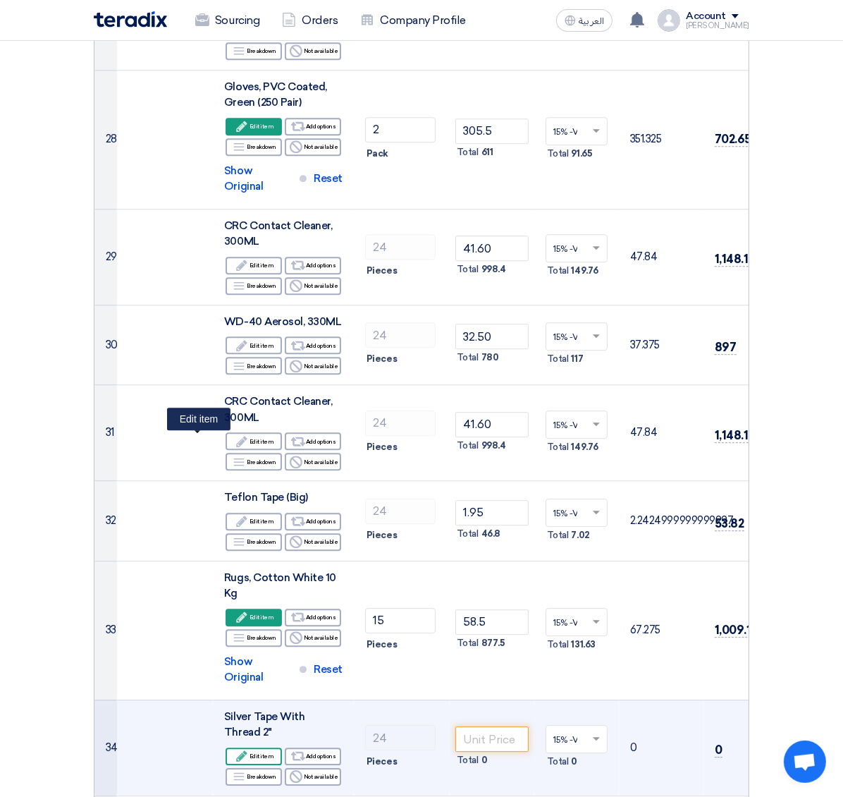
click at [226, 531] on div "Edit Edit item" at bounding box center [254, 756] width 56 height 18
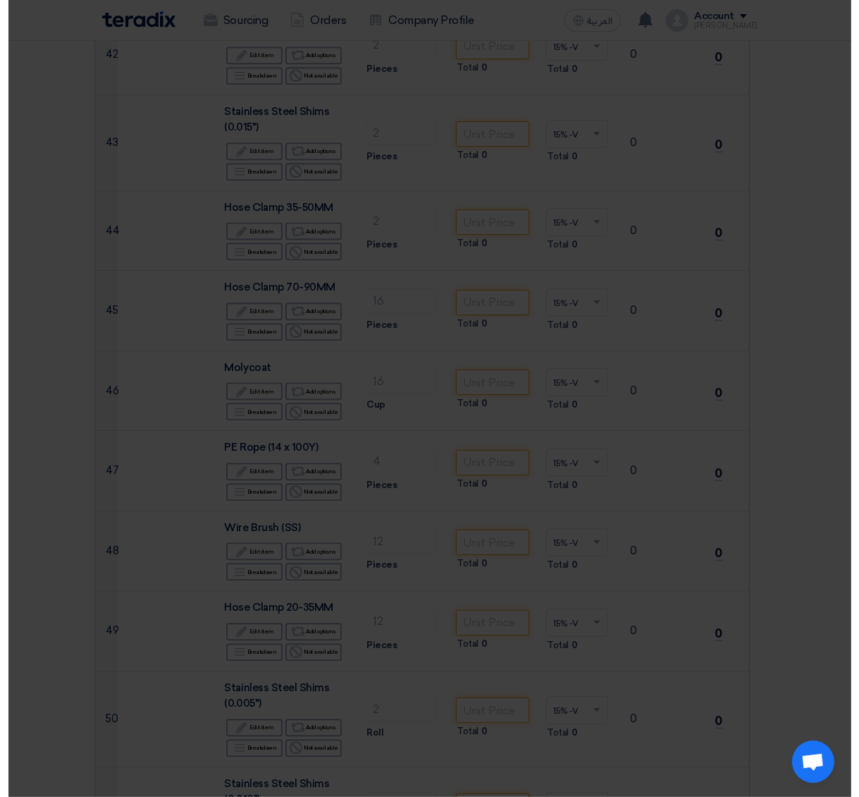
scroll to position [2135, 0]
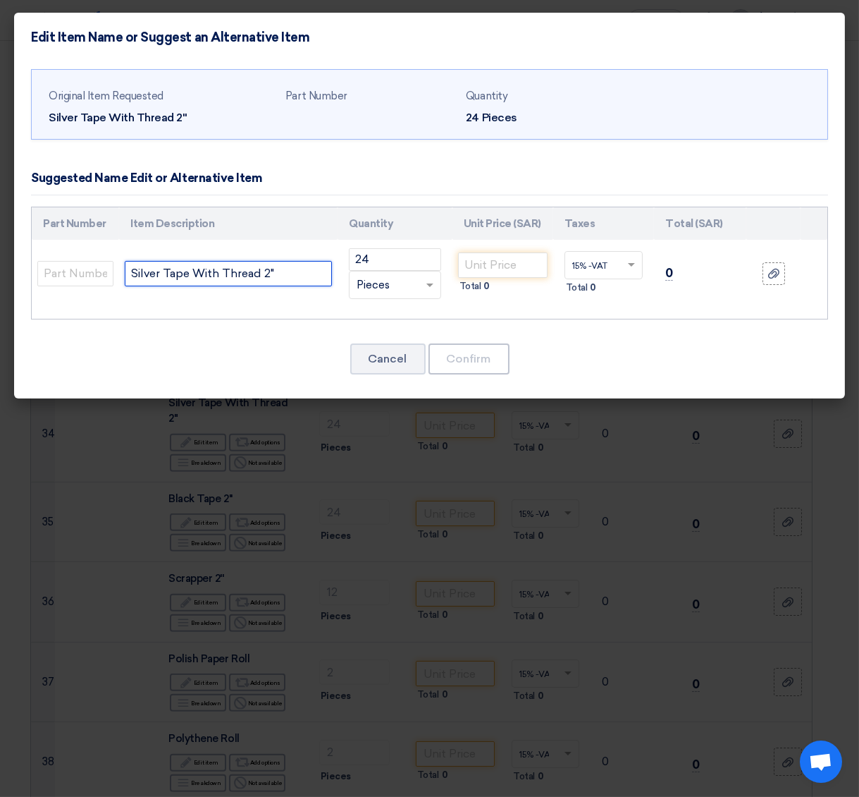
click at [184, 262] on input "Silver Tape With Thread 2"" at bounding box center [228, 273] width 207 height 25
paste input "High quality"
type input "Silver Tape With Thread 2" High quality"
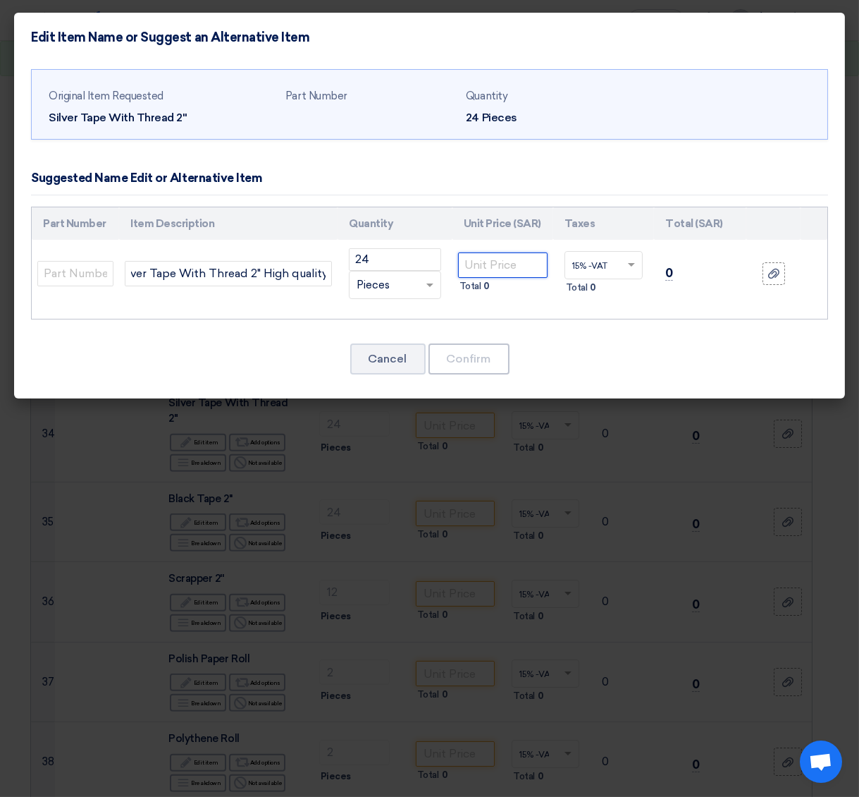
click at [491, 269] on input "number" at bounding box center [503, 264] width 90 height 25
type input "6.50"
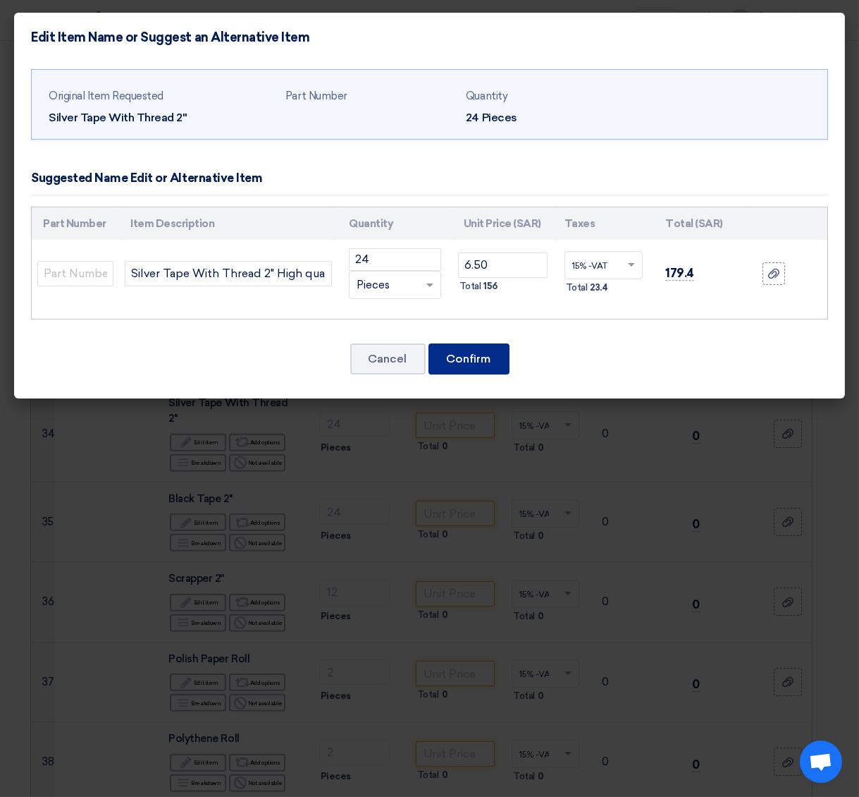
click at [453, 354] on button "Confirm" at bounding box center [469, 358] width 81 height 31
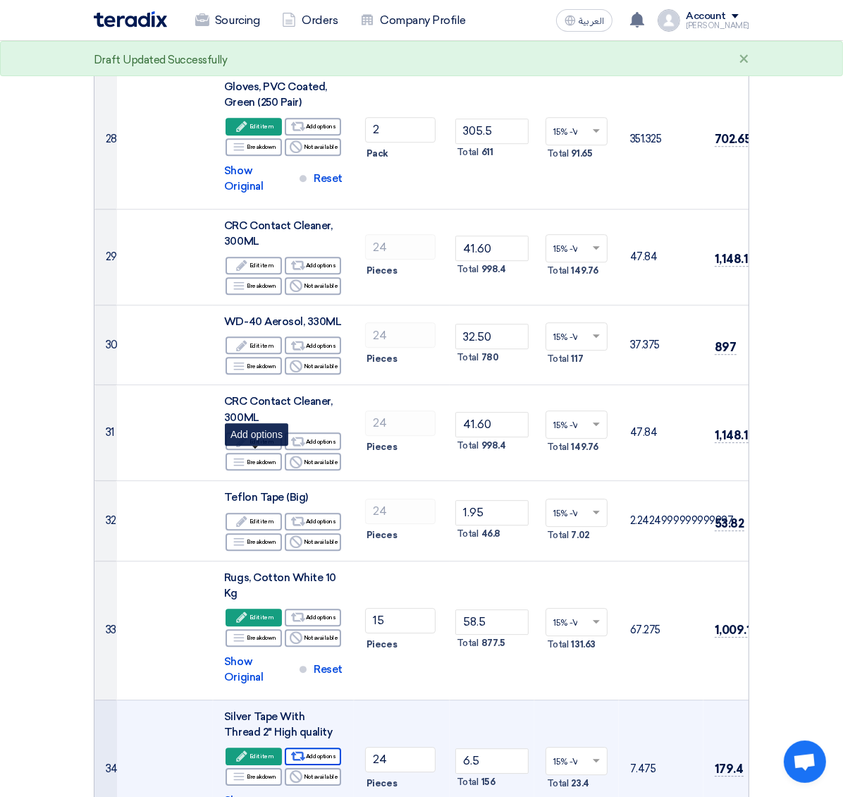
click at [285, 531] on div "Alternative Add options" at bounding box center [313, 756] width 56 height 18
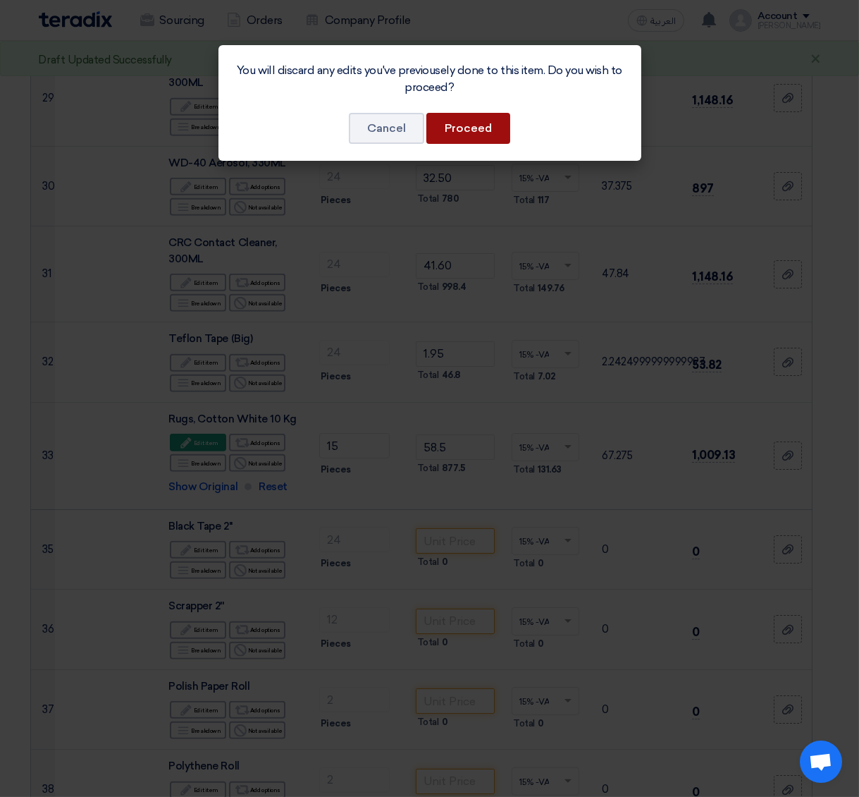
click at [458, 125] on button "Proceed" at bounding box center [468, 128] width 84 height 31
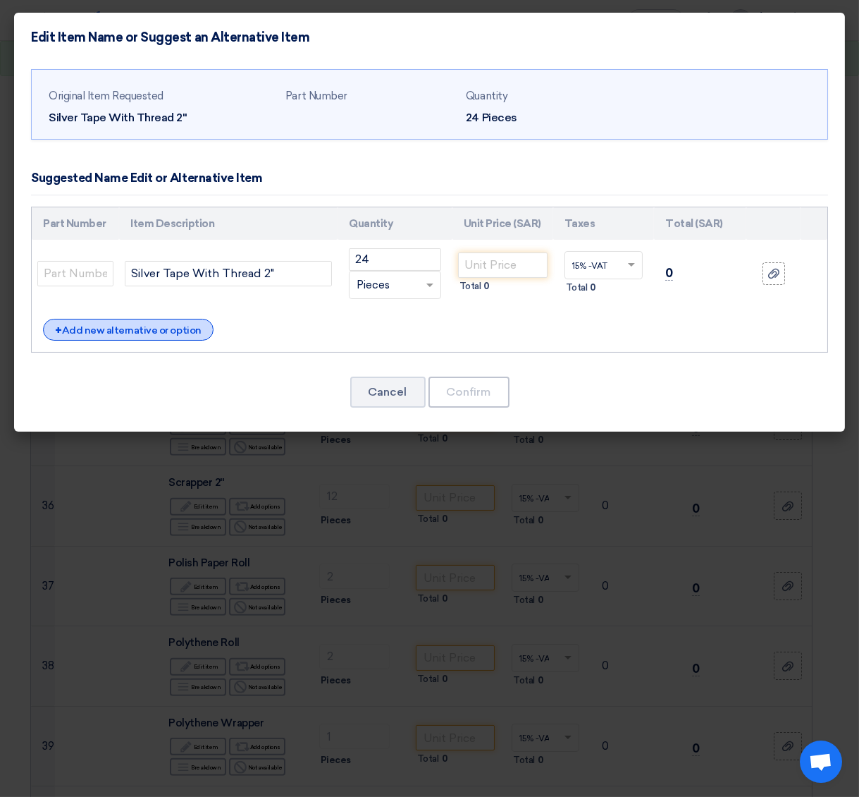
click at [158, 332] on div "+ Add new alternative or option" at bounding box center [128, 330] width 171 height 22
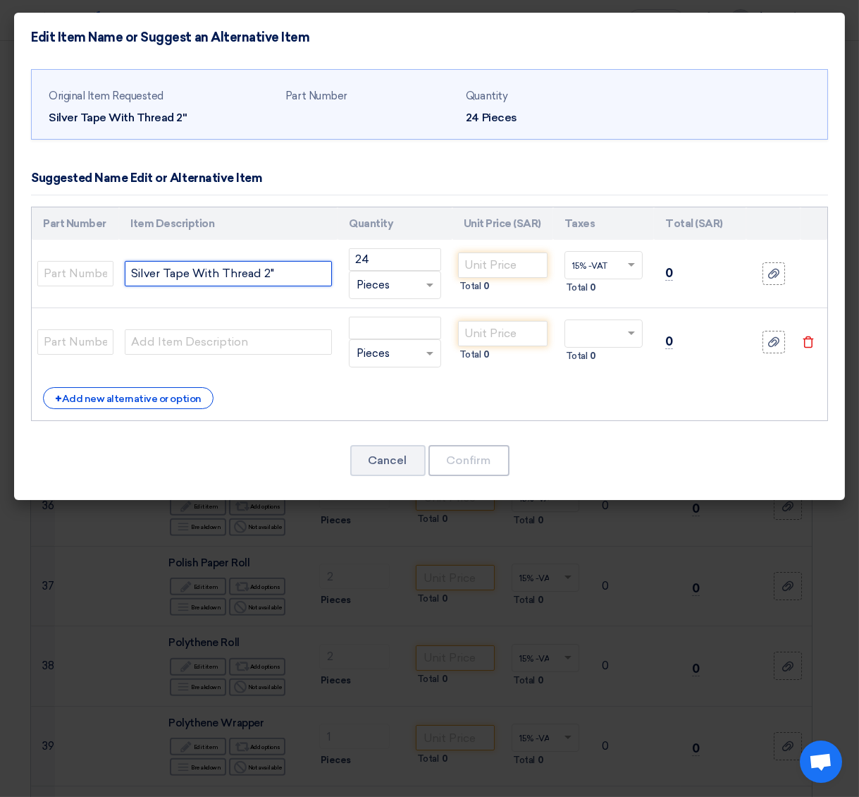
drag, startPoint x: 321, startPoint y: 272, endPoint x: -135, endPoint y: 294, distance: 457.3
paste input "High quality"
type input "Silver Tape With Thread 2" High quality"
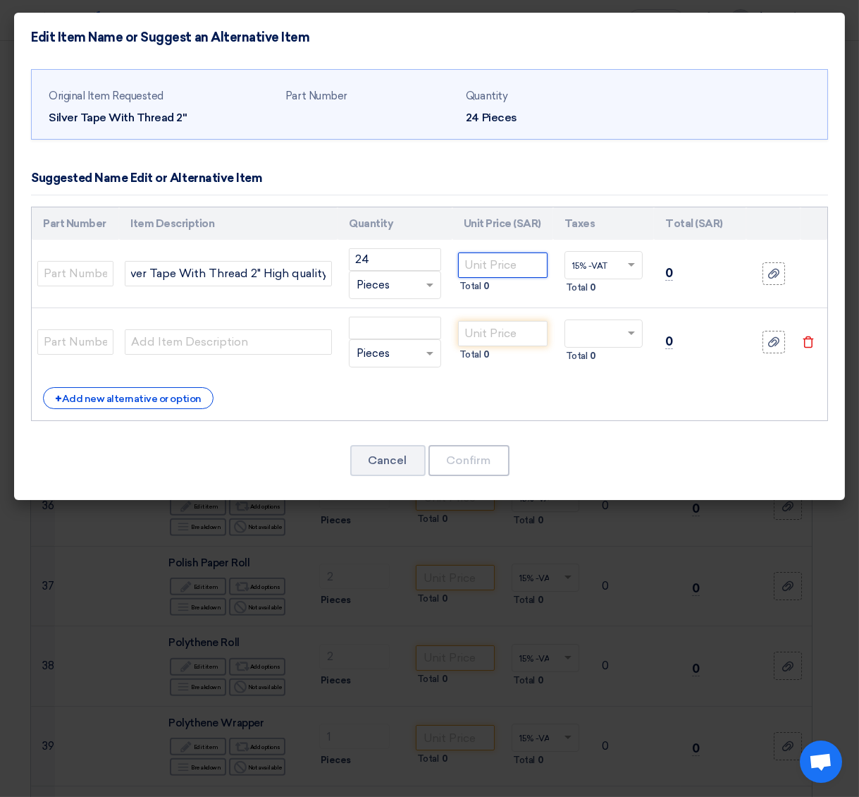
scroll to position [0, 0]
click at [490, 267] on input "number" at bounding box center [503, 264] width 90 height 25
click at [486, 262] on input "number" at bounding box center [503, 264] width 90 height 25
type input "6.50"
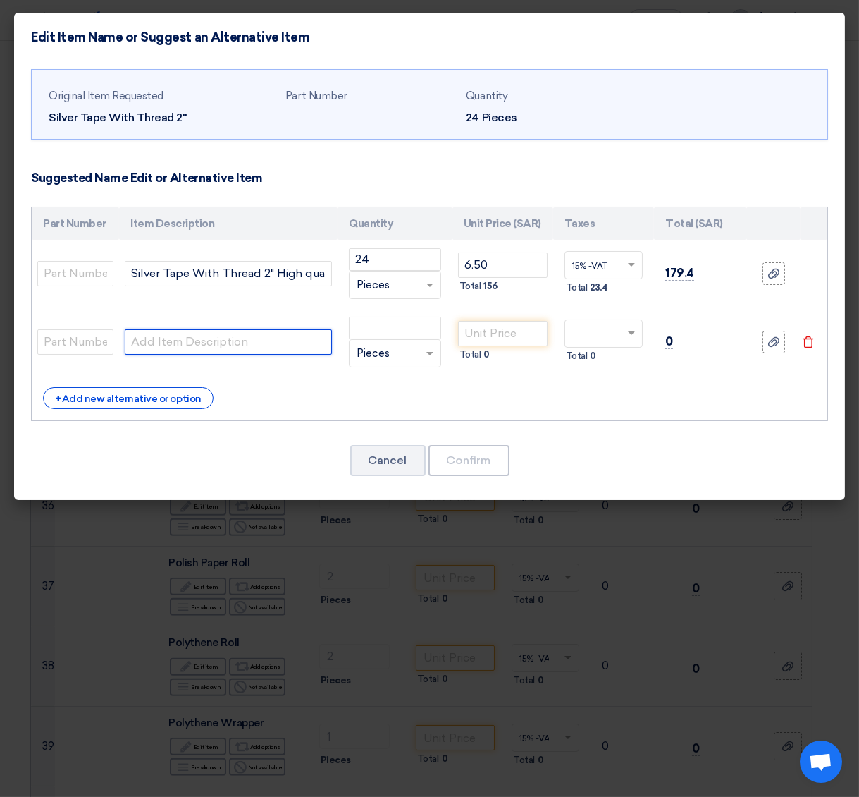
click at [183, 354] on input "text" at bounding box center [228, 341] width 207 height 25
paste input "Silver Tape With Thread 2""
type input "Silver Tape With Thread 2""
click at [493, 336] on input "number" at bounding box center [503, 333] width 90 height 25
type input "3.90"
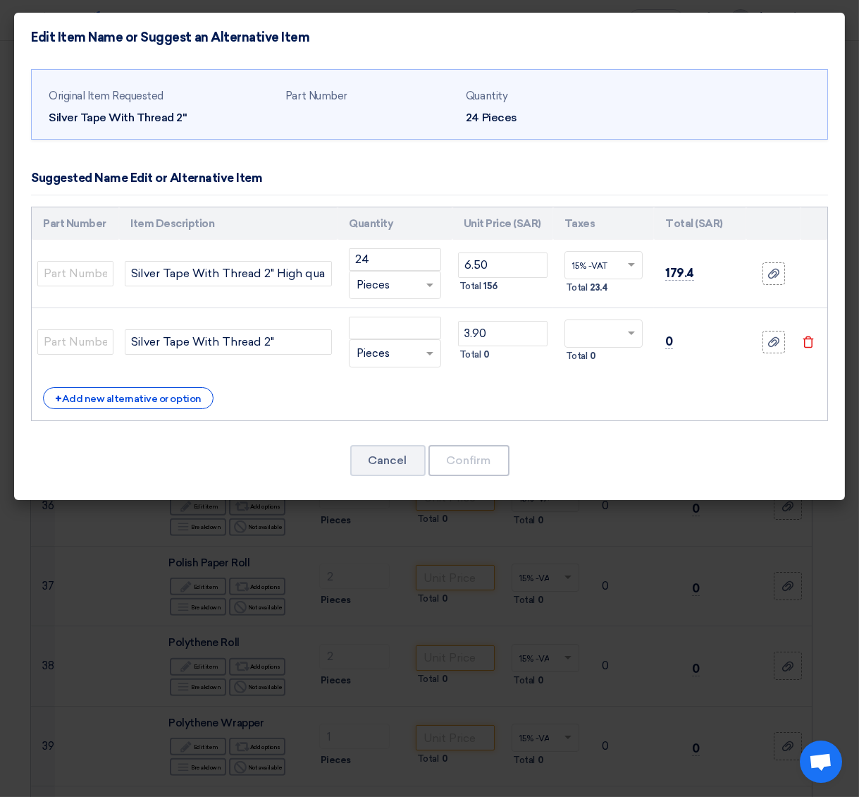
click at [345, 327] on td "RFQ_STEP1.ITEMS.2.TYPE_PLACEHOLDER × Pieces" at bounding box center [395, 342] width 114 height 68
click at [368, 324] on input "number" at bounding box center [395, 328] width 92 height 23
type input "24"
click at [96, 400] on div "+ Add new alternative or option" at bounding box center [128, 398] width 171 height 22
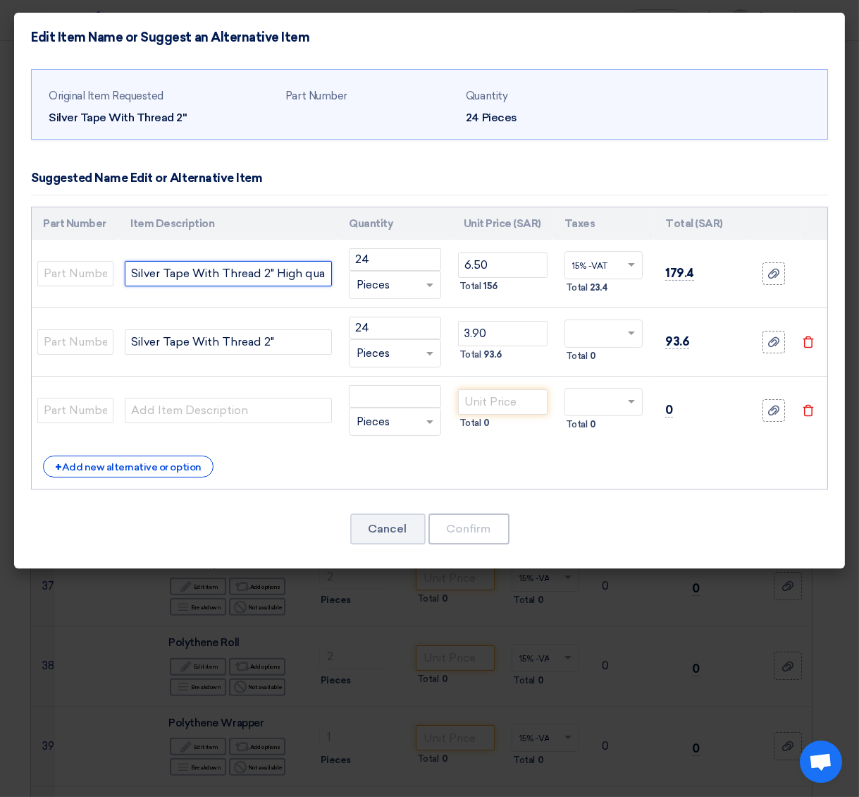
click at [293, 268] on input "Silver Tape With Thread 2" High quality" at bounding box center [228, 273] width 207 height 25
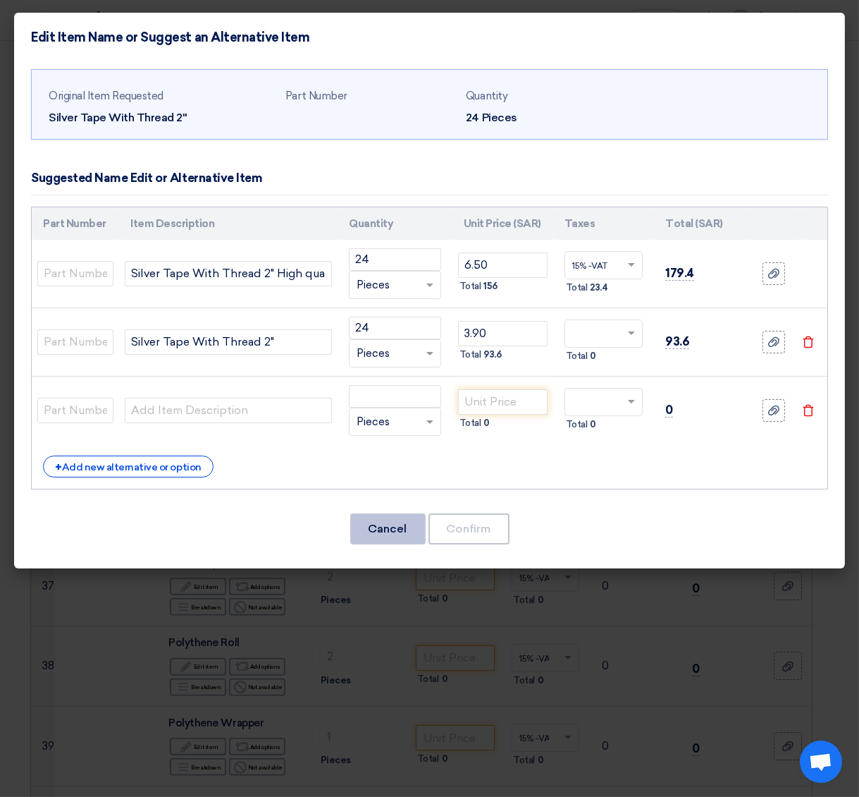
click at [383, 529] on button "Cancel" at bounding box center [387, 528] width 75 height 31
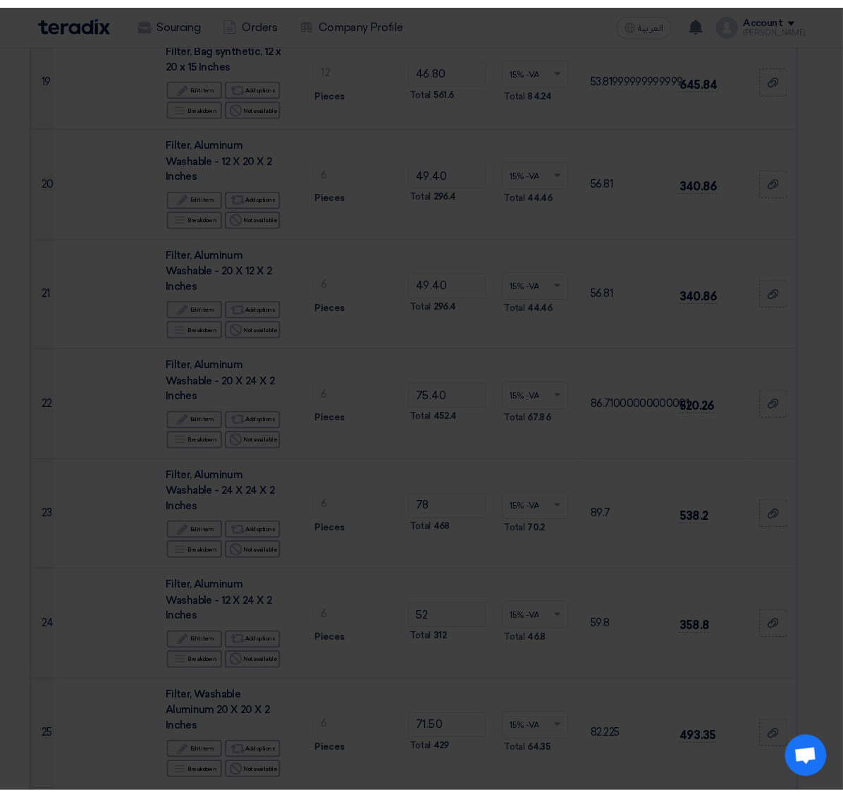
scroll to position [3194, 0]
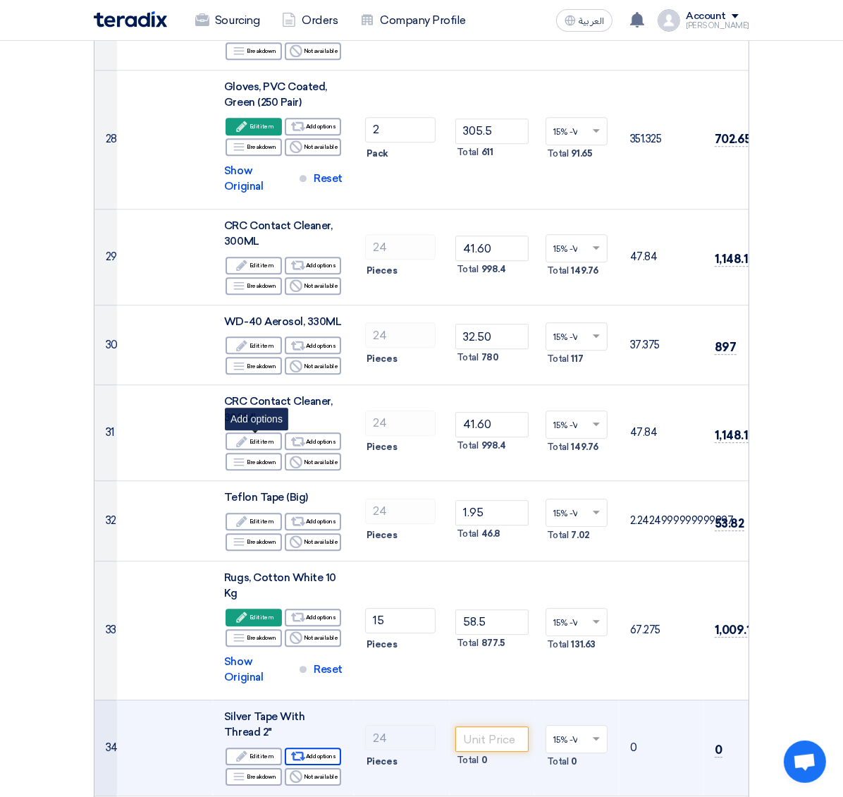
click at [285, 531] on div "Alternative Add options" at bounding box center [313, 756] width 56 height 18
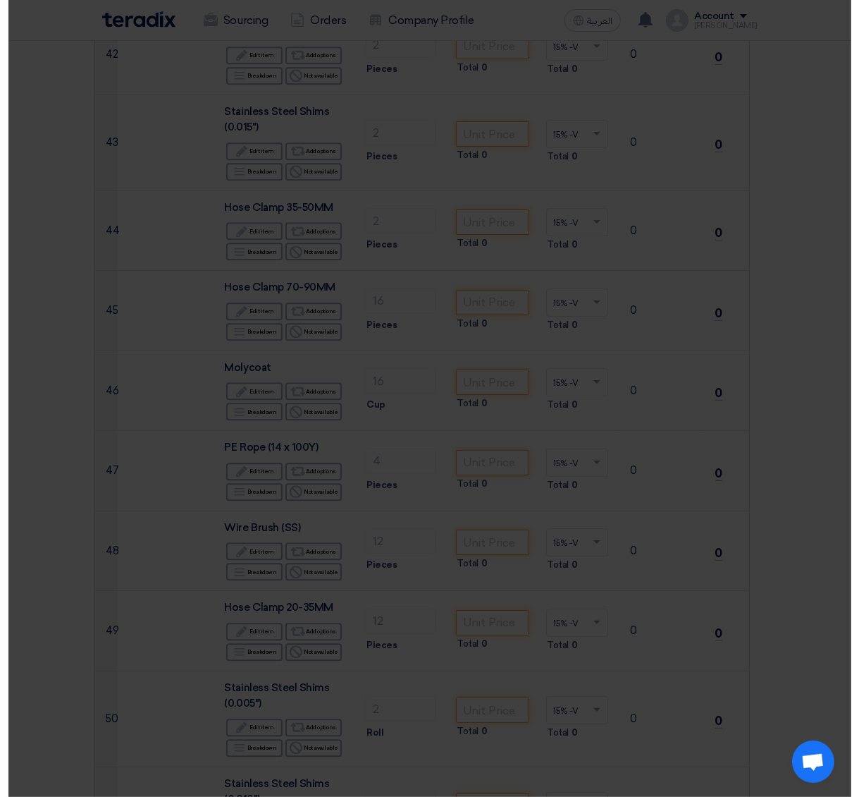
scroll to position [2135, 0]
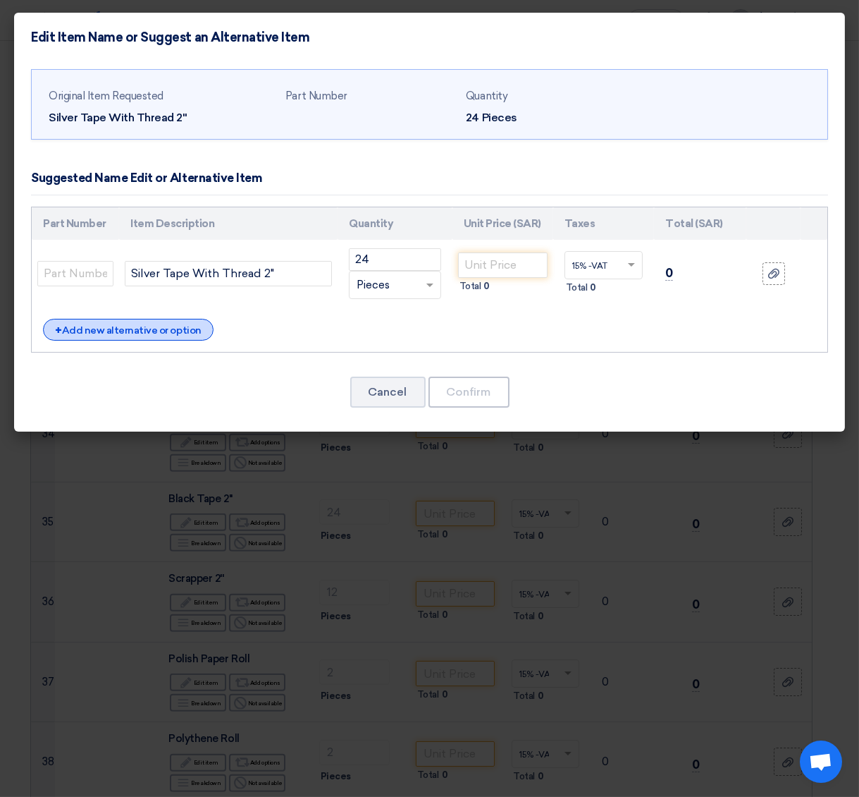
drag, startPoint x: 180, startPoint y: 320, endPoint x: 177, endPoint y: 328, distance: 8.3
click at [177, 328] on div "+ Add new alternative or option" at bounding box center [128, 330] width 171 height 22
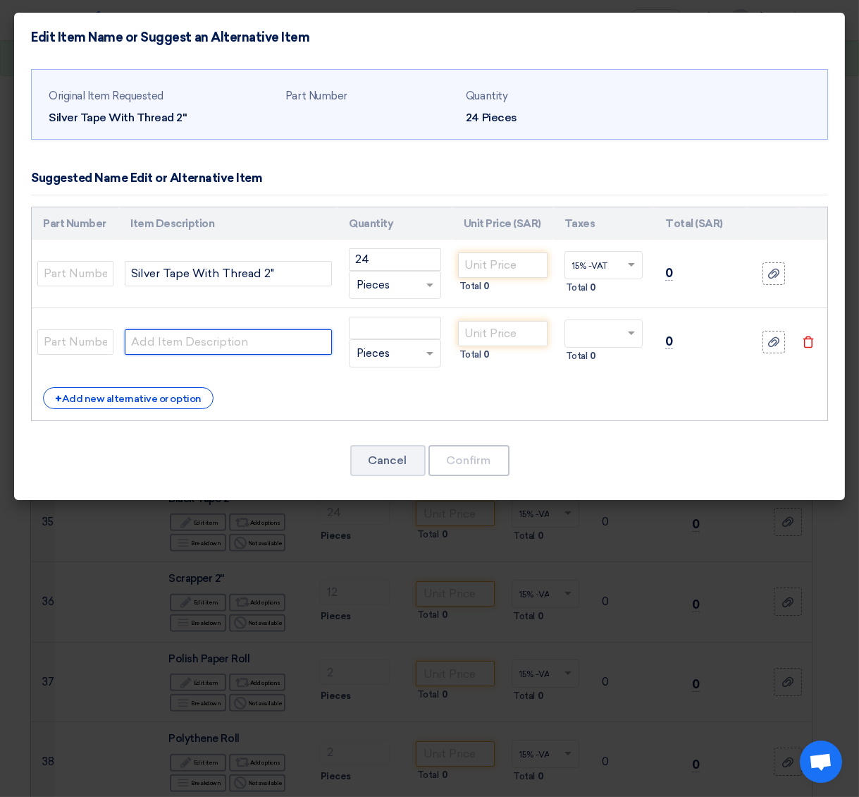
click at [221, 343] on input "text" at bounding box center [228, 341] width 207 height 25
paste input "Silver Tape With Thread 2" High quality"
type input "Silver Tape With Thread 2" High quality"
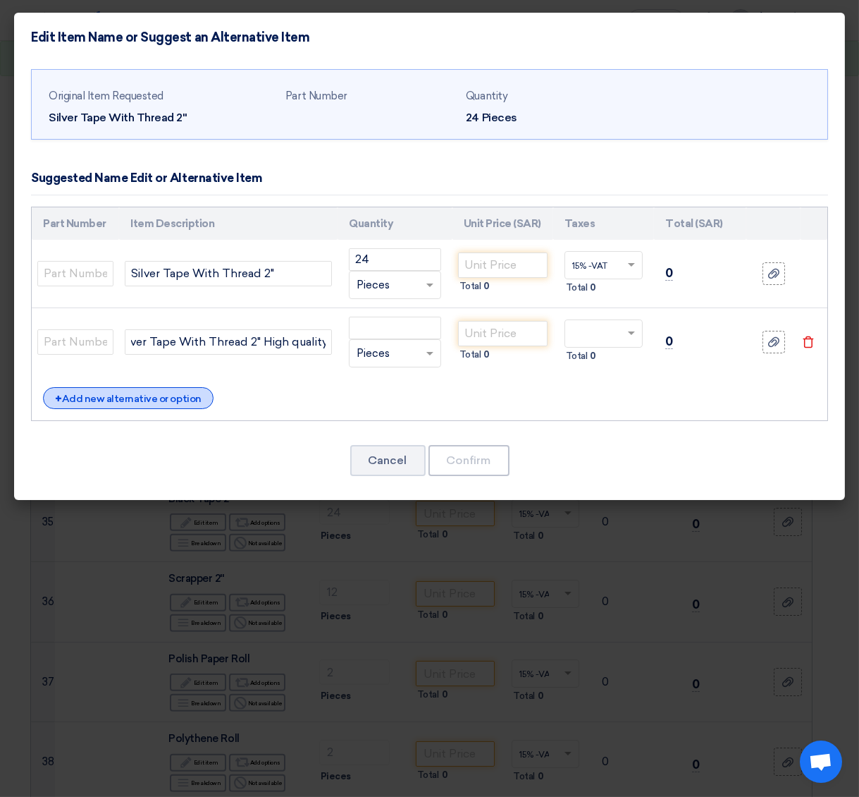
click at [135, 395] on div "+ Add new alternative or option" at bounding box center [128, 398] width 171 height 22
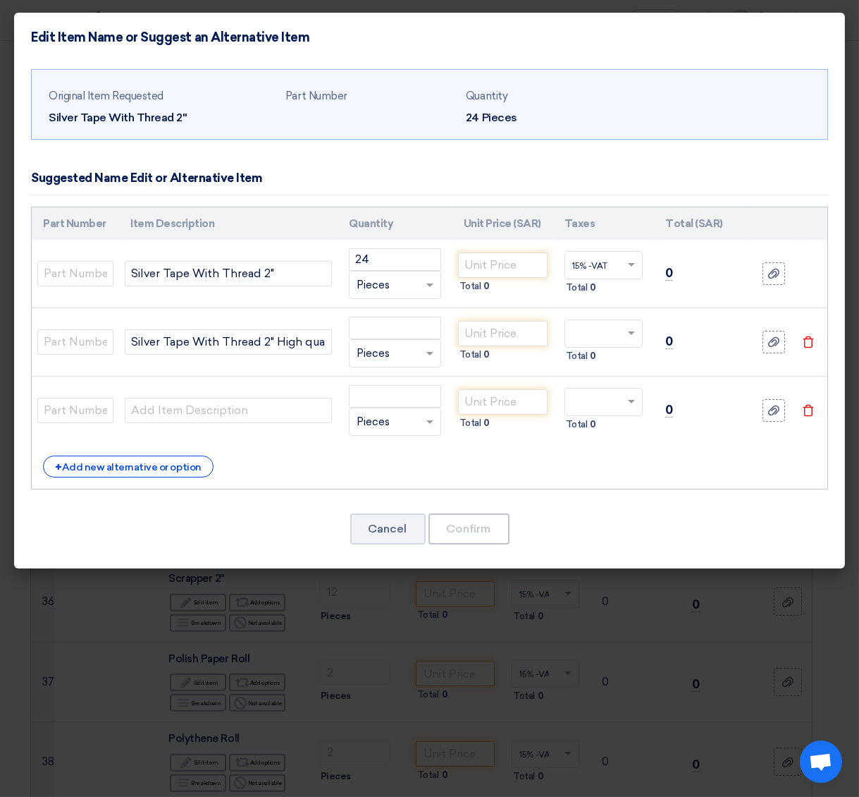
click at [205, 375] on td "Silver Tape With Thread 2" High quality" at bounding box center [228, 342] width 219 height 68
click at [149, 407] on input "text" at bounding box center [228, 410] width 207 height 25
paste input "Silver Tape With Thread 2""
type input "Silver Tape With Thread 2""
click at [409, 333] on input "number" at bounding box center [395, 328] width 92 height 23
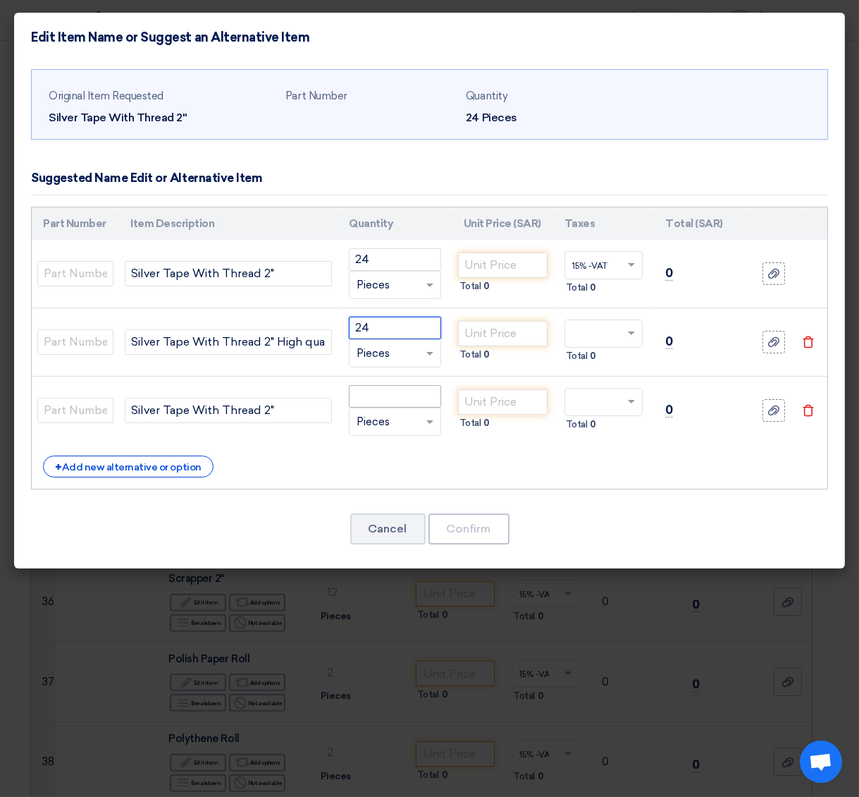
type input "24"
click at [398, 400] on input "number" at bounding box center [395, 396] width 92 height 23
type input "24"
click at [491, 319] on td "Total 0" at bounding box center [503, 342] width 101 height 68
click at [487, 330] on input "number" at bounding box center [503, 333] width 90 height 25
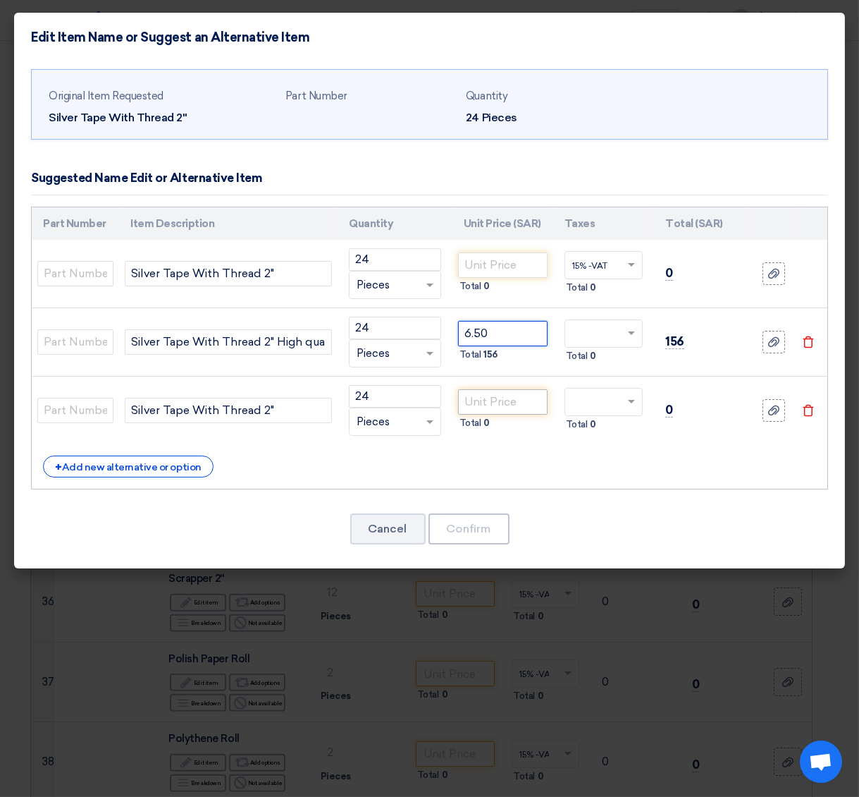
type input "6.50"
click at [509, 398] on input "number" at bounding box center [503, 401] width 90 height 25
type input "3.90"
click at [600, 405] on input "text" at bounding box center [595, 403] width 46 height 23
click at [606, 428] on span "15% -VAT" at bounding box center [589, 428] width 35 height 10
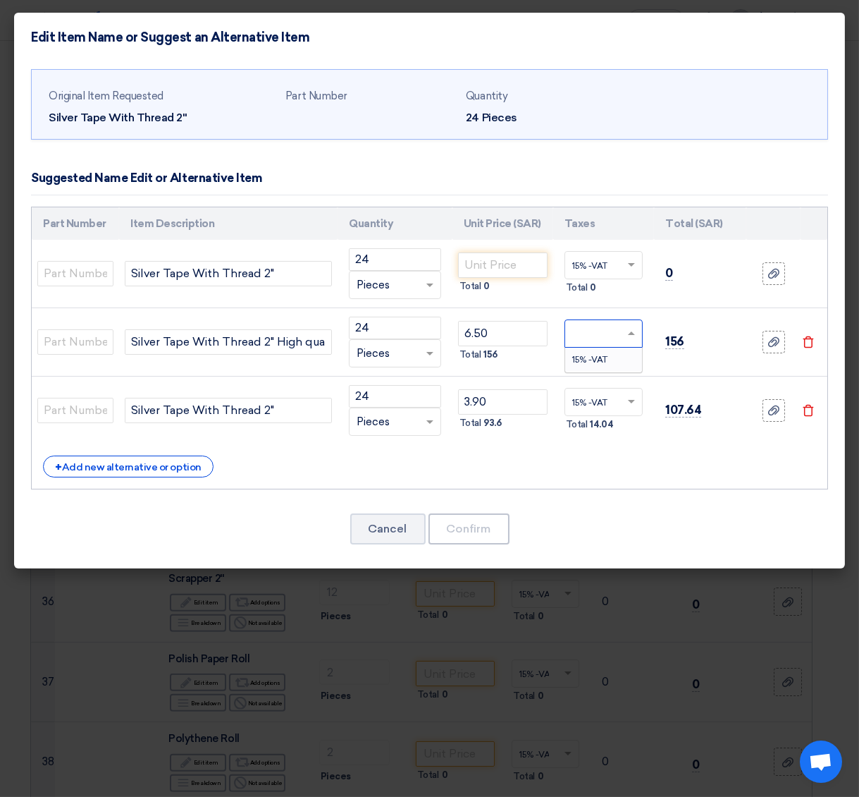
click at [625, 338] on span at bounding box center [634, 333] width 18 height 13
click at [603, 360] on span "15% -VAT" at bounding box center [589, 360] width 35 height 10
click at [515, 531] on div "Cancel Confirm" at bounding box center [429, 529] width 797 height 34
click at [767, 278] on div at bounding box center [774, 274] width 14 height 16
click at [0, 0] on input "file" at bounding box center [0, 0] width 0 height 0
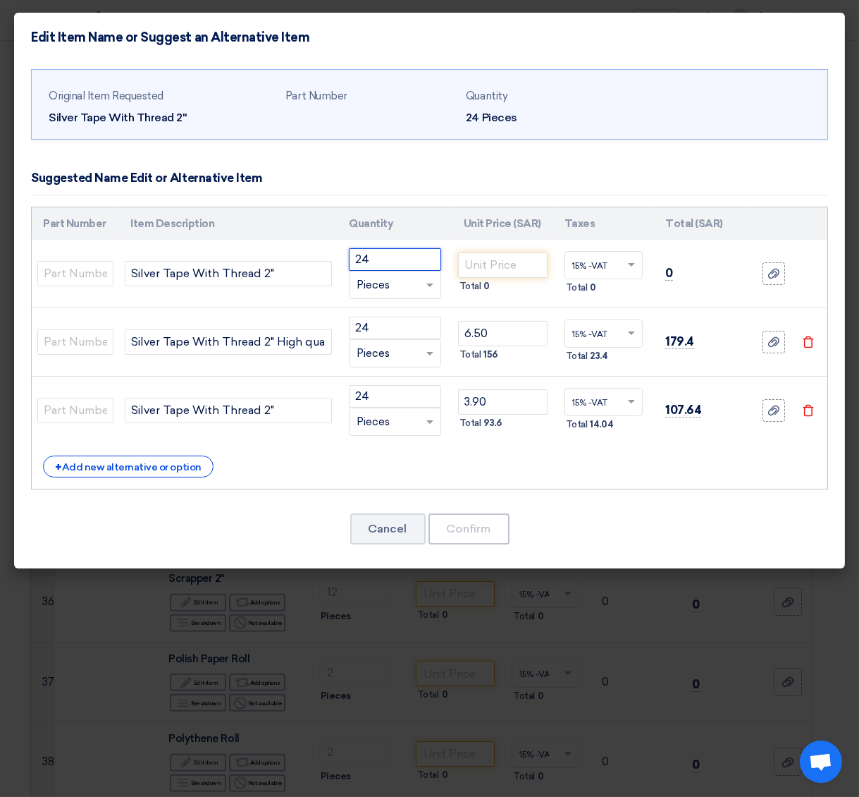
click at [424, 267] on input "24" at bounding box center [395, 259] width 92 height 23
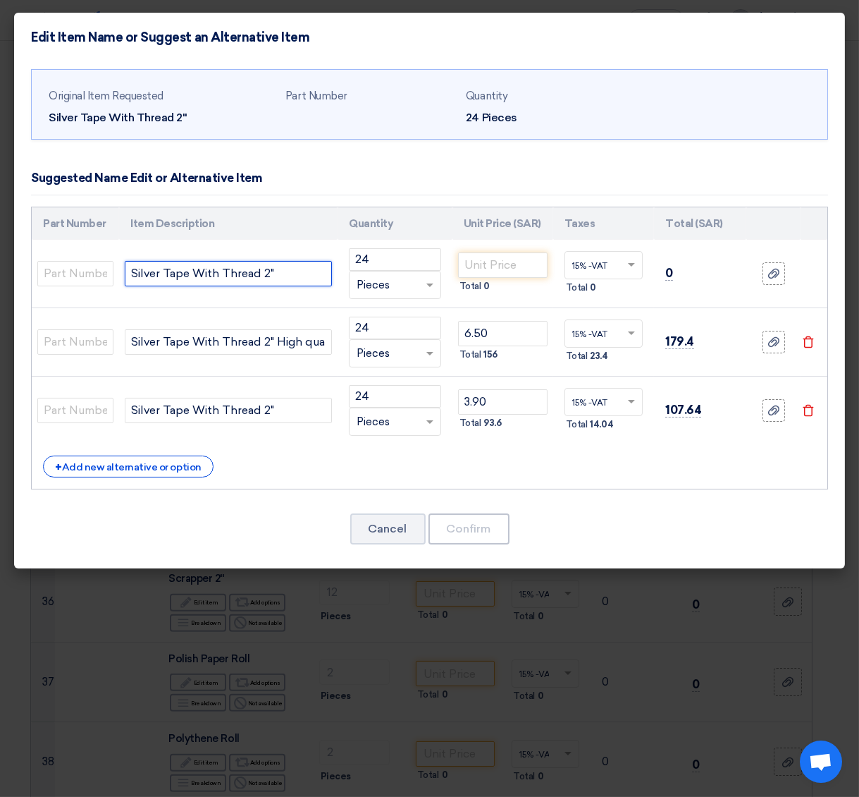
click at [309, 275] on input "Silver Tape With Thread 2"" at bounding box center [228, 273] width 207 height 25
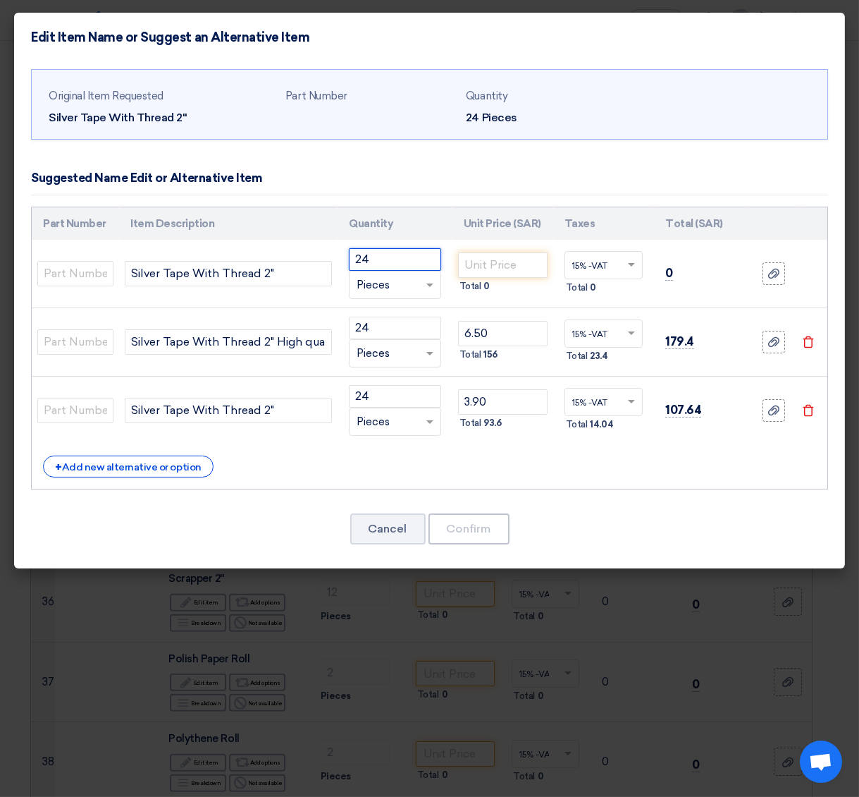
click at [405, 258] on input "24" at bounding box center [395, 259] width 92 height 23
click at [552, 531] on modal-container "Edit Item Name or Suggest an Alternative Item Original Item Requested Silver Ta…" at bounding box center [429, 398] width 859 height 797
click at [391, 523] on button "Cancel" at bounding box center [387, 528] width 75 height 31
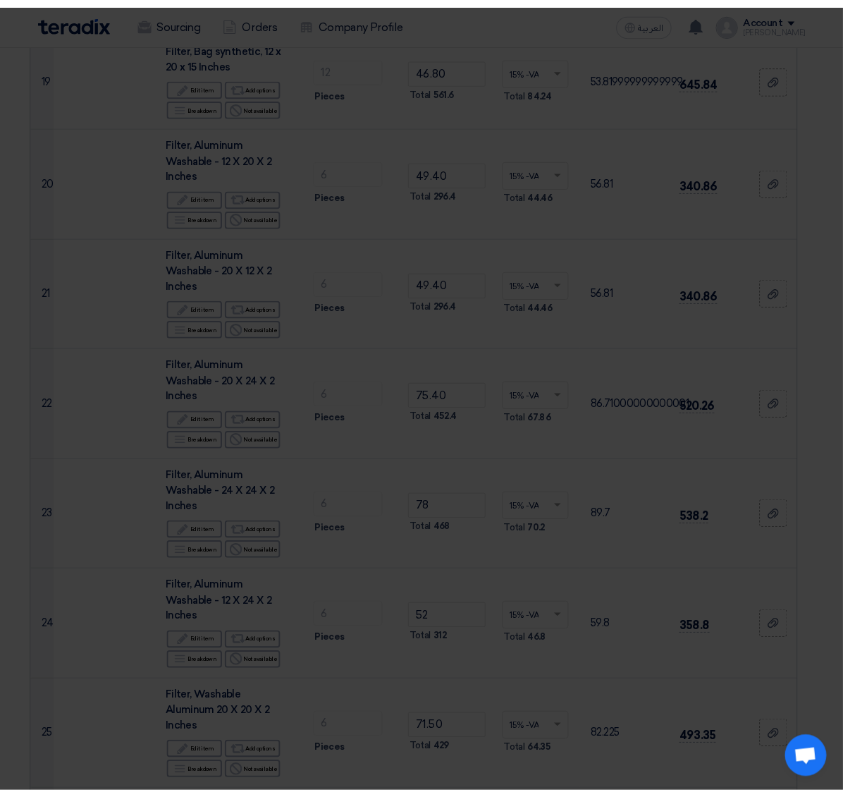
scroll to position [3194, 0]
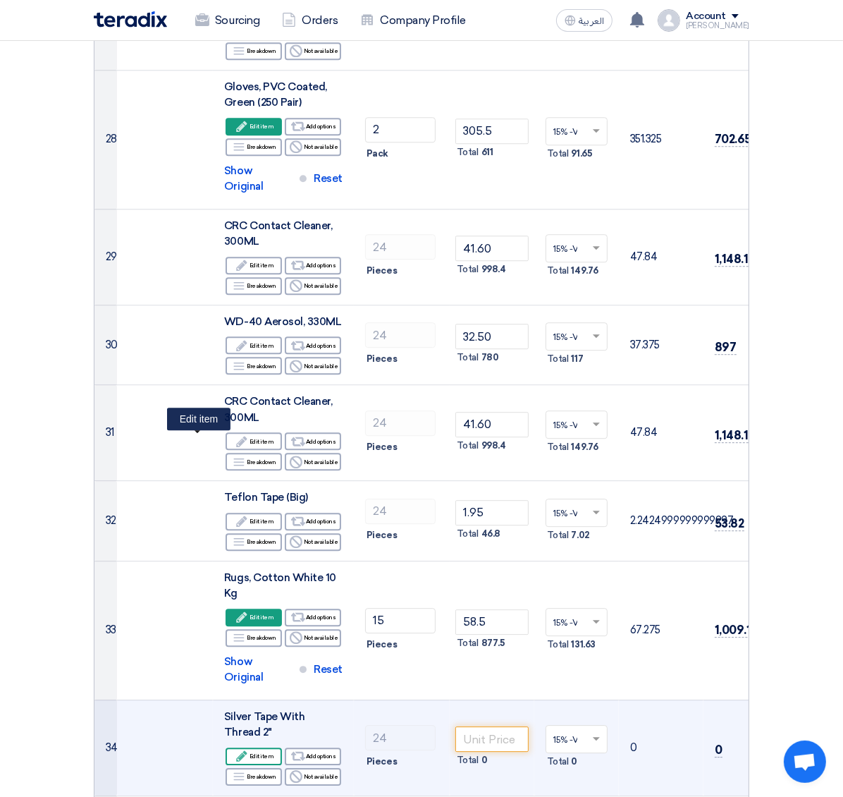
click at [226, 531] on div "Edit Edit item" at bounding box center [254, 756] width 56 height 18
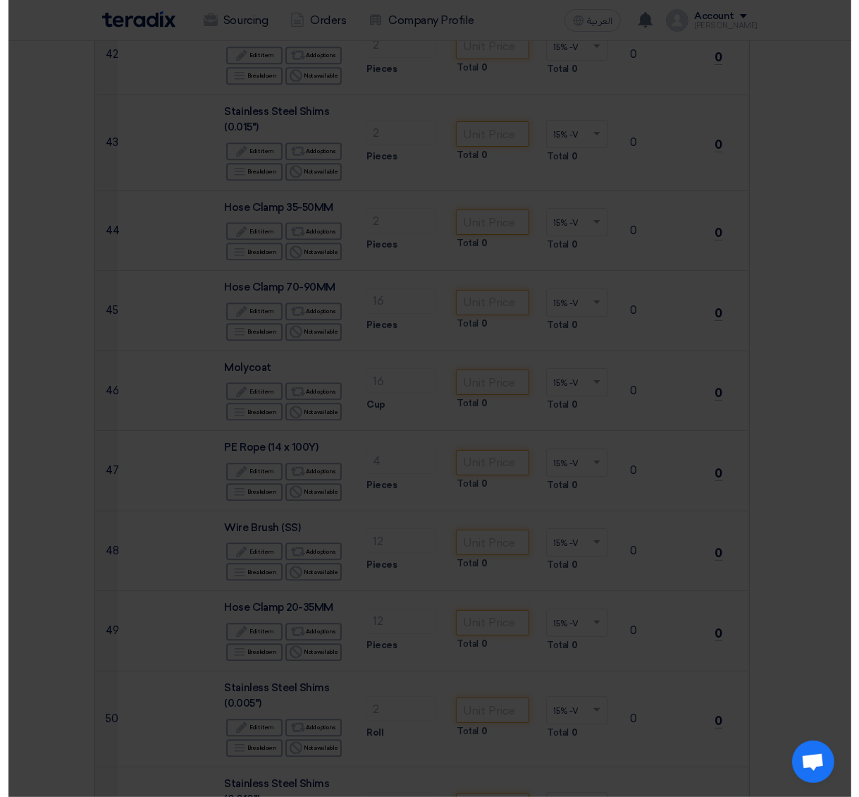
scroll to position [2135, 0]
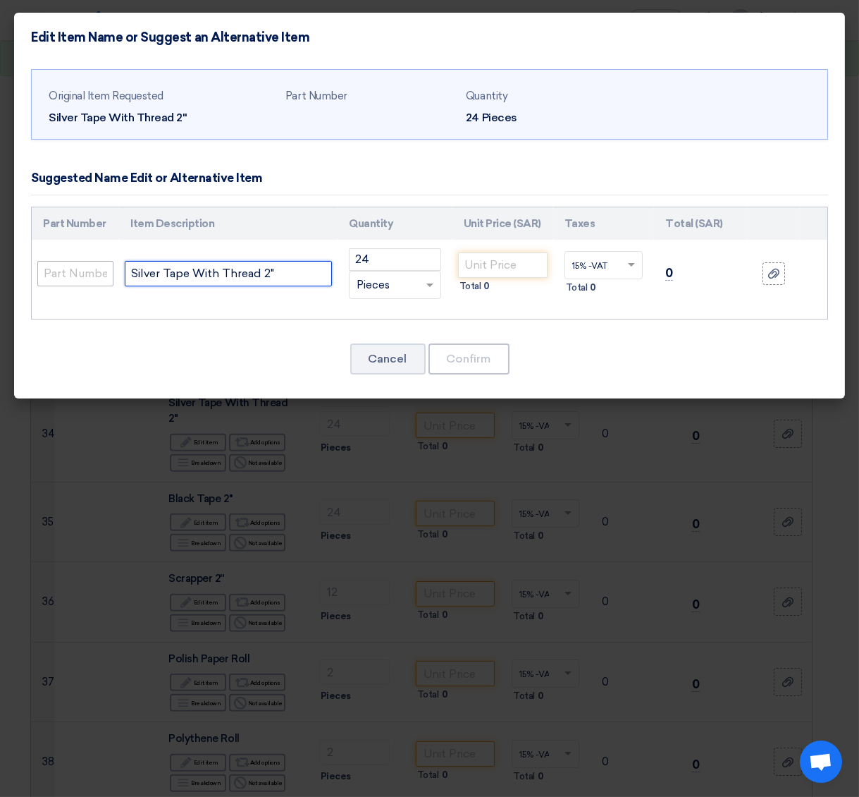
drag, startPoint x: 281, startPoint y: 272, endPoint x: 41, endPoint y: 283, distance: 240.6
click at [41, 283] on tr "Silver Tape With Thread 2" 24 RFQ_STEP1.ITEMS.2.TYPE_PLACEHOLDER × Pieces" at bounding box center [430, 274] width 796 height 68
paste input "High quality"
type input "Silver Tape With Thread 2" High quality"
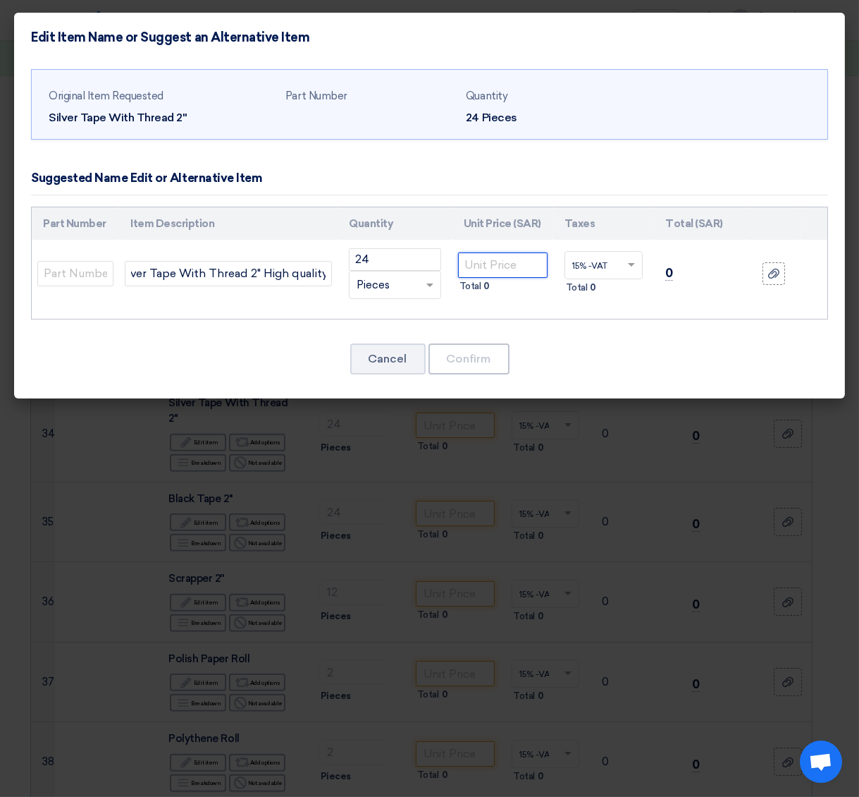
scroll to position [0, 0]
click at [505, 264] on input "number" at bounding box center [503, 264] width 90 height 25
type input "6.50"
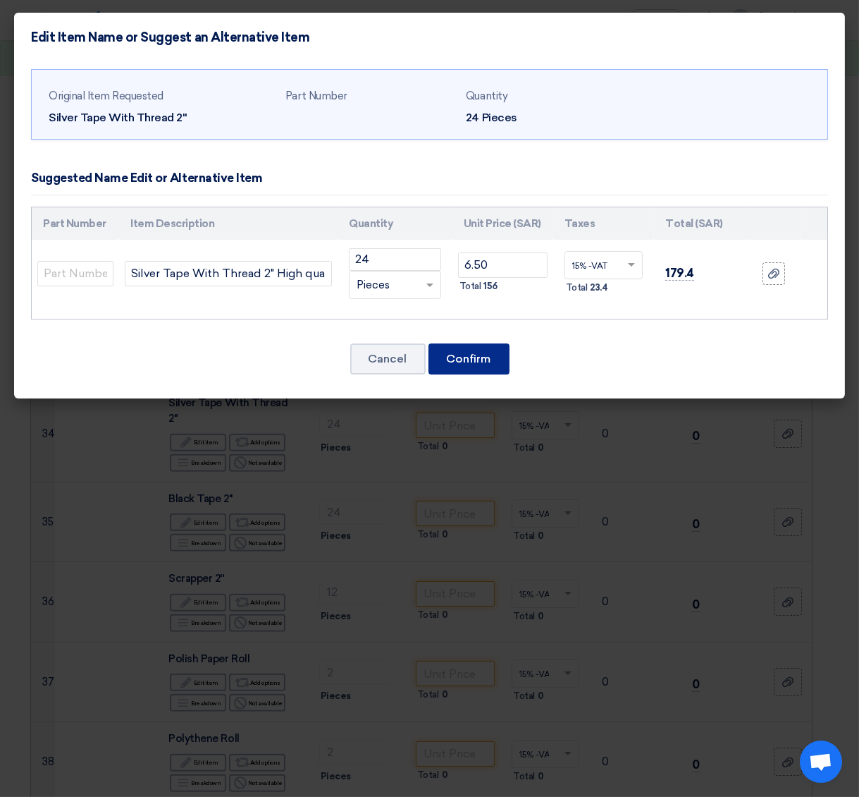
click at [476, 362] on button "Confirm" at bounding box center [469, 358] width 81 height 31
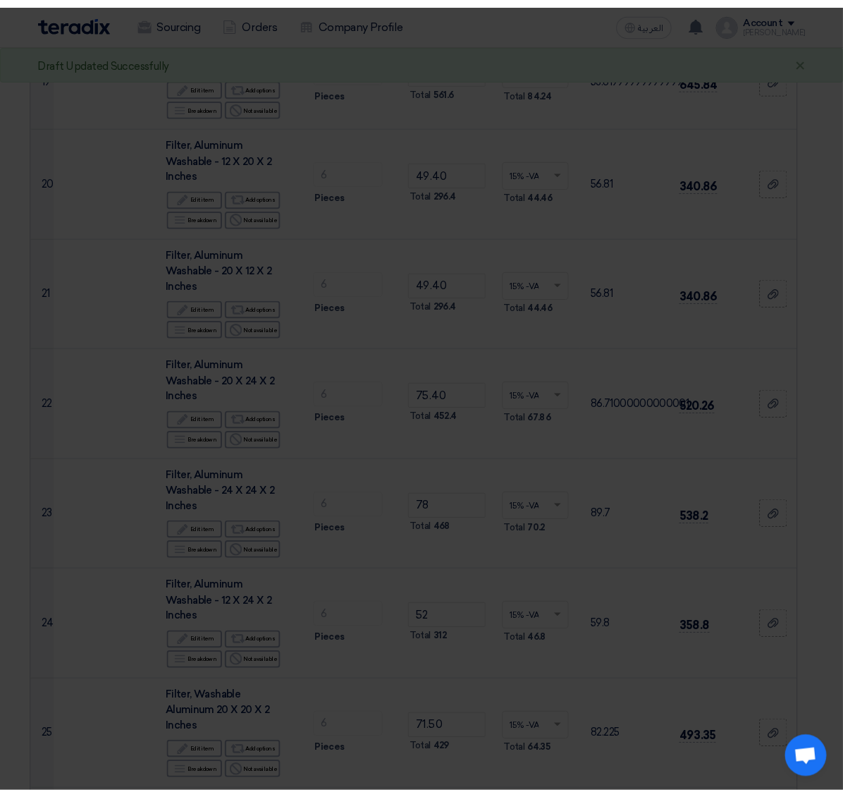
scroll to position [3194, 0]
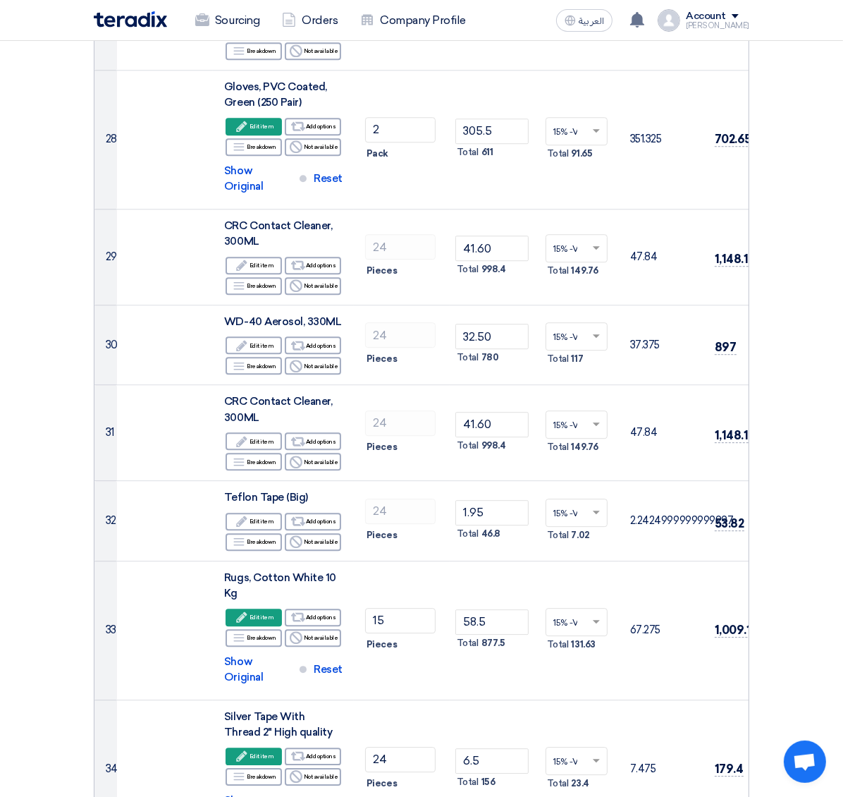
type input "2.60"
type input "1.95"
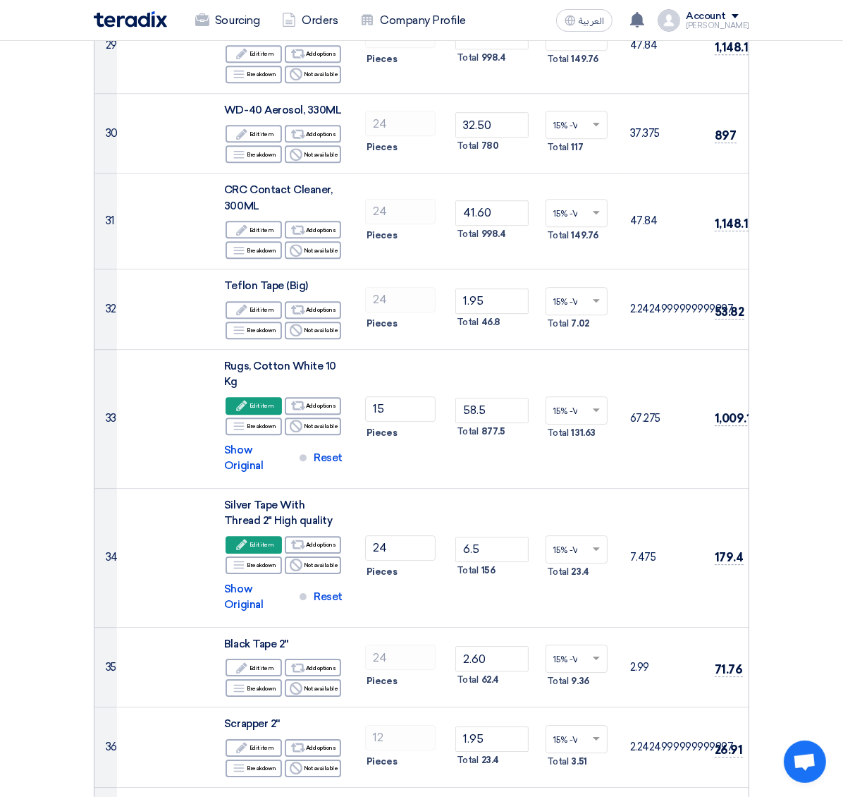
type input "13"
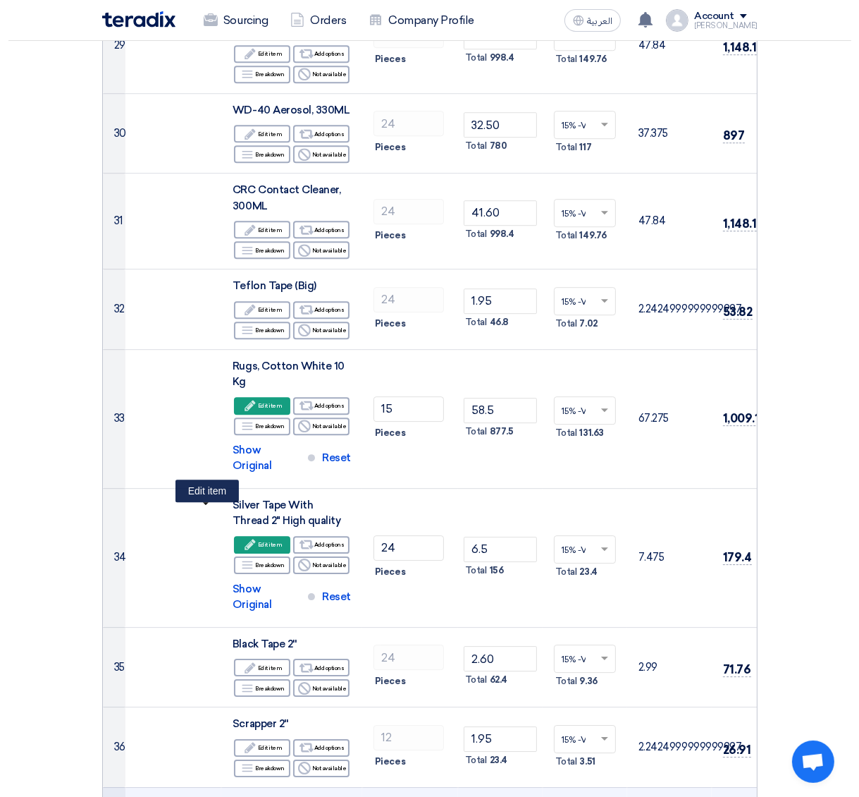
scroll to position [2345, 0]
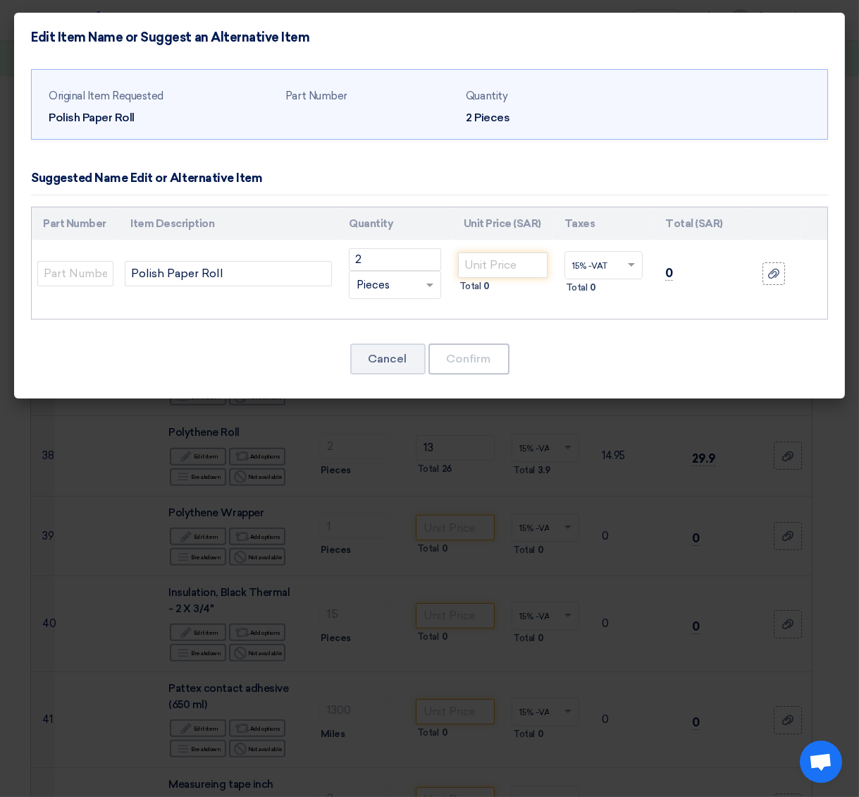
click at [227, 294] on td "Polish Paper Roll" at bounding box center [228, 274] width 219 height 68
click at [237, 271] on input "Polish Paper Roll" at bounding box center [228, 273] width 207 height 25
paste input "Sanding Rolll 2" 50 mtr"
type input "Sanding Rolll 2" 50 mtr"
click at [491, 259] on input "number" at bounding box center [503, 264] width 90 height 25
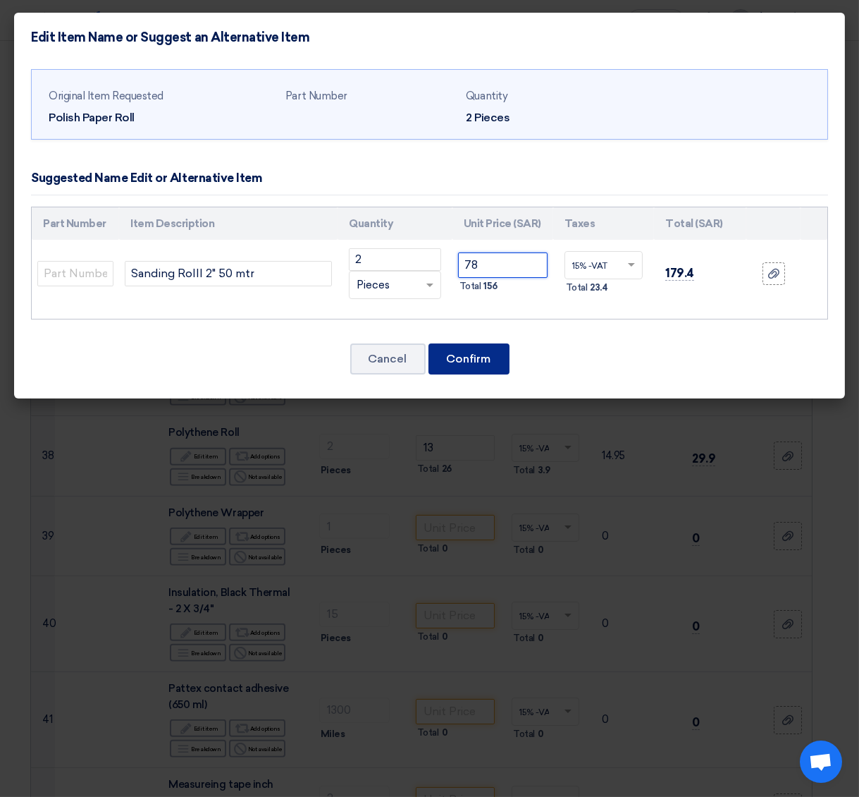
type input "78"
click at [480, 353] on button "Confirm" at bounding box center [469, 358] width 81 height 31
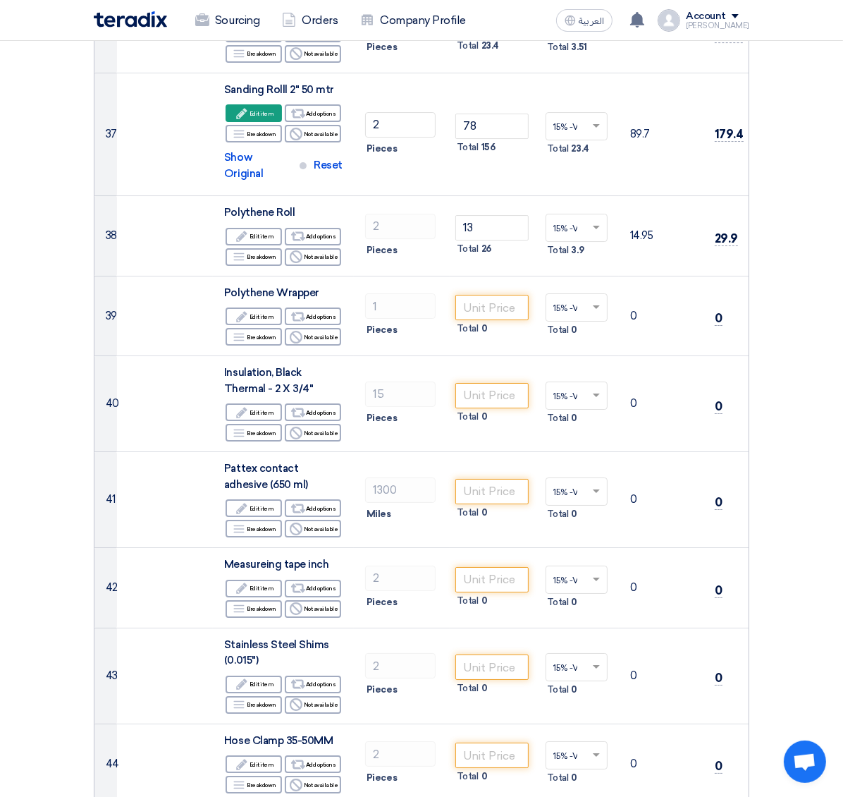
scroll to position [3835, 0]
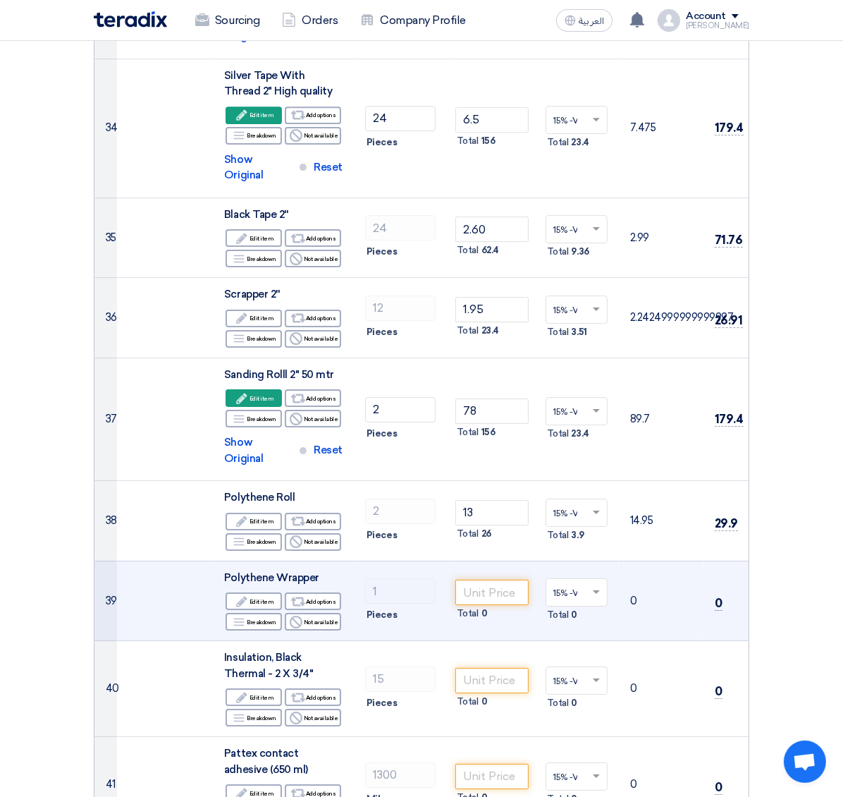
click at [450, 531] on td "Total 0" at bounding box center [492, 600] width 85 height 80
click at [226, 531] on div "Edit Edit item" at bounding box center [254, 601] width 56 height 18
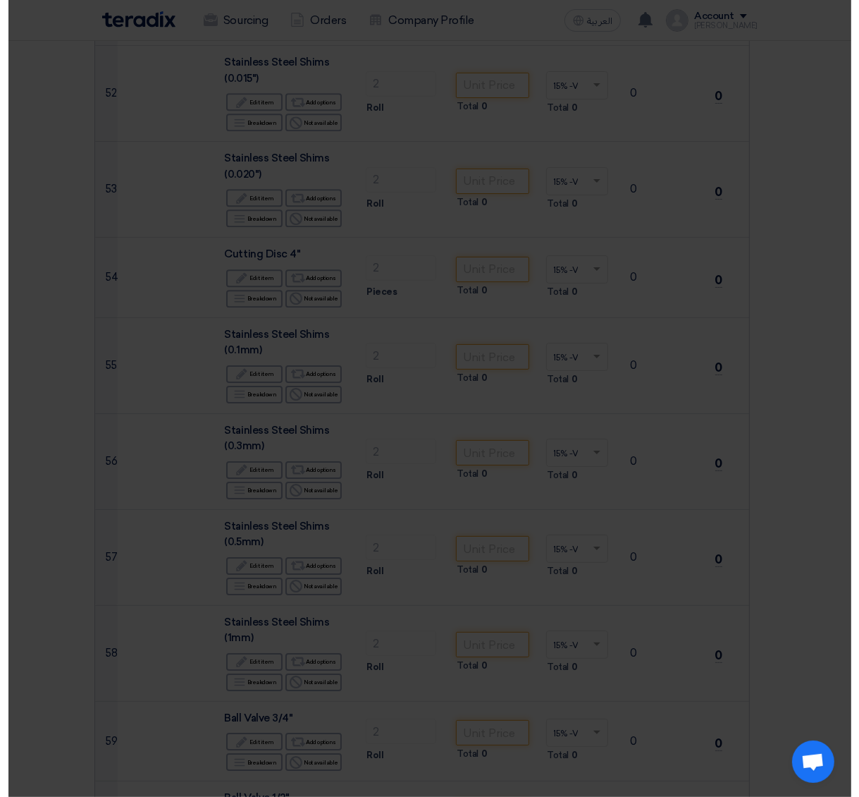
scroll to position [2546, 0]
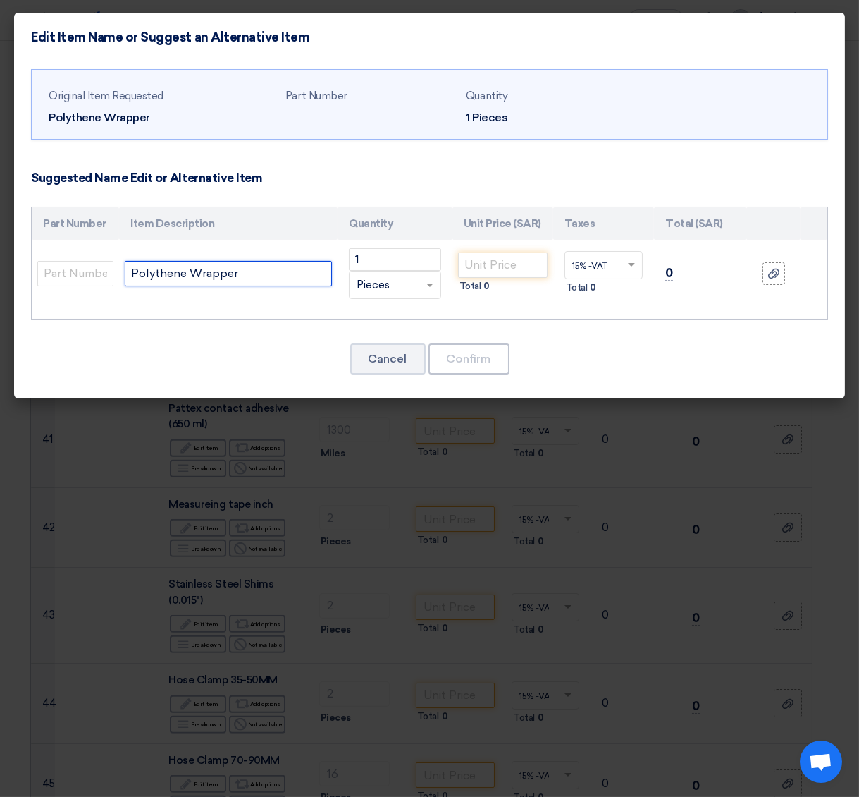
click at [253, 269] on input "Polythene Wrapper" at bounding box center [228, 273] width 207 height 25
paste input "(Stretch Filim)"
type input "Polythene Wrapper (Stretch Filim)"
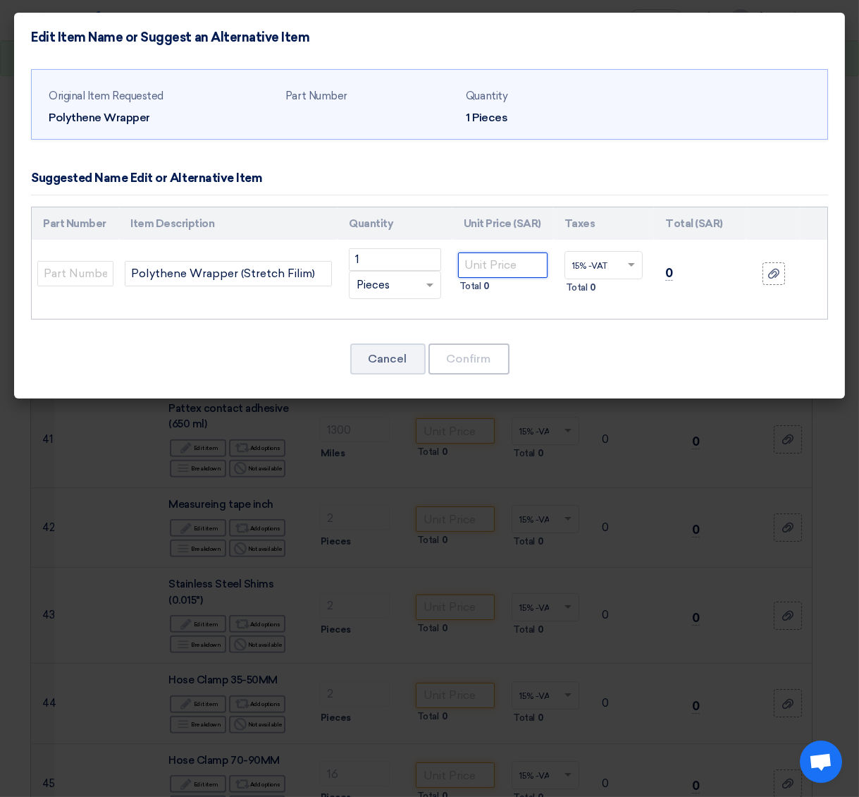
click at [498, 262] on input "number" at bounding box center [503, 264] width 90 height 25
type input "29.90"
click at [488, 354] on button "Confirm" at bounding box center [469, 358] width 81 height 31
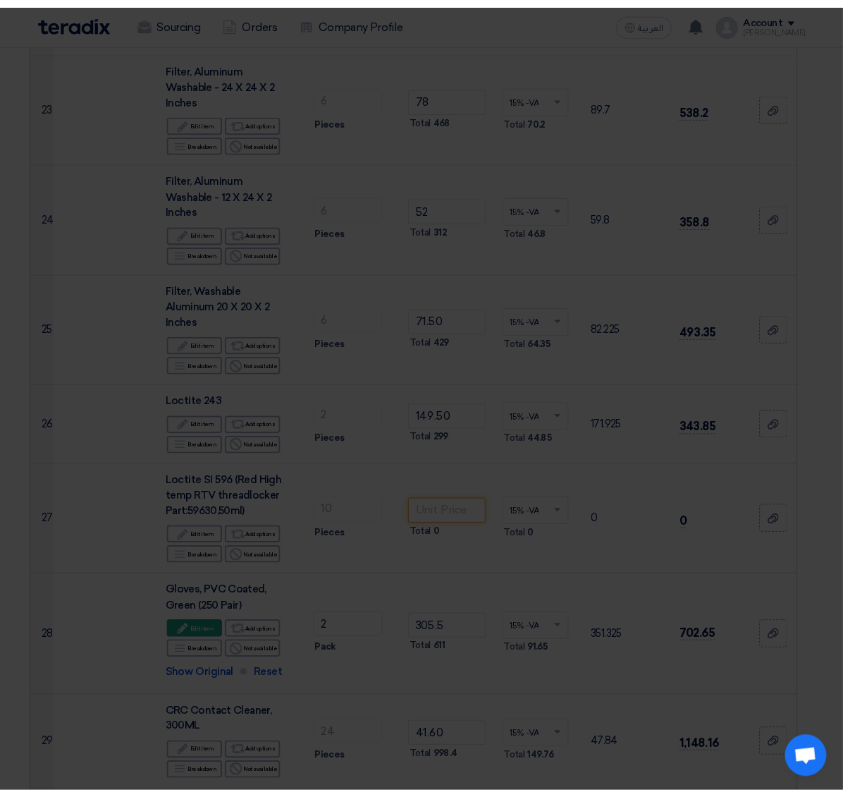
scroll to position [3835, 0]
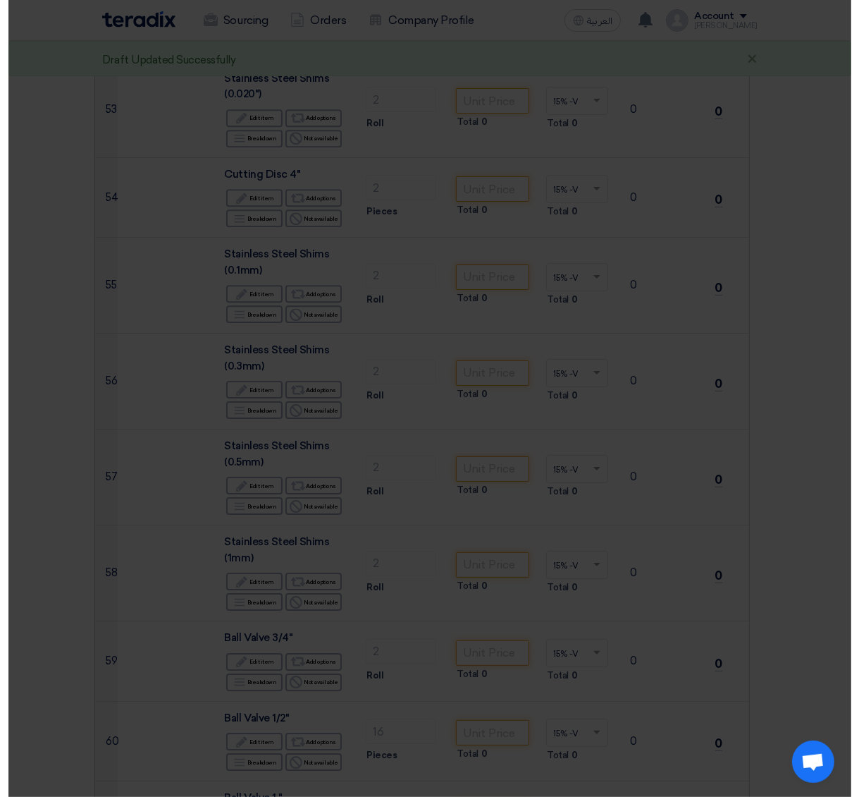
scroll to position [2546, 0]
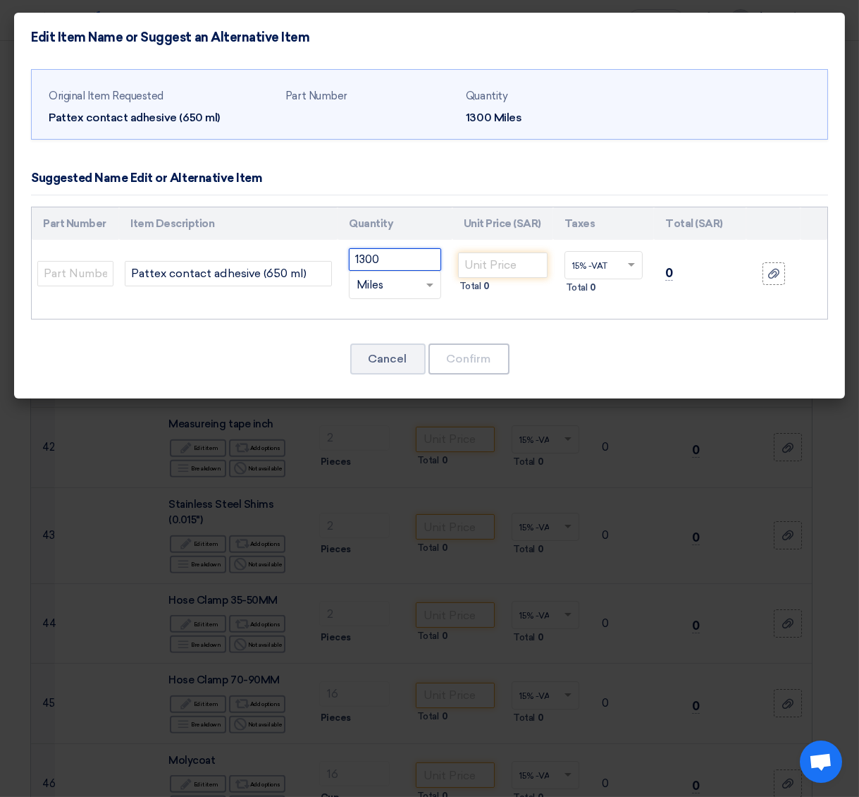
click at [397, 262] on input "1300" at bounding box center [395, 259] width 92 height 23
drag, startPoint x: 397, startPoint y: 262, endPoint x: 231, endPoint y: 267, distance: 166.5
click at [231, 267] on tr "Pattex contact adhesive (650 ml) 1300 RFQ_STEP1.ITEMS.2.TYPE_PLACEHOLDER ×" at bounding box center [430, 274] width 796 height 68
type input "2"
click at [383, 278] on span "Miles" at bounding box center [370, 285] width 27 height 16
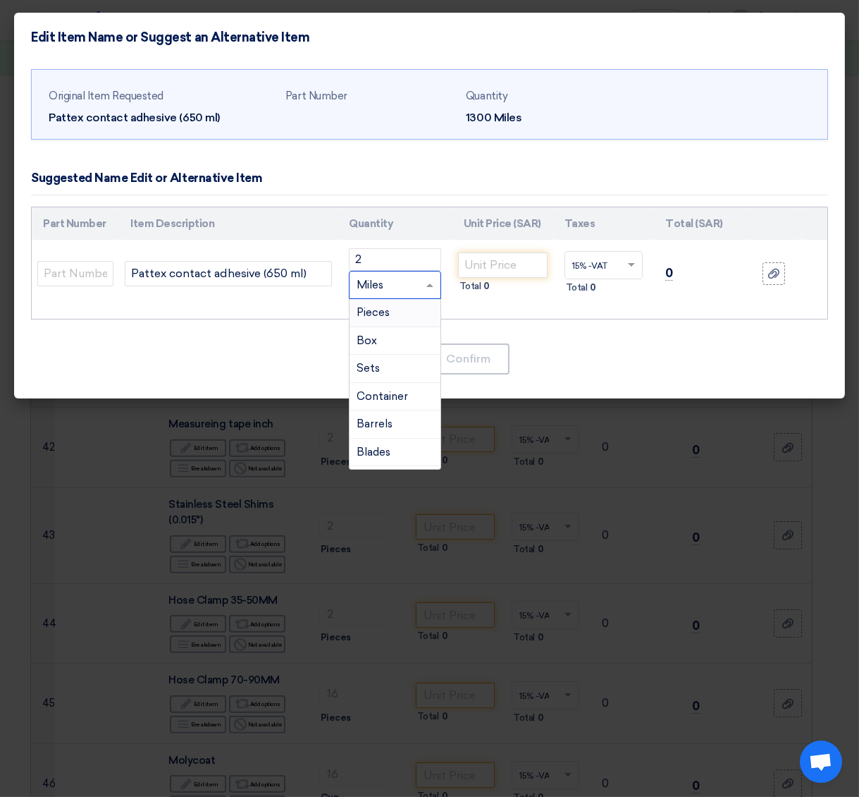
click at [376, 309] on span "Pieces" at bounding box center [373, 312] width 33 height 13
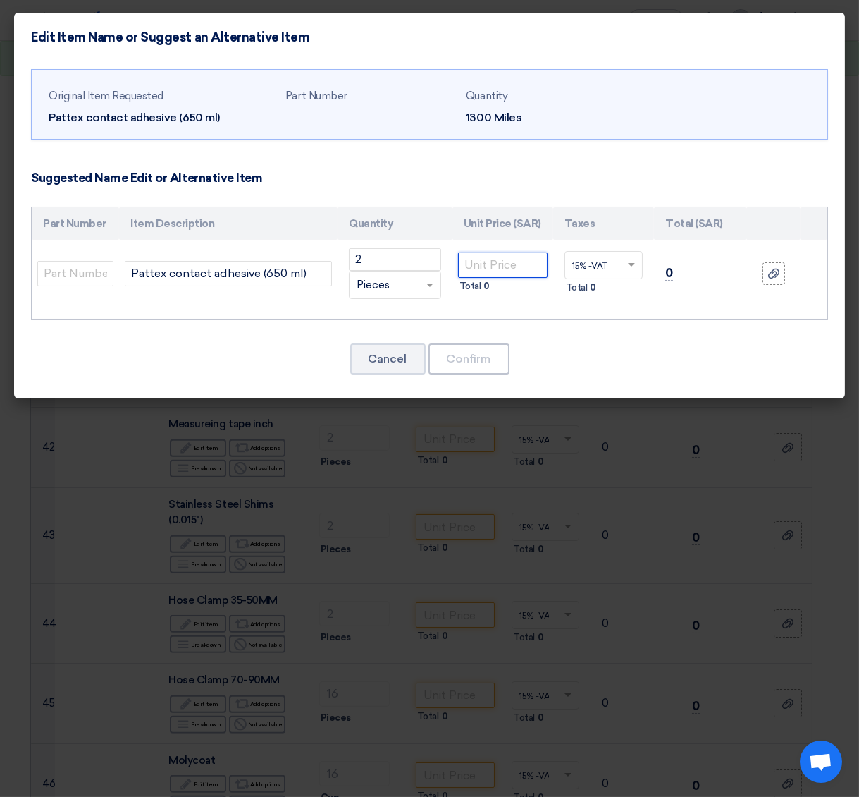
click at [479, 262] on input "number" at bounding box center [503, 264] width 90 height 25
type input "39"
click at [481, 353] on button "Confirm" at bounding box center [469, 358] width 81 height 31
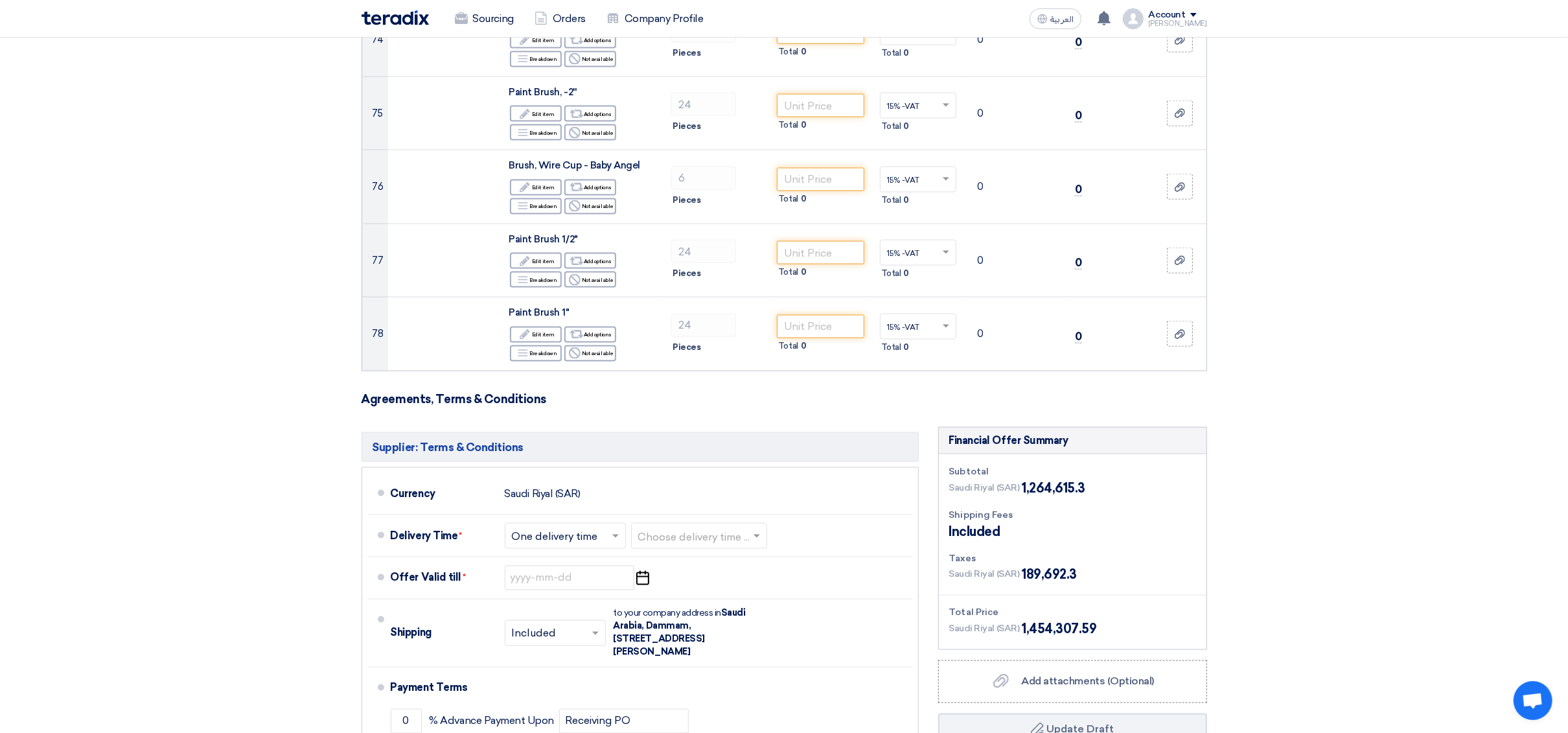
scroll to position [6343, 0]
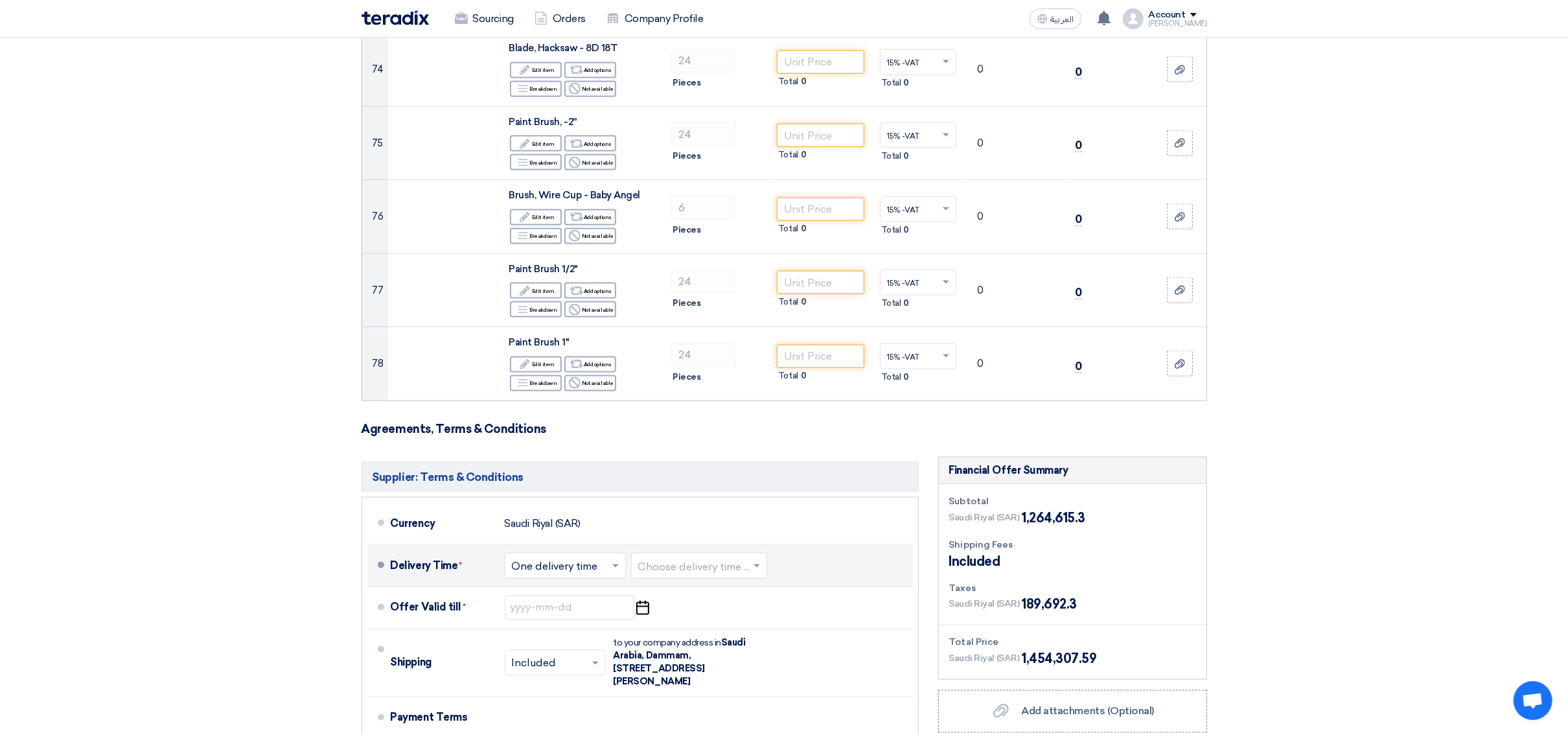
click at [723, 488] on input "text" at bounding box center [699, 567] width 123 height 18
click at [687, 488] on span "1-2 Weeks" at bounding box center [663, 641] width 51 height 12
click at [578, 488] on input at bounding box center [569, 608] width 130 height 25
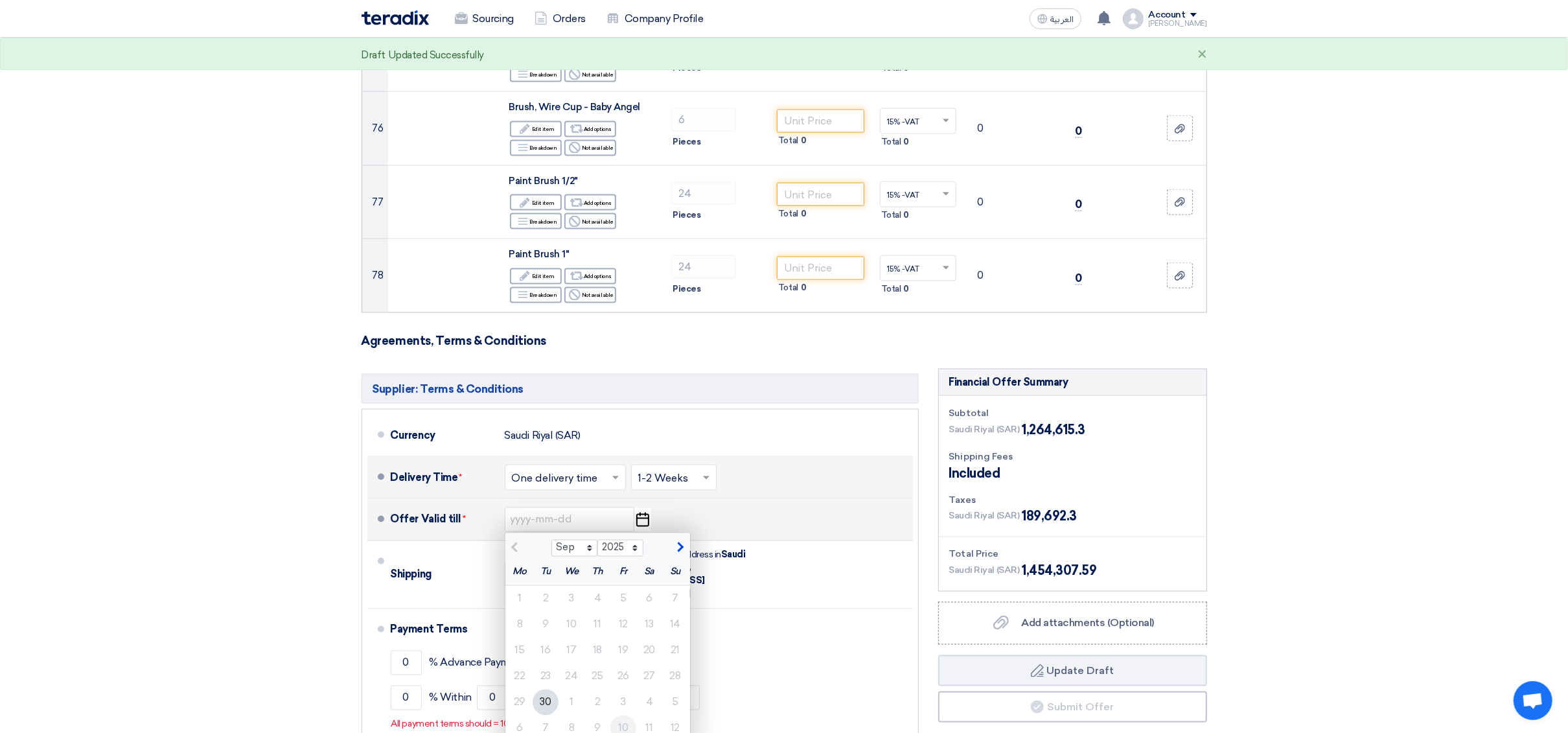
scroll to position [6538, 0]
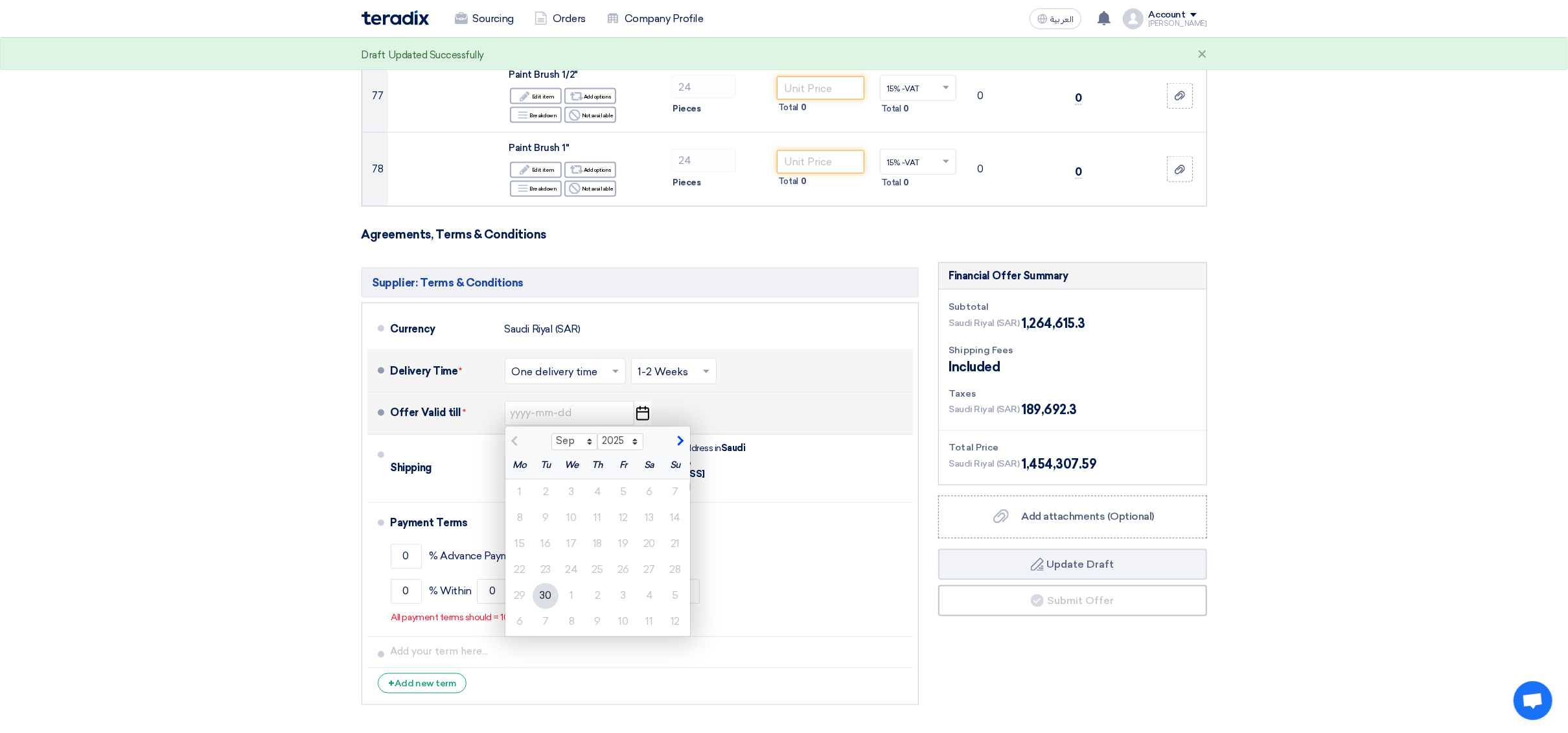
click at [678, 436] on span "button" at bounding box center [679, 441] width 7 height 12
select select "10"
click at [546, 488] on div "7" at bounding box center [545, 519] width 26 height 26
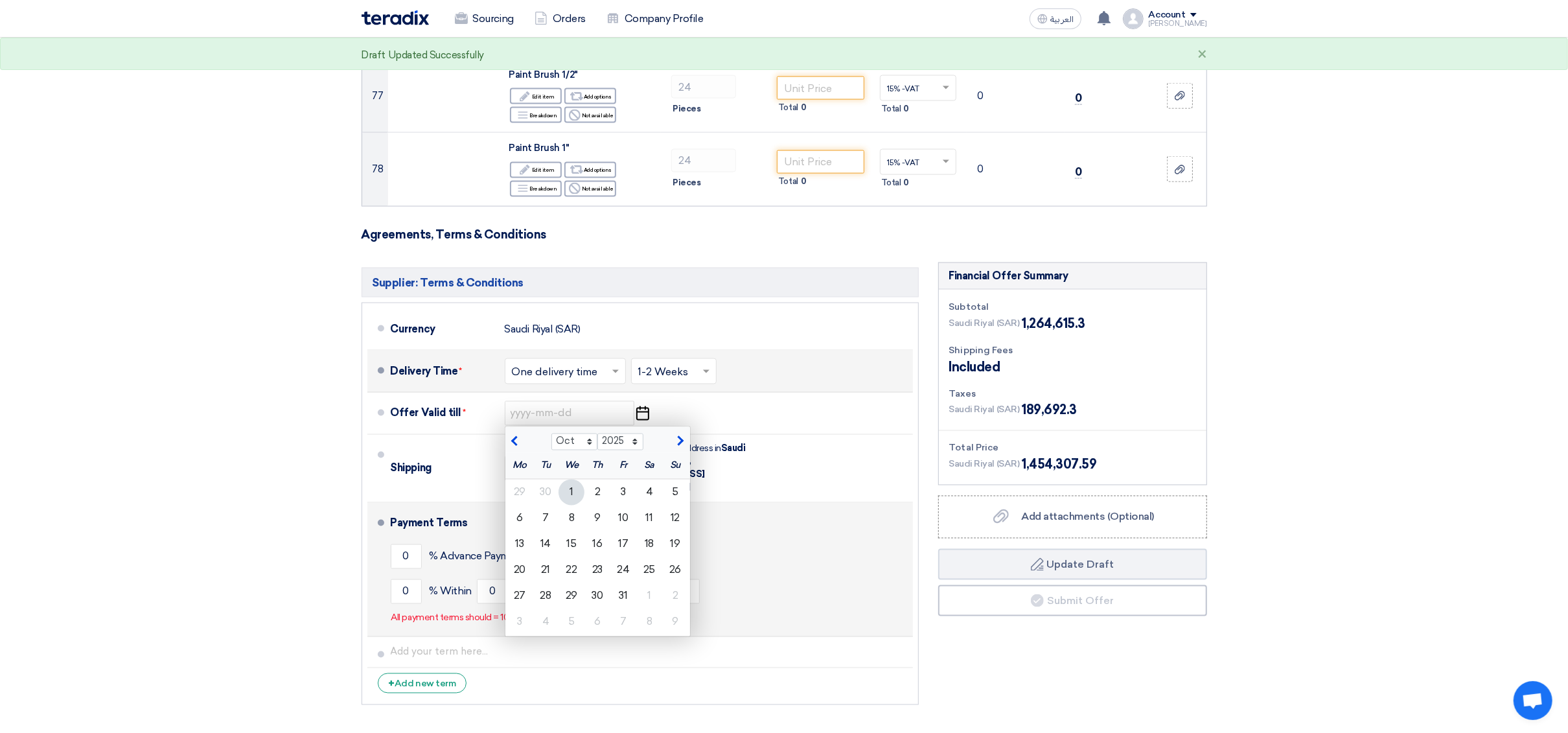
type input "[DATE]"
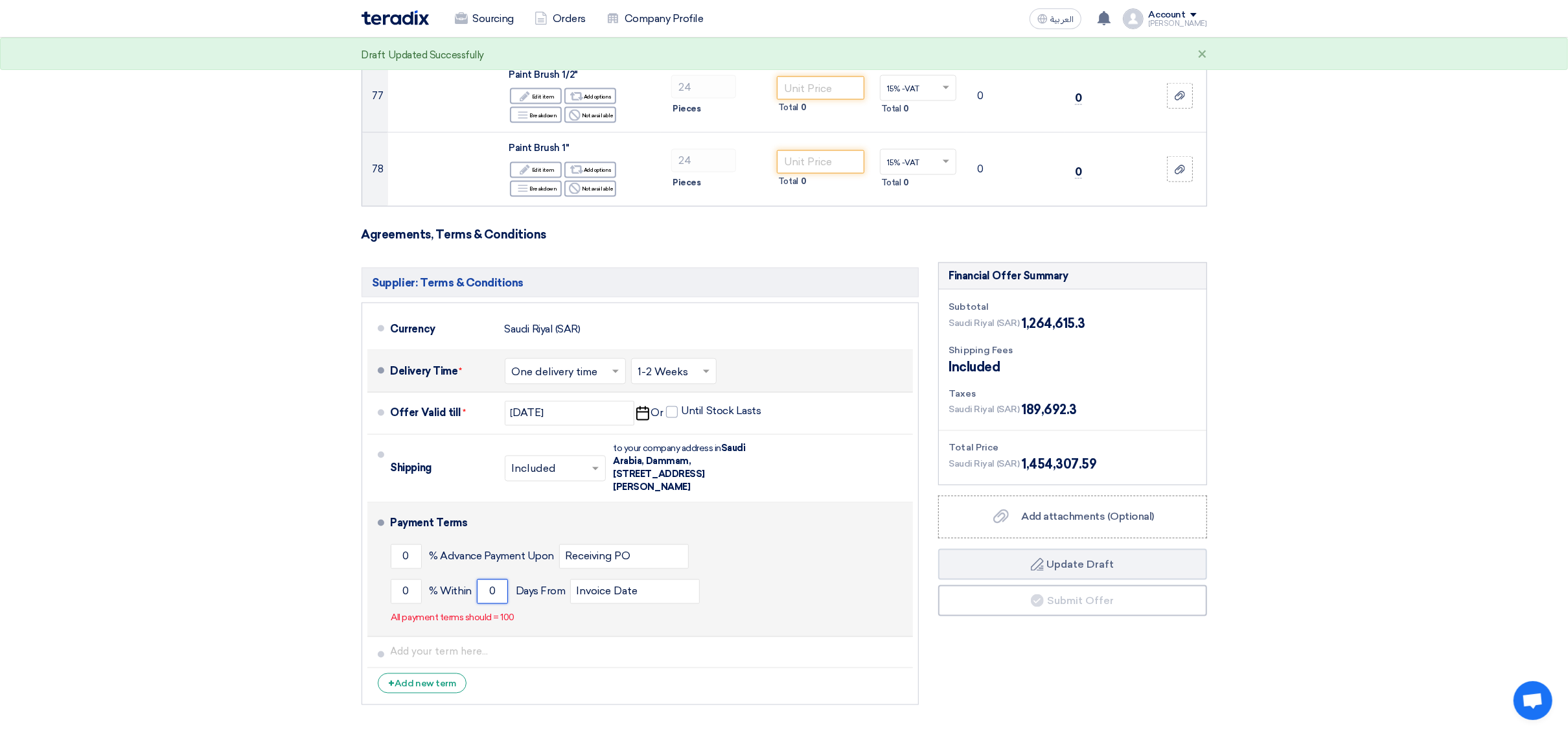
drag, startPoint x: 497, startPoint y: 575, endPoint x: 481, endPoint y: 577, distance: 16.1
click at [481, 488] on input "0" at bounding box center [493, 591] width 31 height 25
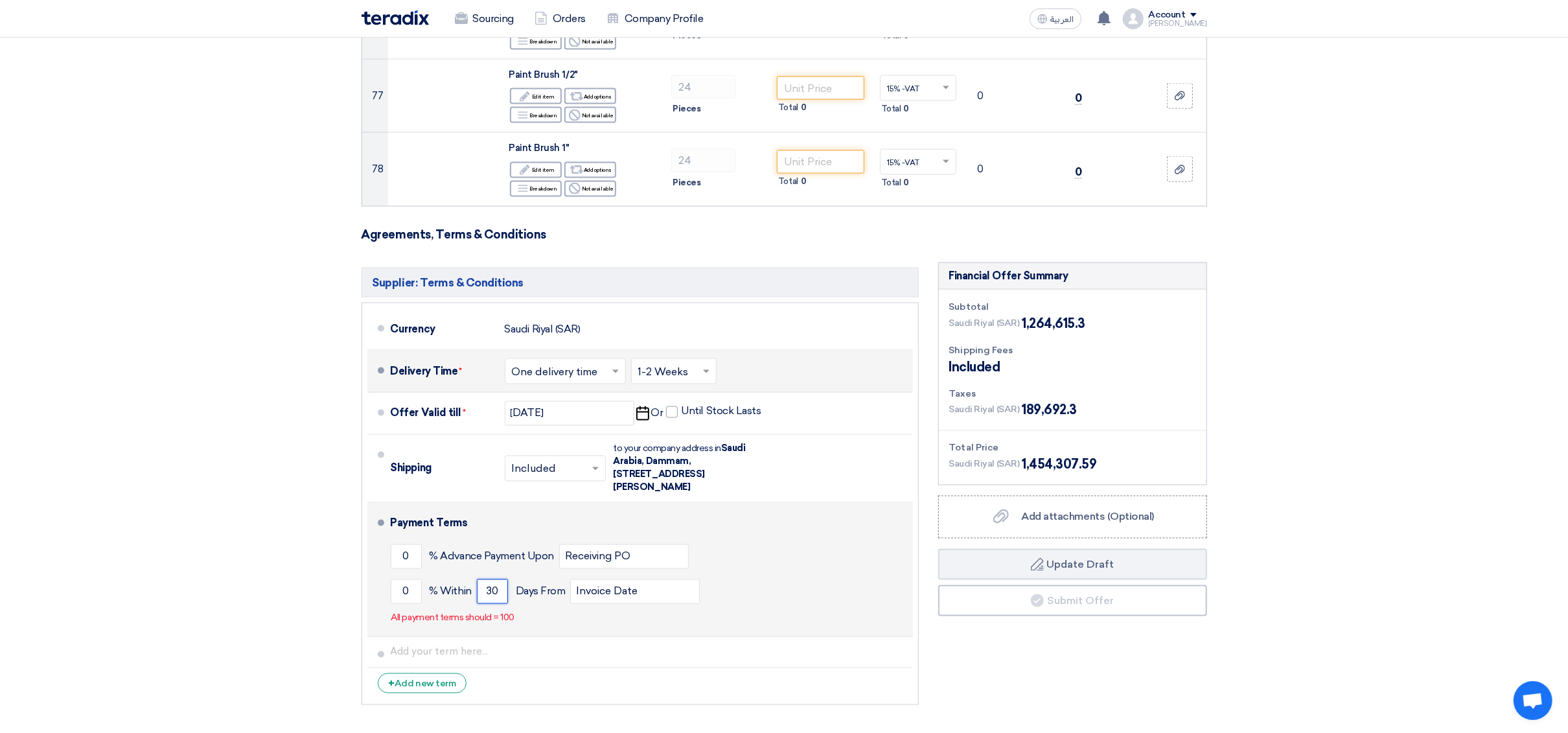
type input "30"
click at [726, 488] on div "0 % Advance Payment Upon Receiving PO" at bounding box center [649, 557] width 517 height 35
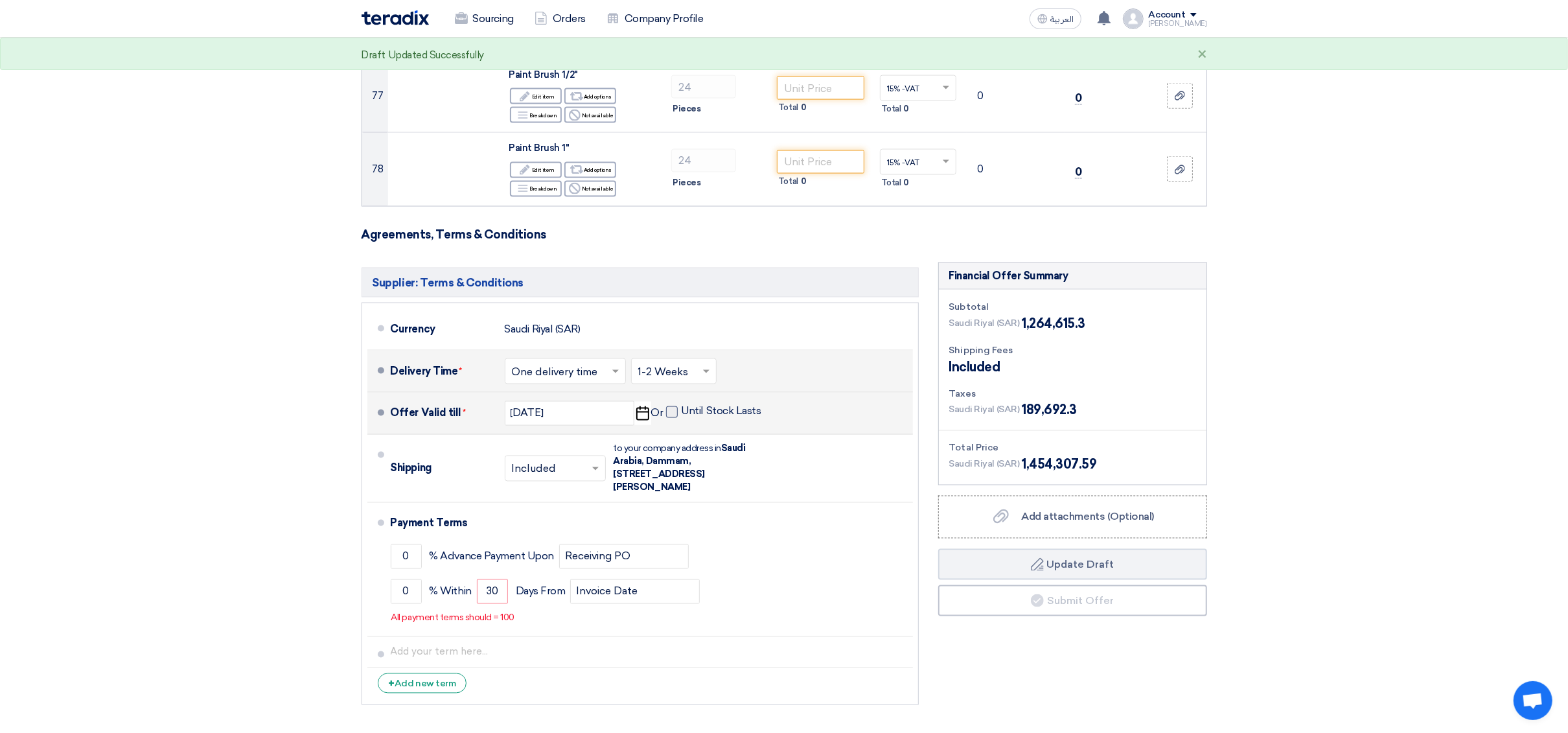
click at [670, 407] on span at bounding box center [672, 412] width 12 height 12
click at [682, 406] on input "Until Stock Lasts" at bounding box center [723, 418] width 83 height 25
checkbox input "true"
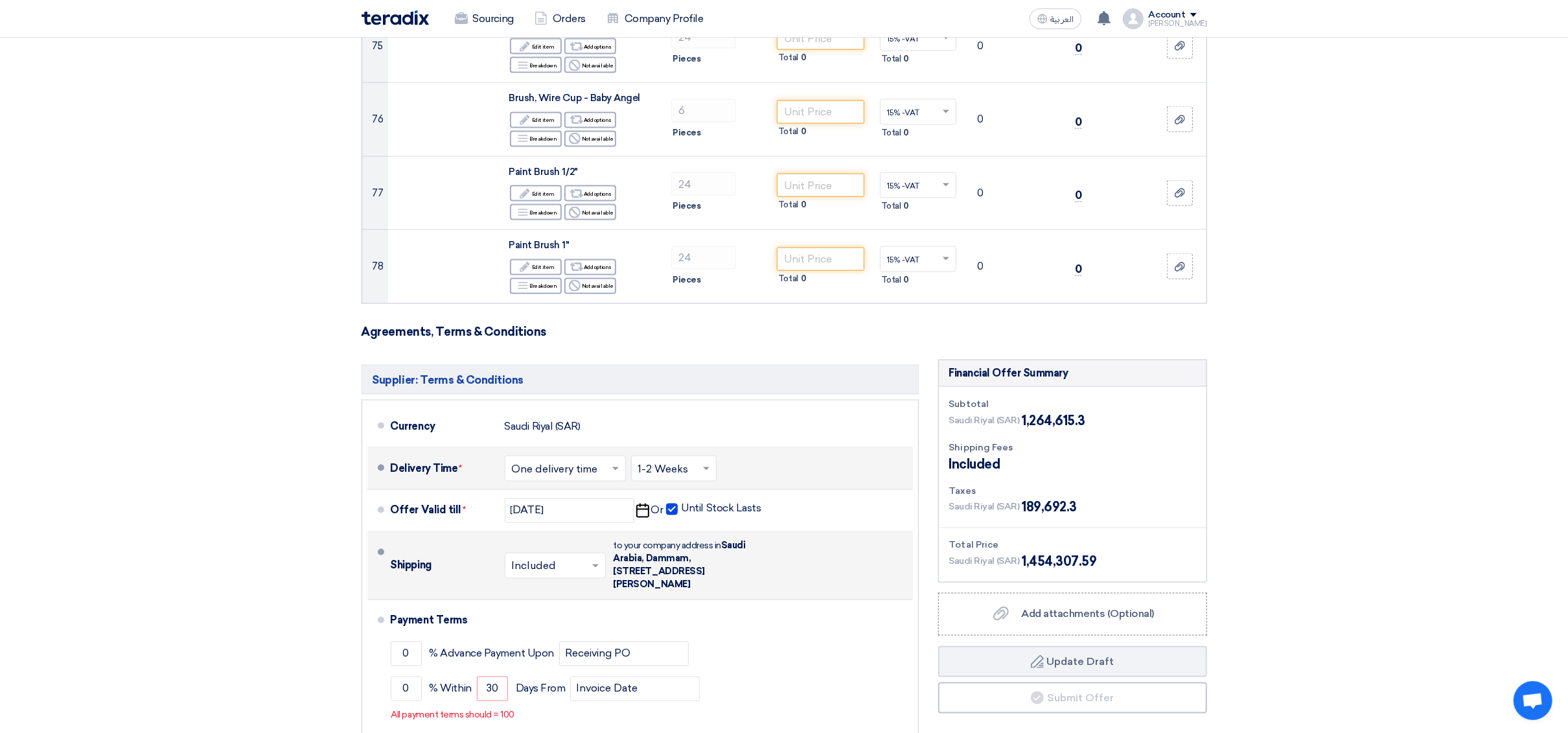
scroll to position [6732, 0]
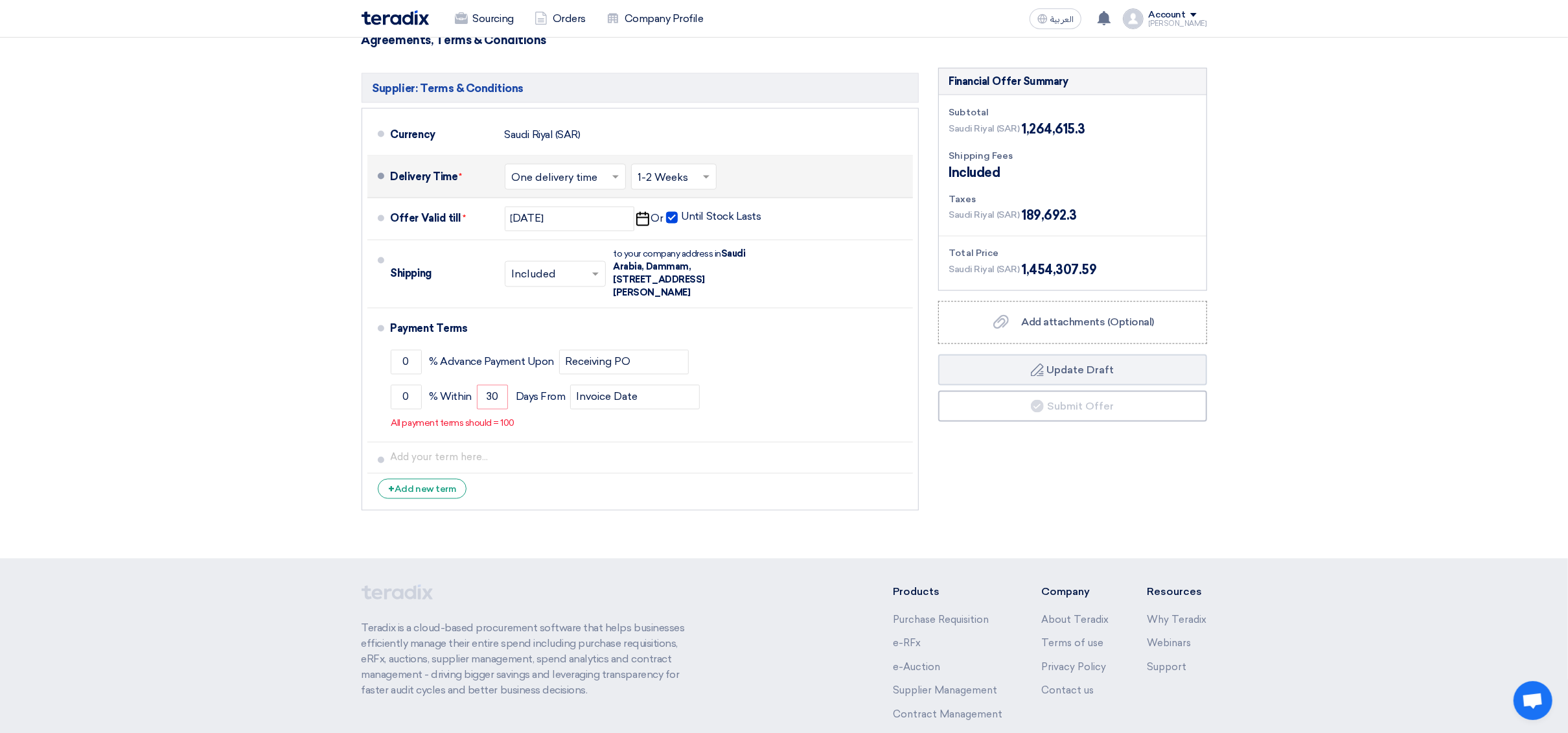
click at [1044, 18] on div "Account" at bounding box center [1167, 16] width 37 height 11
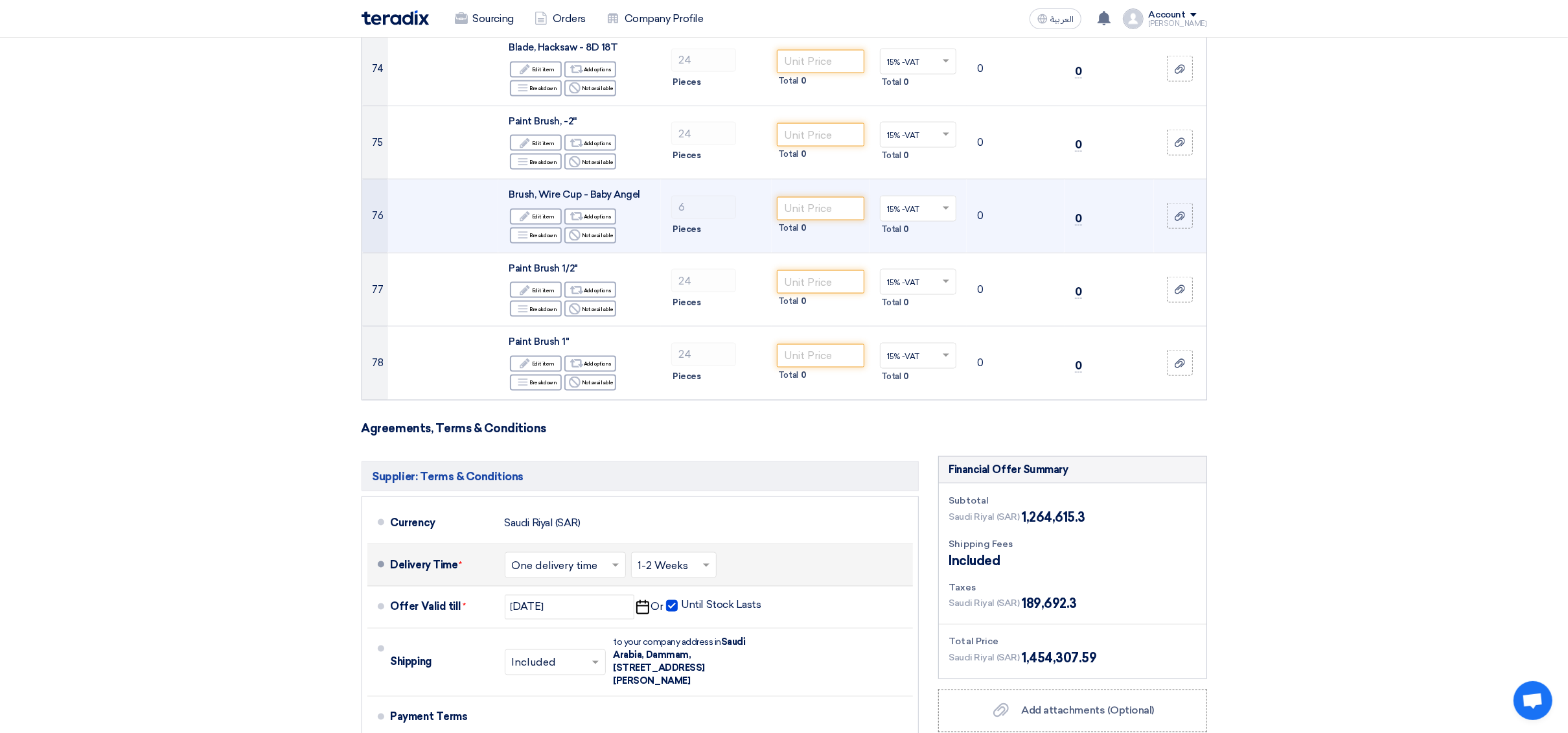
scroll to position [6343, 0]
